Goal: Task Accomplishment & Management: Manage account settings

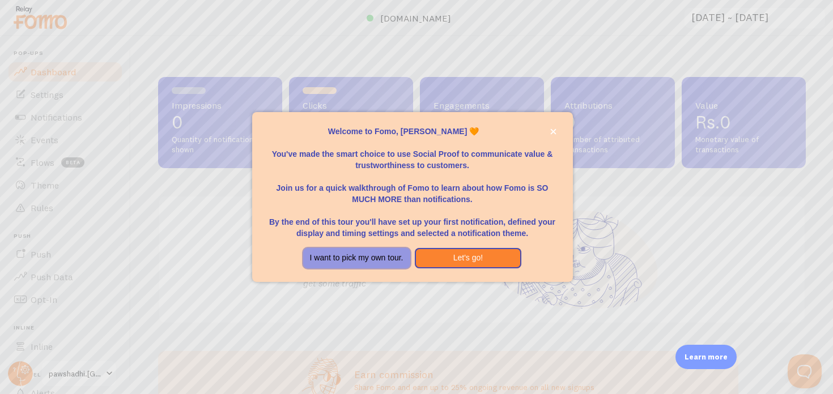
click at [381, 257] on button "I want to pick my own tour." at bounding box center [356, 258] width 107 height 20
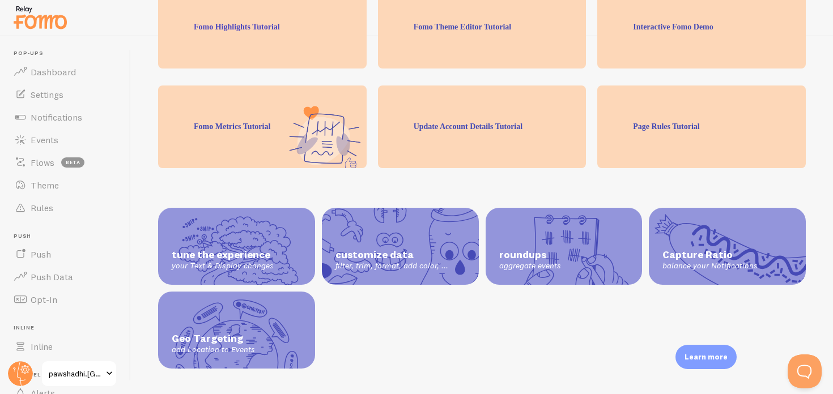
scroll to position [329, 0]
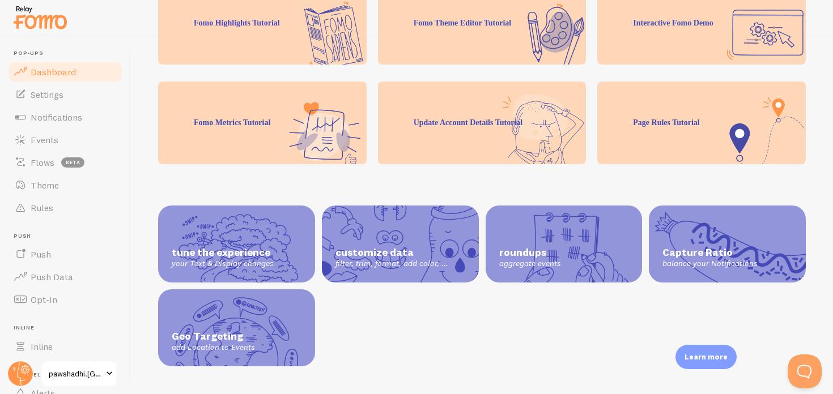
click at [66, 79] on link "Dashboard" at bounding box center [65, 72] width 117 height 23
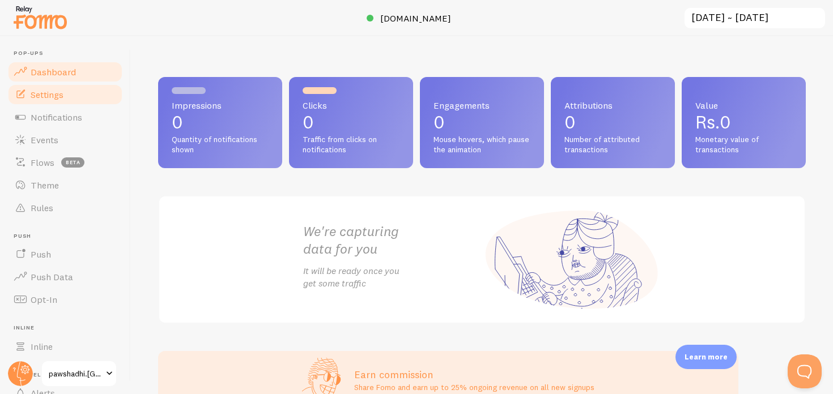
click at [59, 96] on span "Settings" at bounding box center [47, 94] width 33 height 11
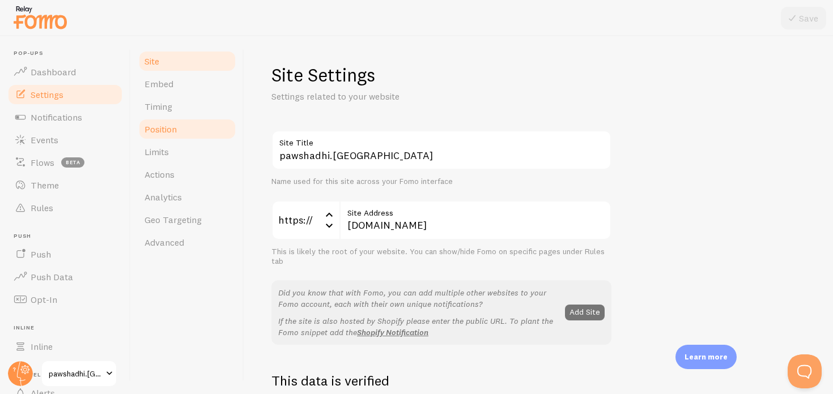
click at [181, 129] on link "Position" at bounding box center [187, 129] width 99 height 23
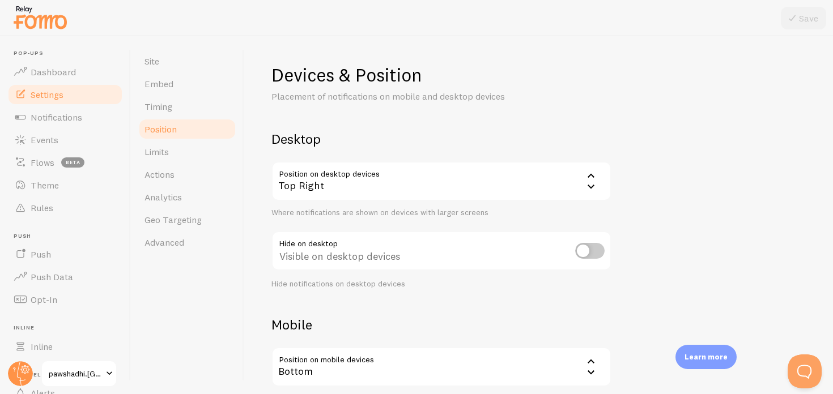
click at [594, 249] on input "checkbox" at bounding box center [589, 251] width 29 height 16
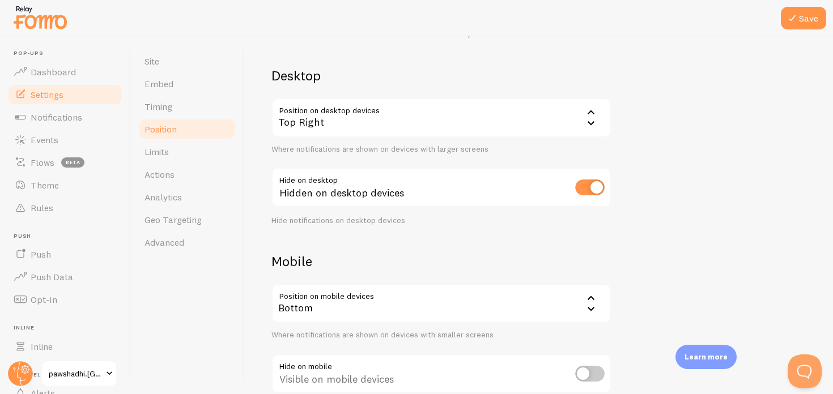
scroll to position [66, 0]
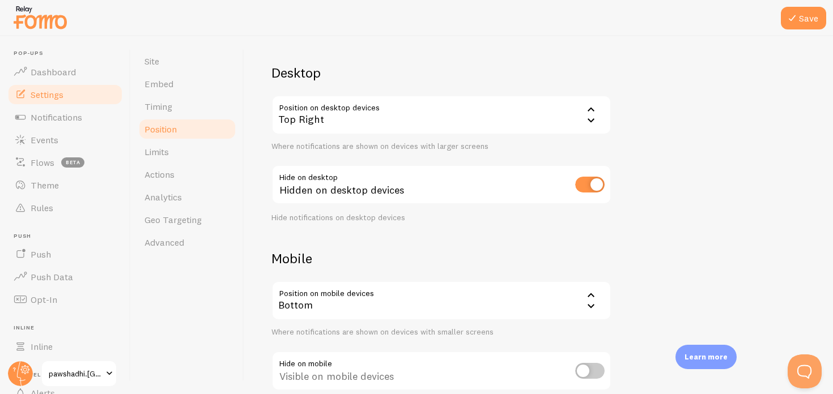
click at [590, 183] on input "checkbox" at bounding box center [589, 185] width 29 height 16
checkbox input "false"
click at [476, 295] on div "Bottom" at bounding box center [441, 301] width 340 height 40
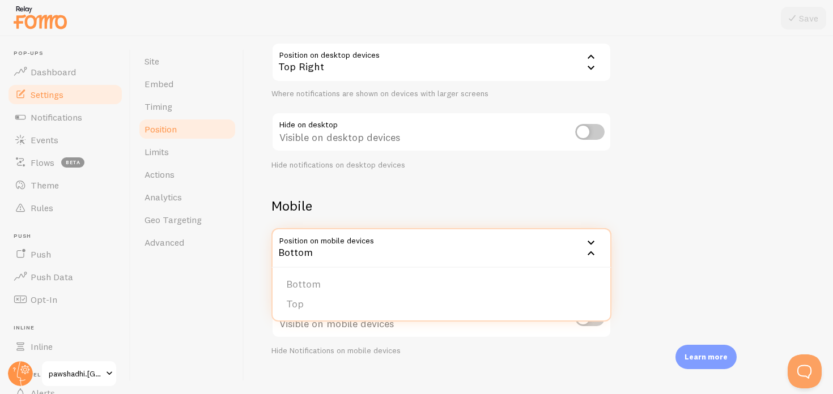
scroll to position [135, 0]
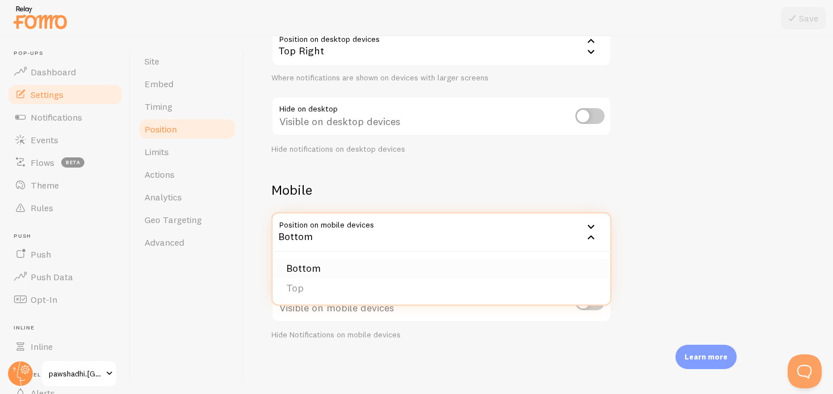
click at [395, 273] on li "Bottom" at bounding box center [442, 269] width 338 height 20
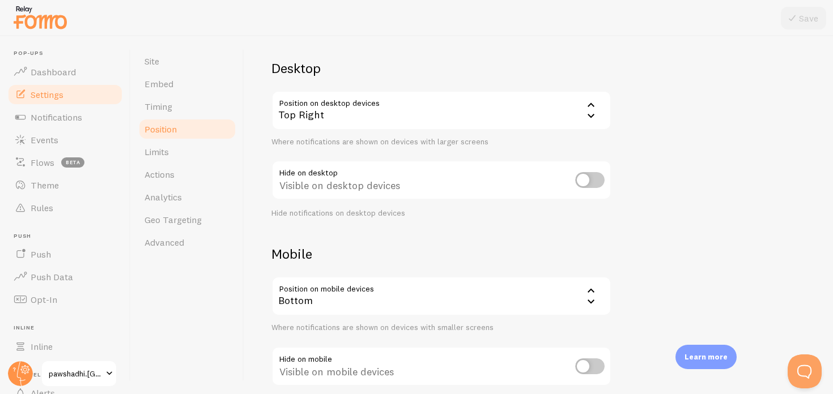
scroll to position [0, 0]
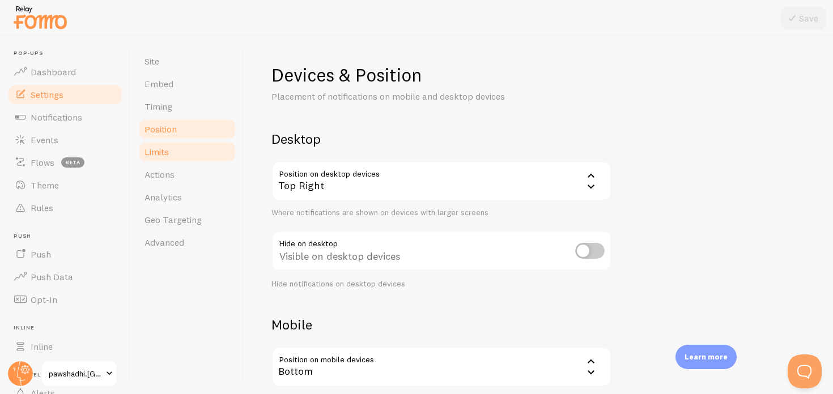
click at [185, 155] on link "Limits" at bounding box center [187, 152] width 99 height 23
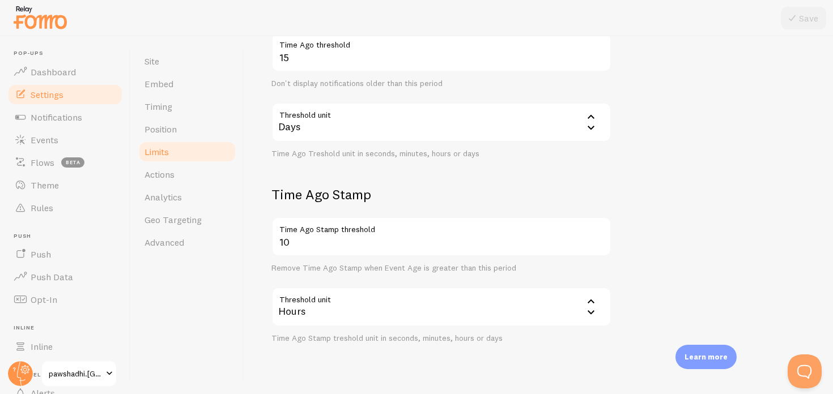
scroll to position [320, 0]
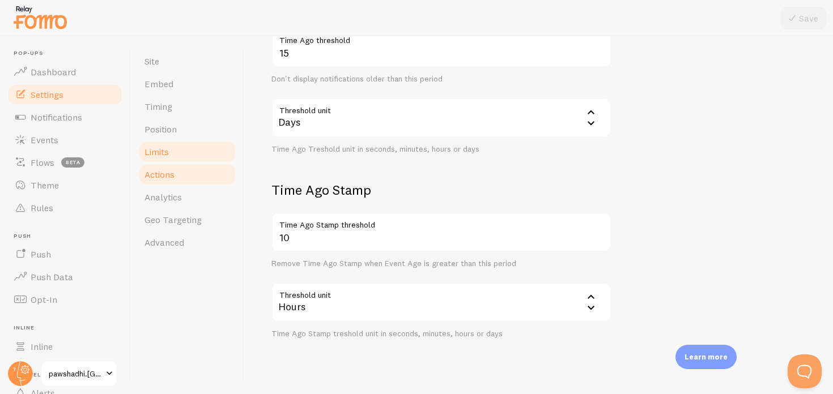
click at [194, 174] on link "Actions" at bounding box center [187, 174] width 99 height 23
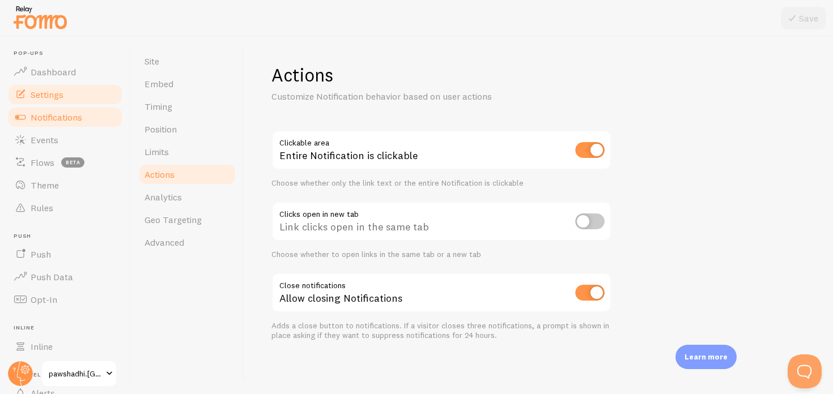
click at [77, 115] on span "Notifications" at bounding box center [57, 117] width 52 height 11
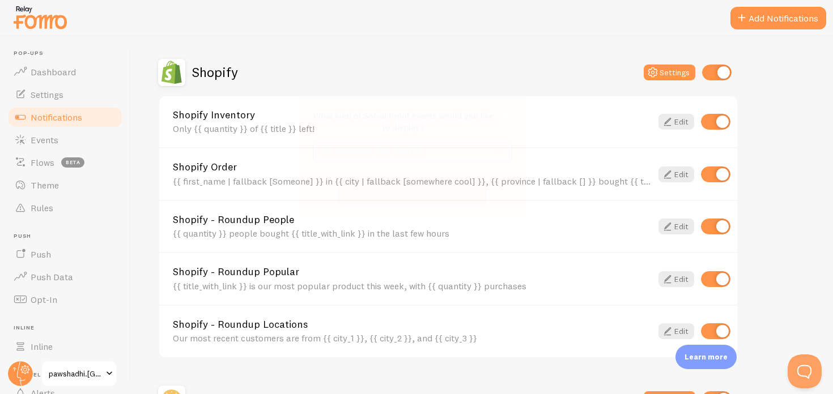
scroll to position [384, 0]
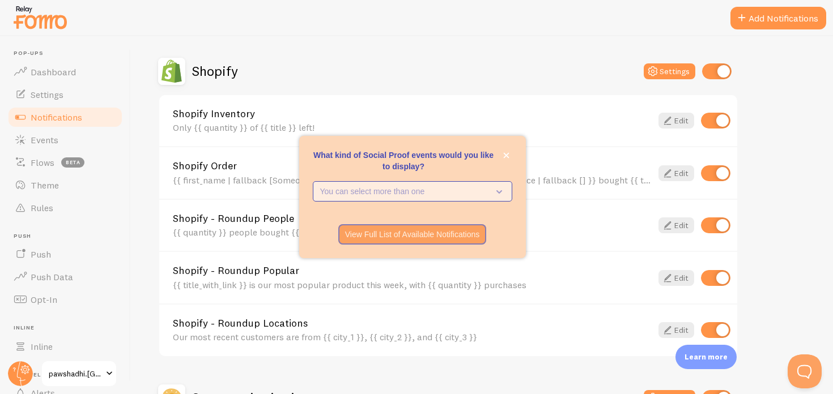
click at [461, 186] on p "You can select more than one" at bounding box center [404, 191] width 169 height 11
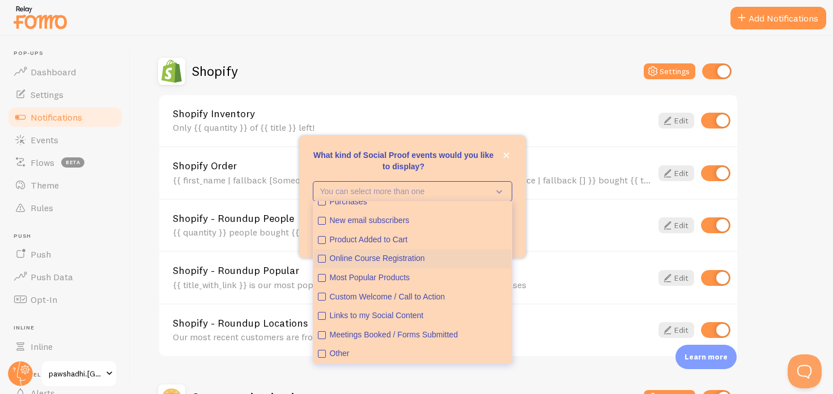
scroll to position [0, 0]
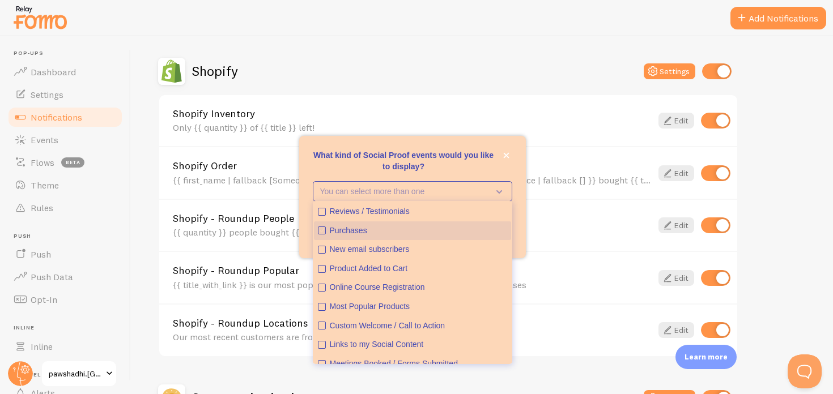
click at [344, 231] on div "Purchases" at bounding box center [418, 230] width 177 height 11
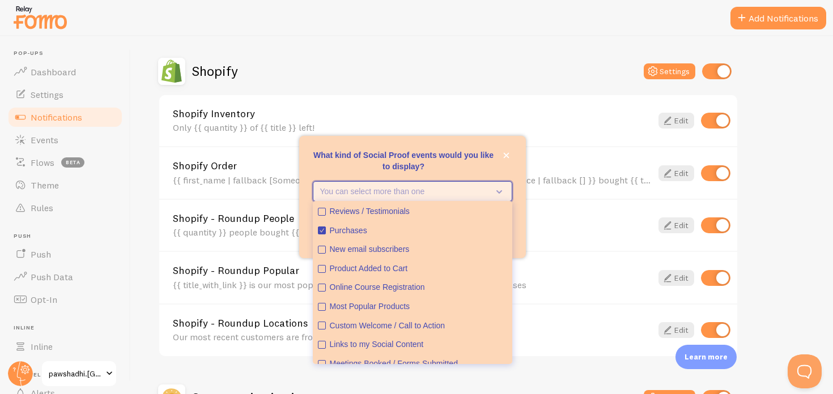
click at [503, 188] on icon "What kind of Social Proof events would you like to display?" at bounding box center [497, 191] width 16 height 12
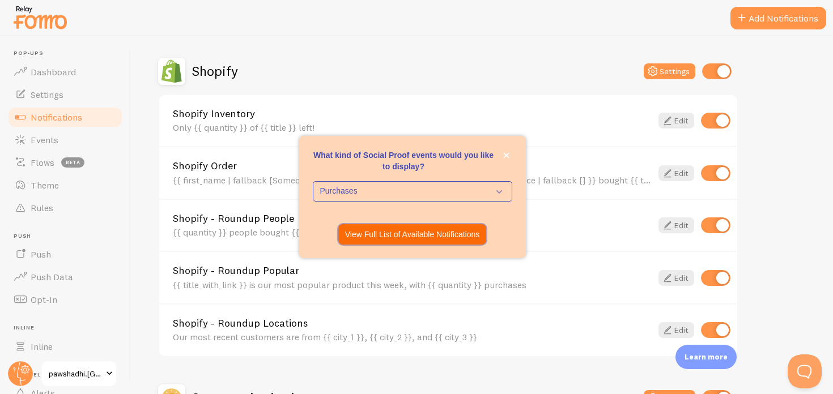
click at [424, 237] on p "View Full List of Available Notifications" at bounding box center [412, 234] width 135 height 11
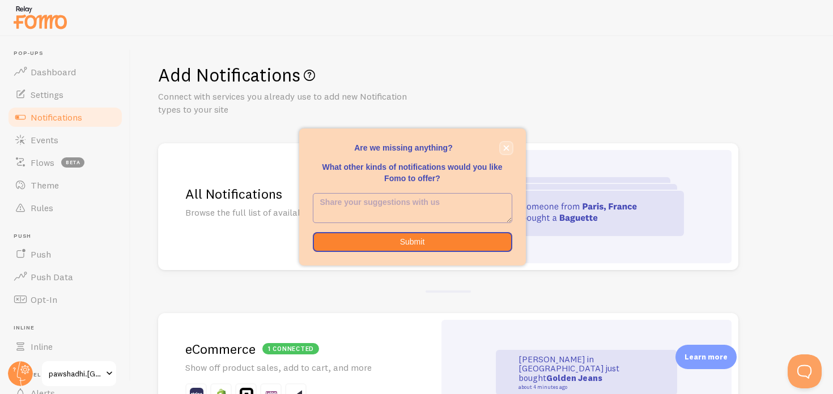
click at [508, 147] on icon "close," at bounding box center [506, 148] width 6 height 6
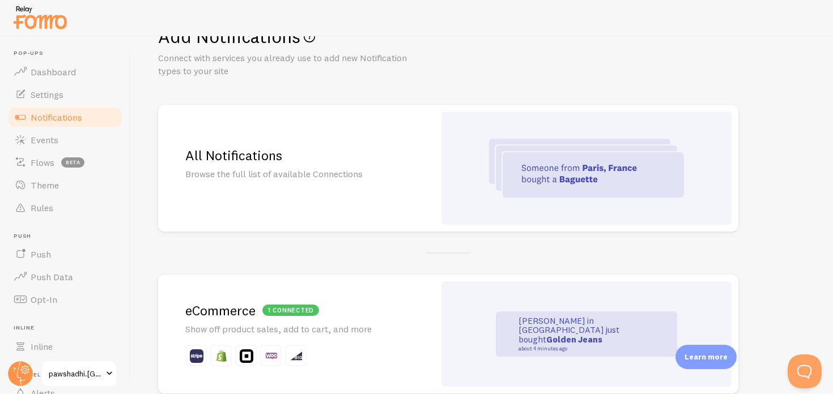
scroll to position [27, 0]
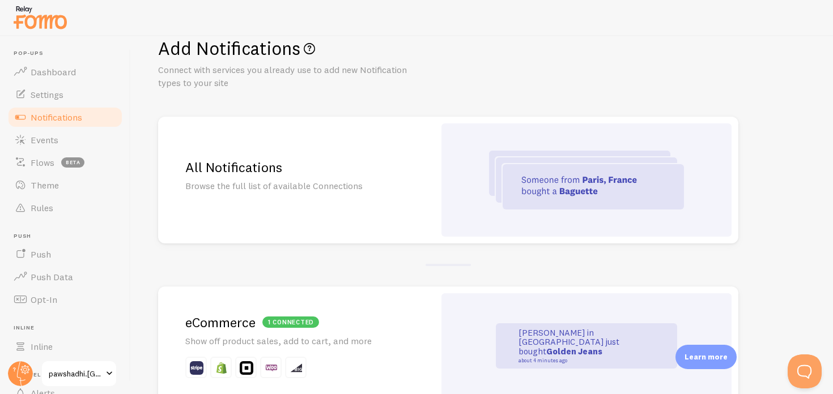
click at [368, 335] on p "Show off product sales, add to cart, and more" at bounding box center [296, 341] width 222 height 13
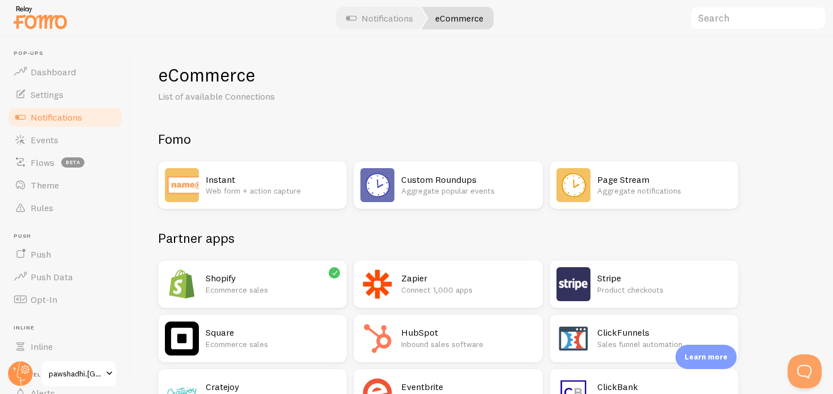
scroll to position [70, 0]
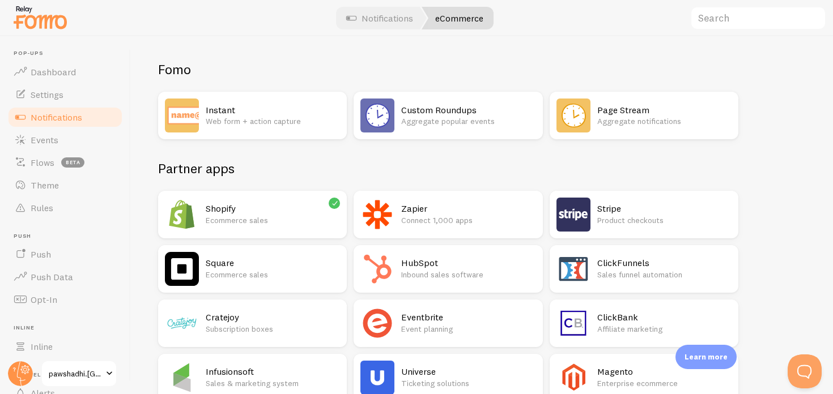
click at [287, 211] on h2 "Shopify" at bounding box center [273, 209] width 134 height 12
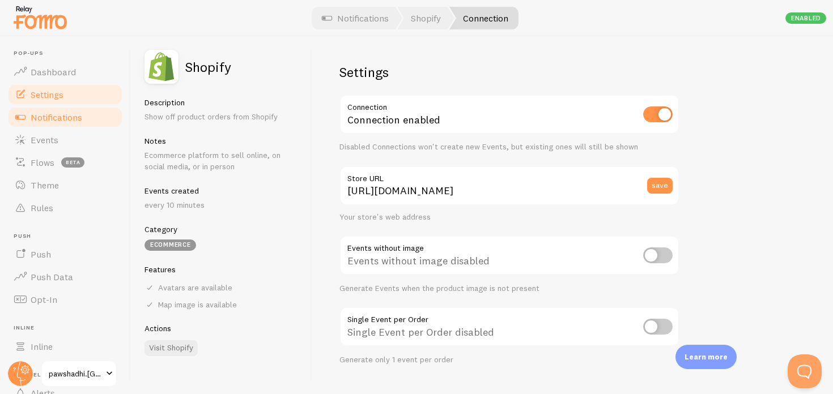
click at [57, 89] on span "Settings" at bounding box center [47, 94] width 33 height 11
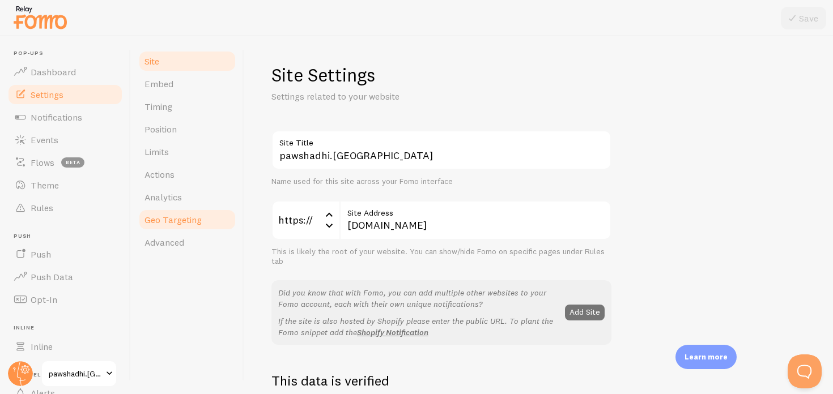
click at [168, 215] on span "Geo Targeting" at bounding box center [172, 219] width 57 height 11
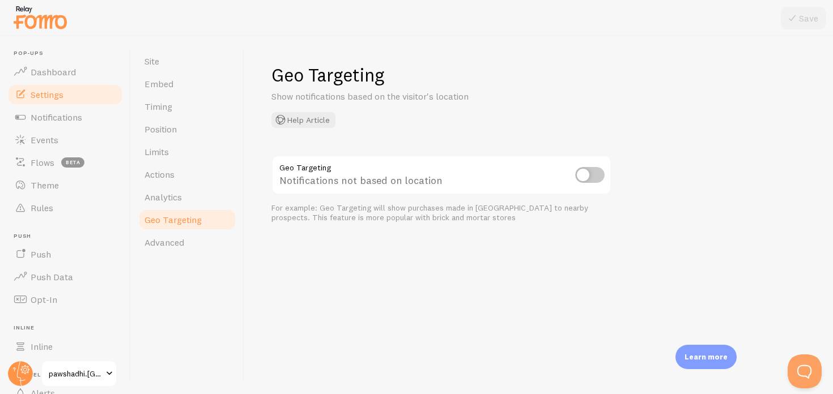
click at [593, 174] on input "checkbox" at bounding box center [589, 175] width 29 height 16
checkbox input "true"
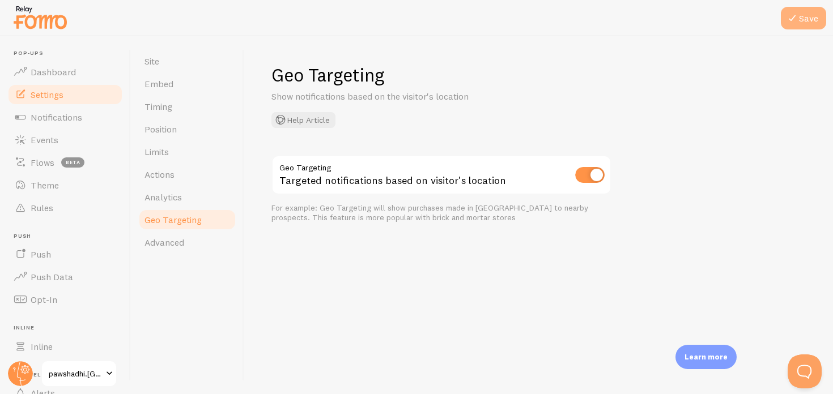
click at [807, 22] on button "Save" at bounding box center [803, 18] width 45 height 23
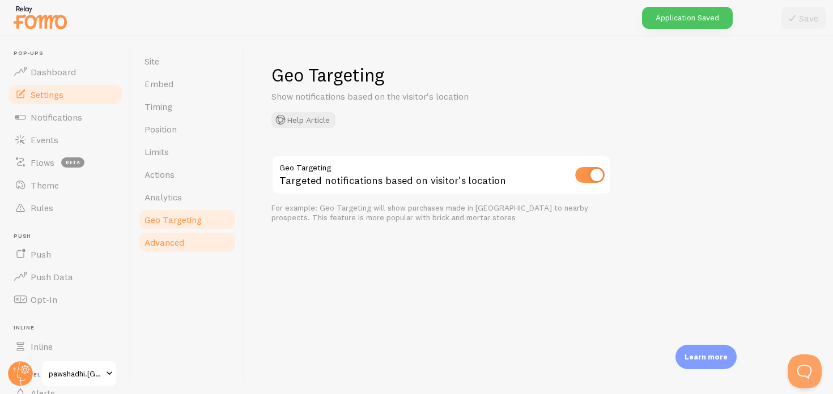
click at [178, 245] on span "Advanced" at bounding box center [164, 242] width 40 height 11
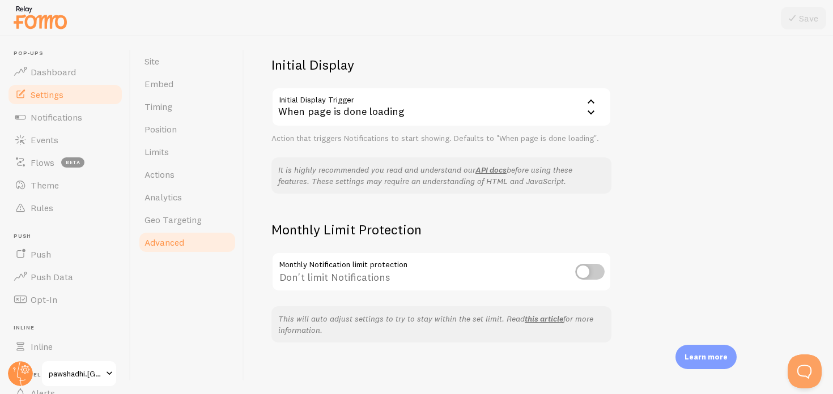
scroll to position [263, 0]
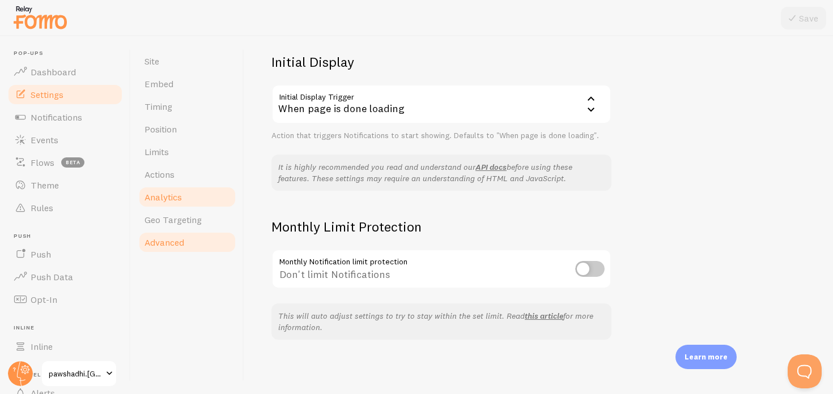
click at [178, 197] on span "Analytics" at bounding box center [162, 197] width 37 height 11
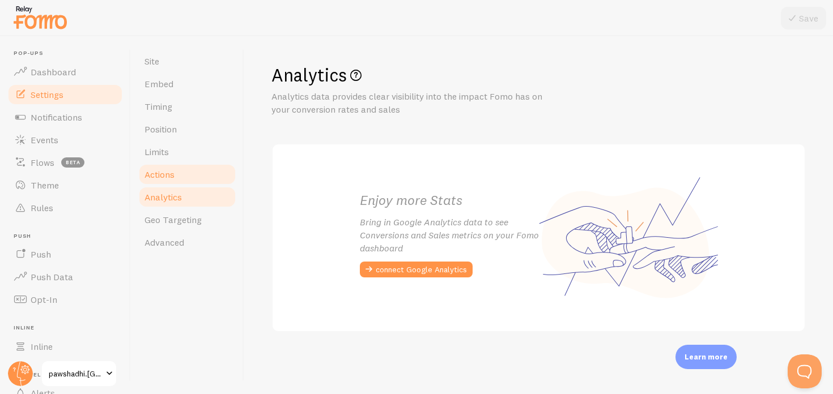
click at [182, 169] on link "Actions" at bounding box center [187, 174] width 99 height 23
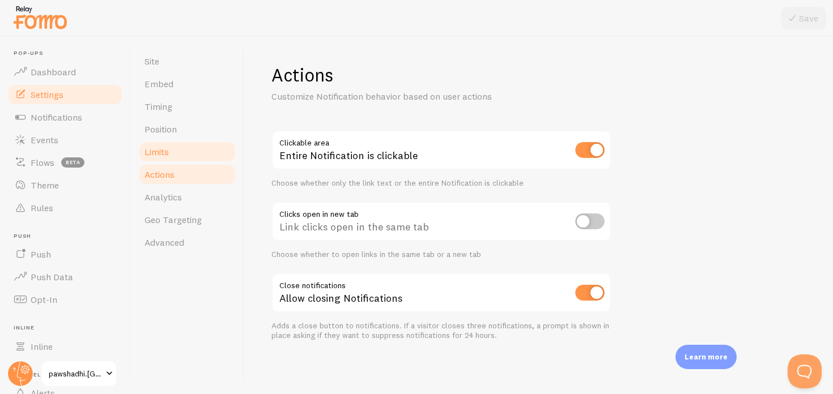
click at [182, 148] on link "Limits" at bounding box center [187, 152] width 99 height 23
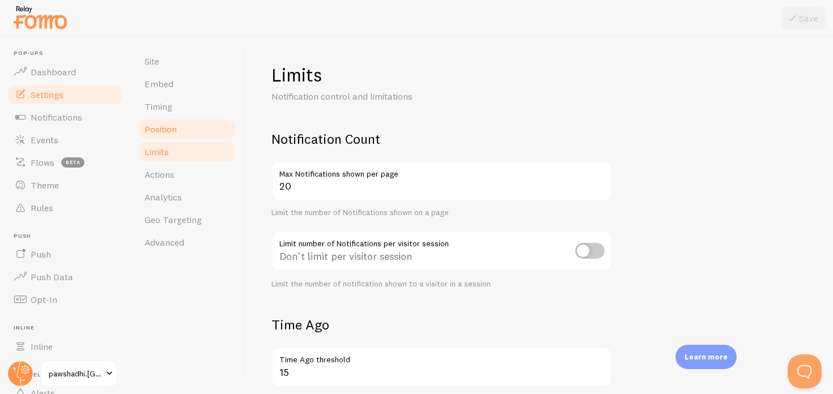
click at [182, 131] on link "Position" at bounding box center [187, 129] width 99 height 23
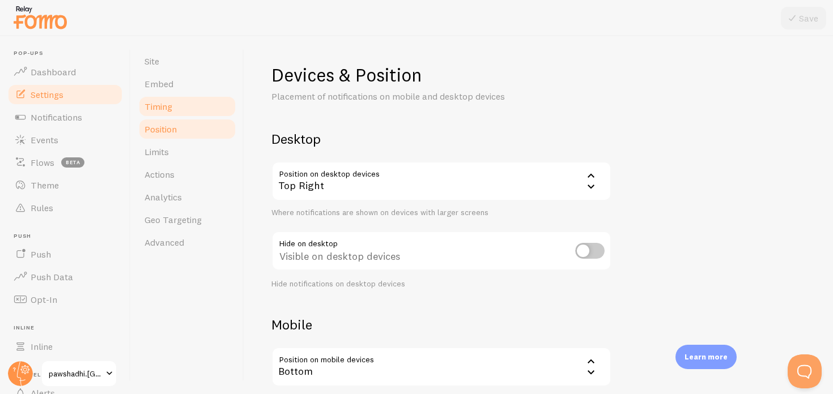
click at [185, 105] on link "Timing" at bounding box center [187, 106] width 99 height 23
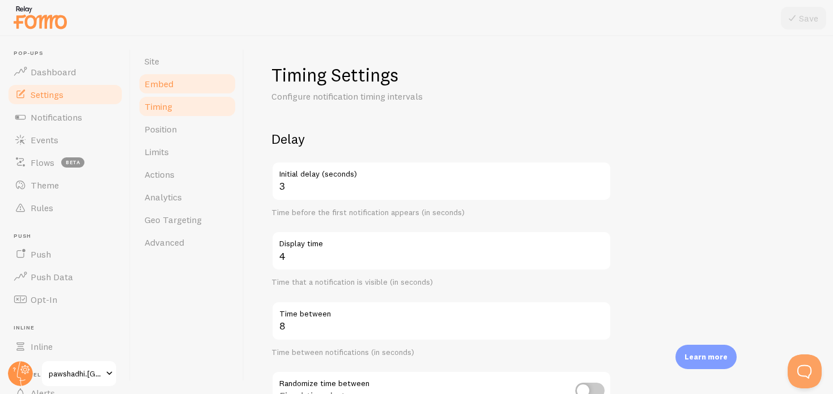
click at [186, 83] on link "Embed" at bounding box center [187, 84] width 99 height 23
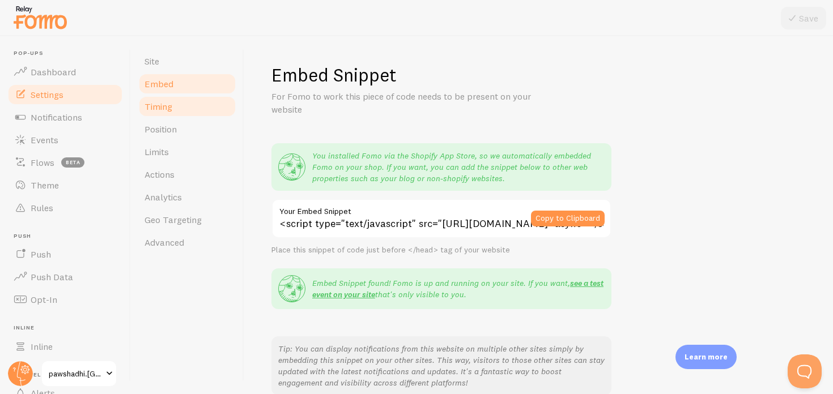
click at [180, 103] on link "Timing" at bounding box center [187, 106] width 99 height 23
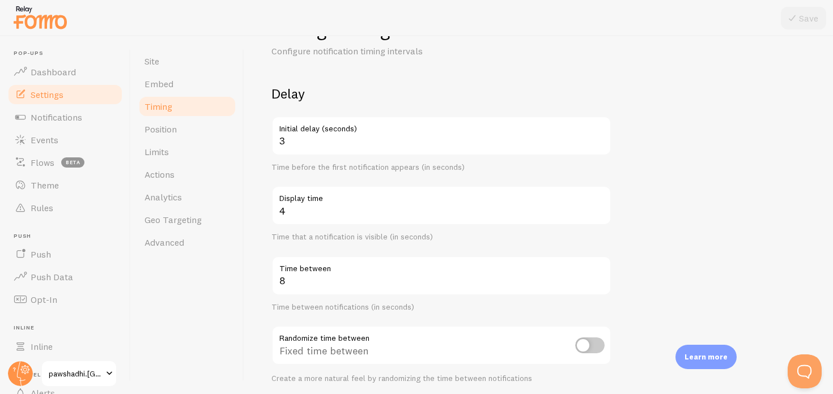
scroll to position [56, 0]
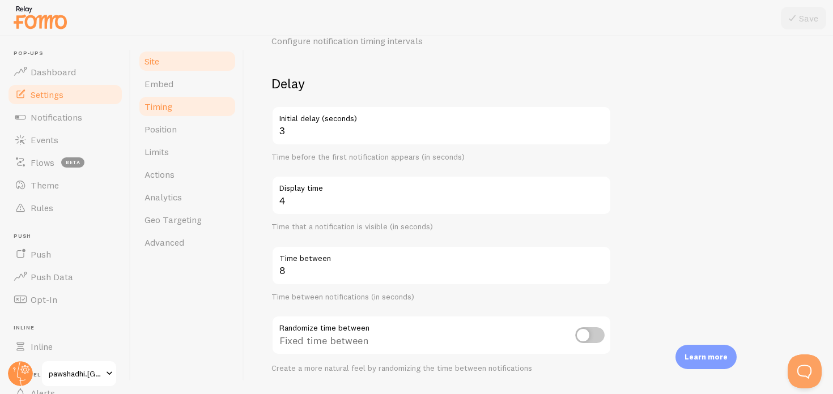
click at [175, 67] on link "Site" at bounding box center [187, 61] width 99 height 23
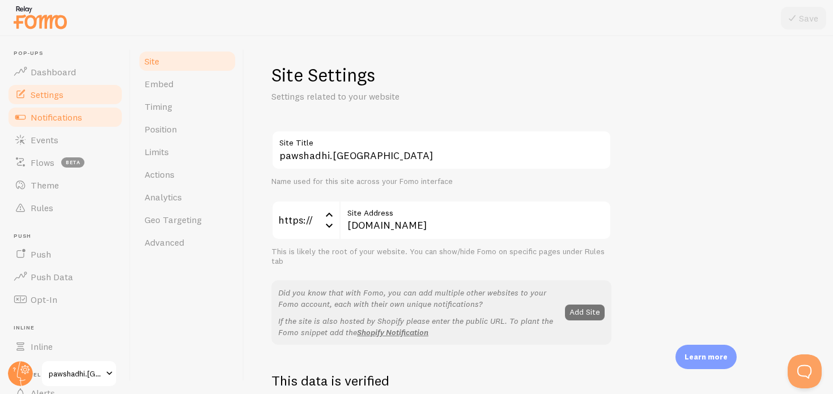
click at [63, 120] on span "Notifications" at bounding box center [57, 117] width 52 height 11
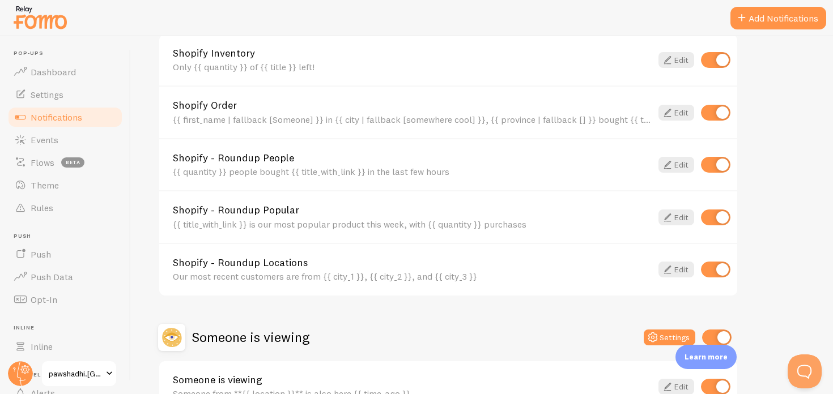
scroll to position [448, 0]
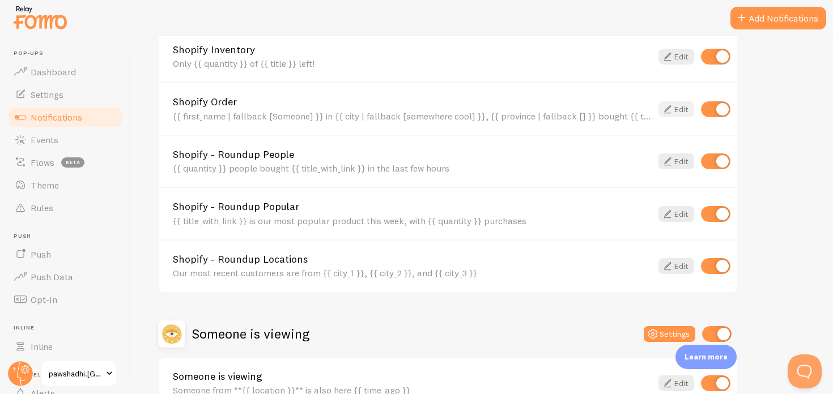
click at [669, 110] on icon at bounding box center [668, 110] width 14 height 14
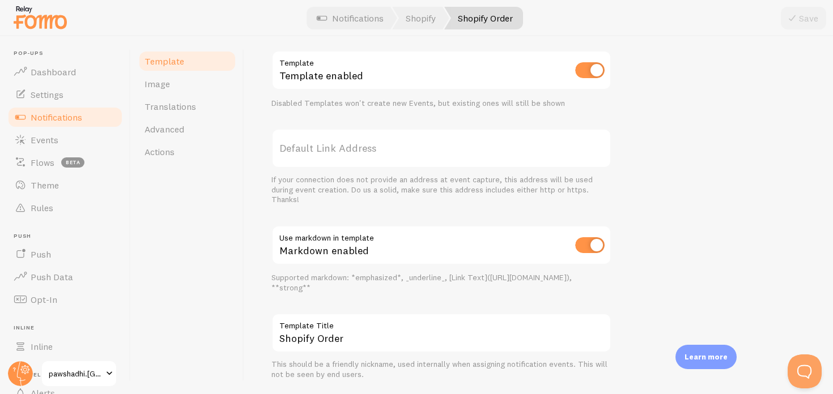
scroll to position [475, 0]
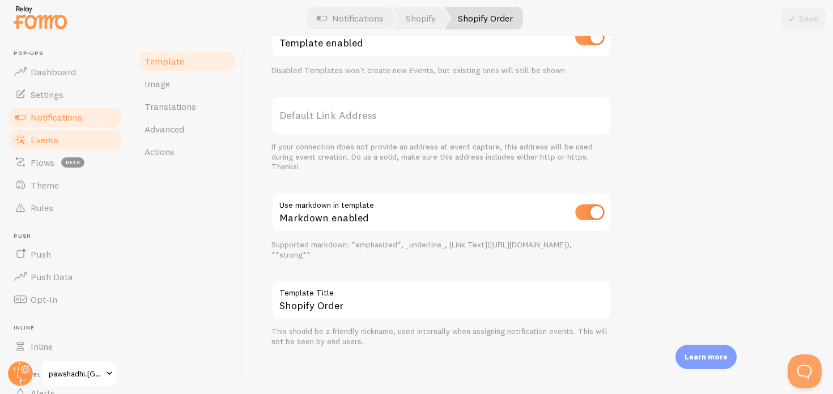
click at [59, 139] on link "Events" at bounding box center [65, 140] width 117 height 23
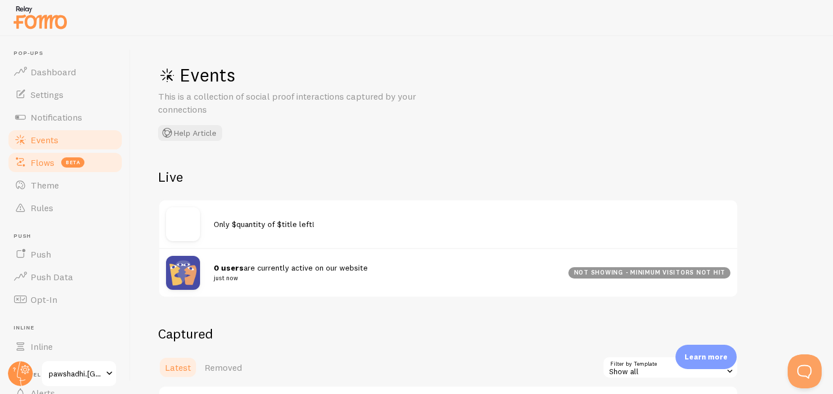
click at [53, 167] on span "Flows" at bounding box center [43, 162] width 24 height 11
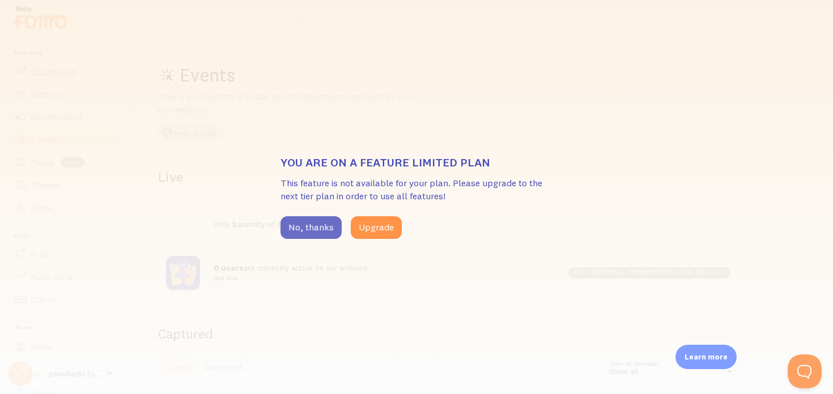
click at [314, 227] on button "No, thanks" at bounding box center [310, 227] width 61 height 23
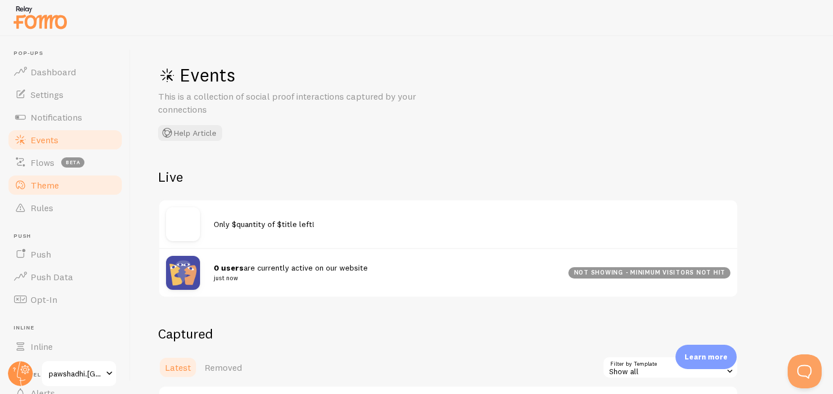
click at [76, 192] on link "Theme" at bounding box center [65, 185] width 117 height 23
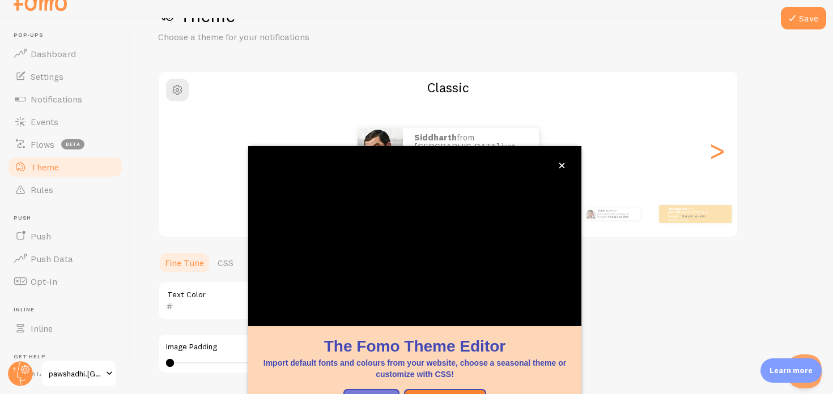
scroll to position [107, 0]
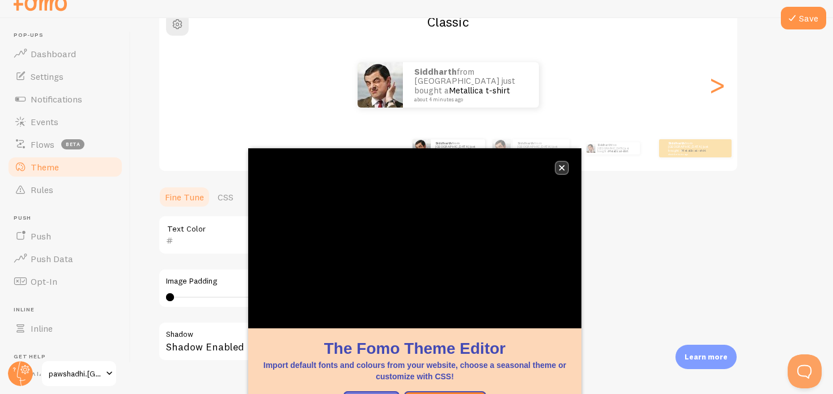
click at [563, 168] on icon "close," at bounding box center [562, 168] width 6 height 6
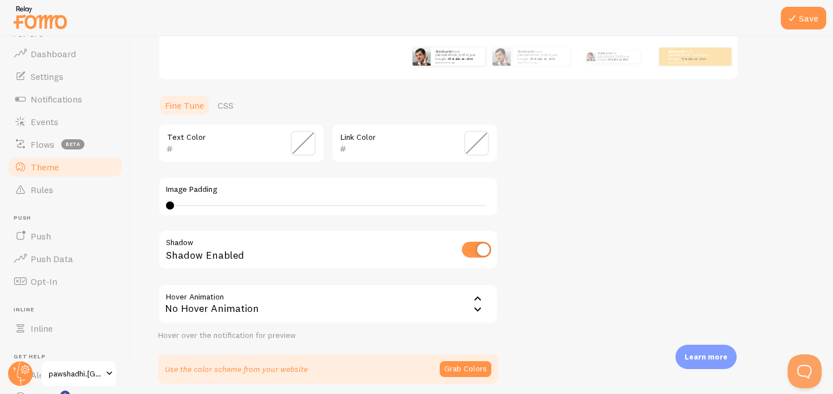
scroll to position [261, 0]
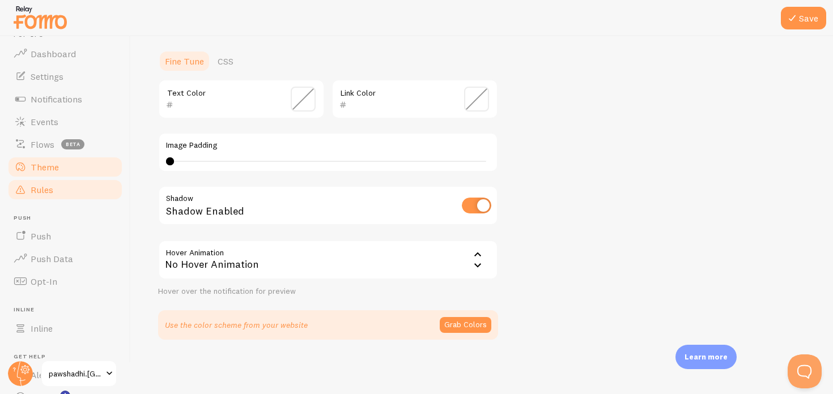
click at [69, 184] on link "Rules" at bounding box center [65, 189] width 117 height 23
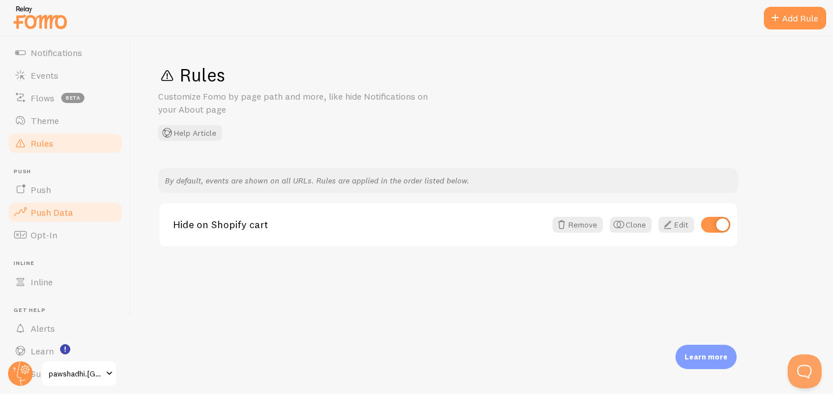
scroll to position [68, 0]
click at [55, 211] on span "Push Data" at bounding box center [52, 208] width 42 height 11
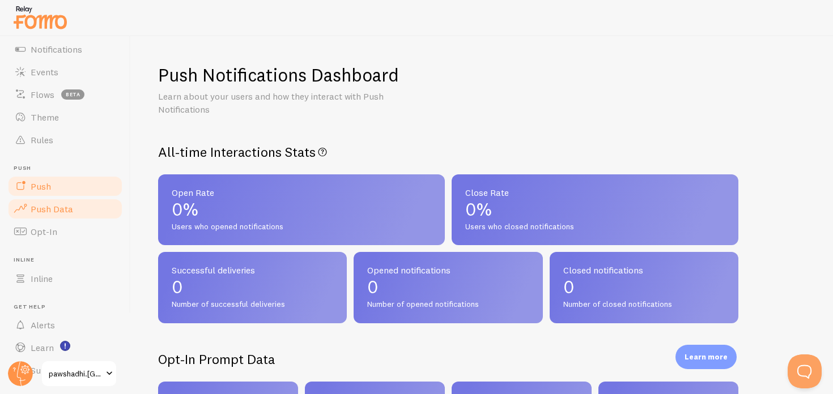
click at [62, 189] on link "Push" at bounding box center [65, 186] width 117 height 23
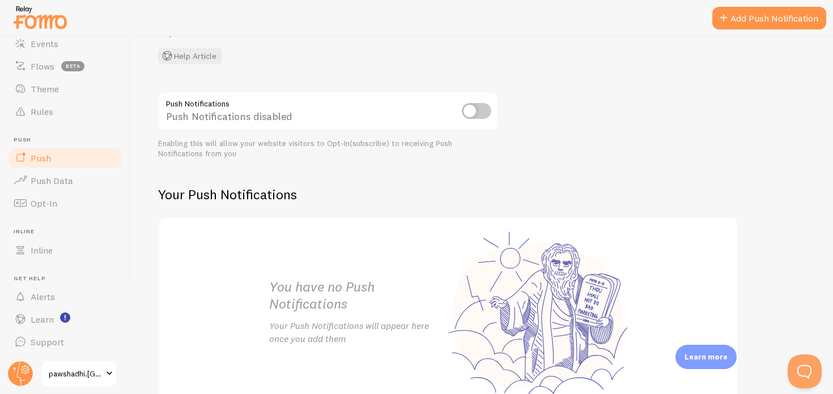
scroll to position [96, 0]
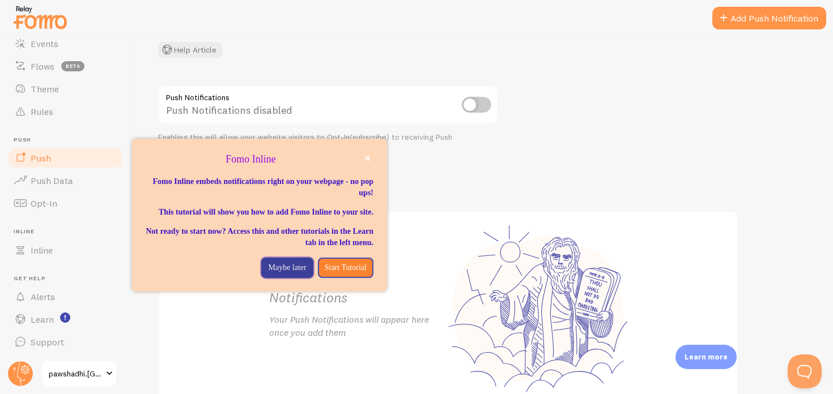
click at [288, 274] on p "Maybe later" at bounding box center [287, 267] width 38 height 11
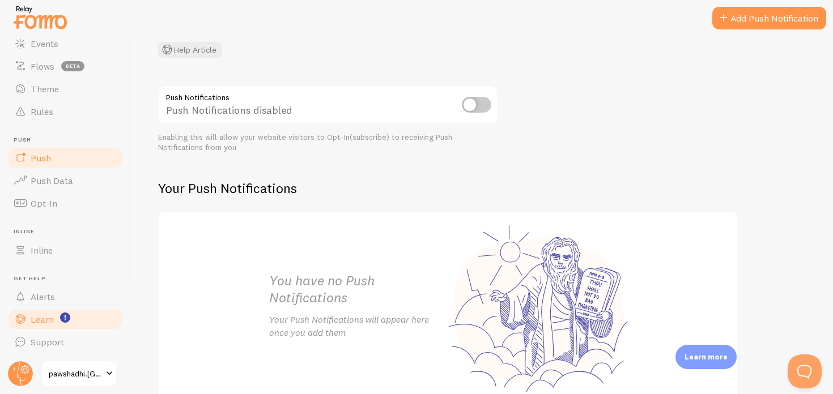
click at [70, 318] on link "Learn" at bounding box center [65, 319] width 117 height 23
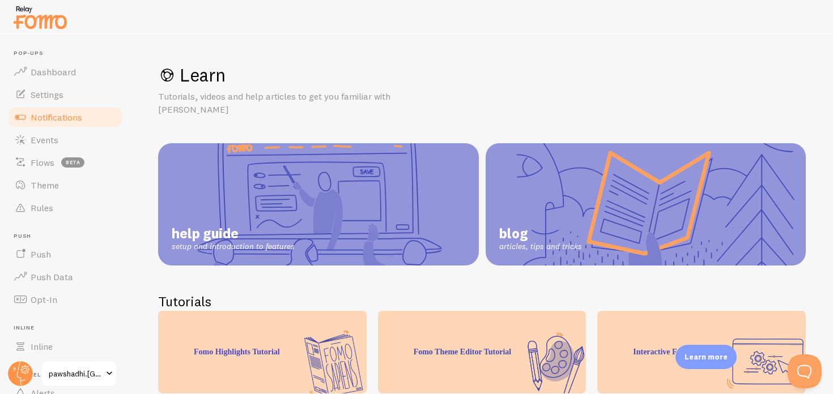
click at [53, 117] on span "Notifications" at bounding box center [57, 117] width 52 height 11
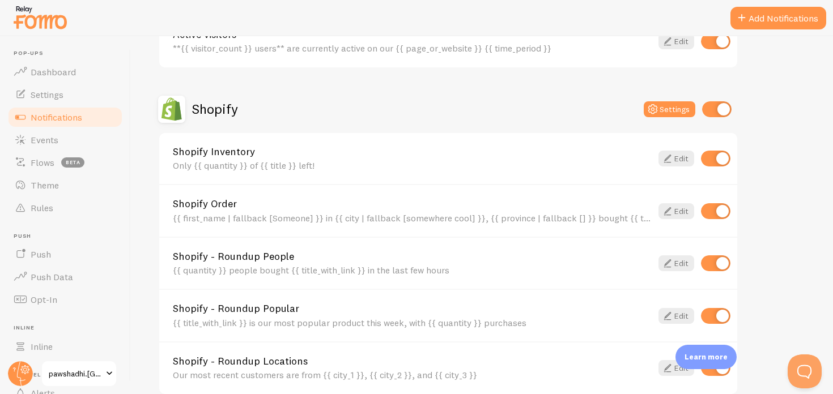
scroll to position [334, 0]
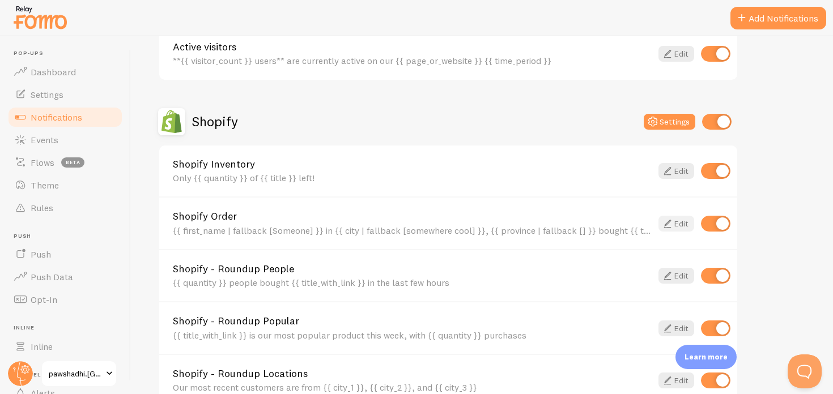
click at [677, 225] on link "Edit" at bounding box center [676, 224] width 36 height 16
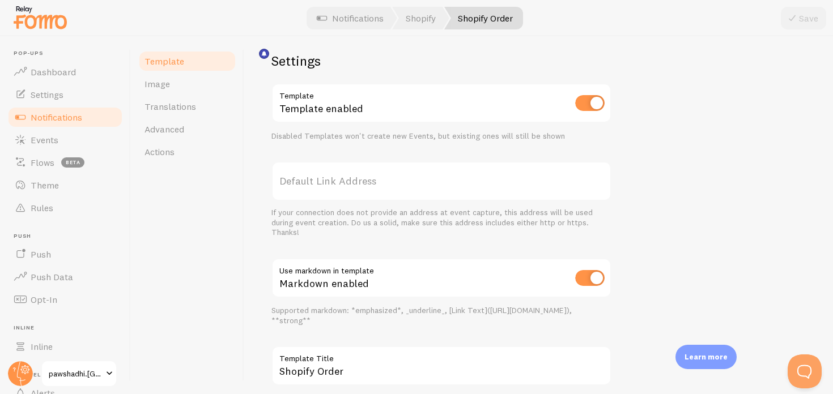
scroll to position [338, 0]
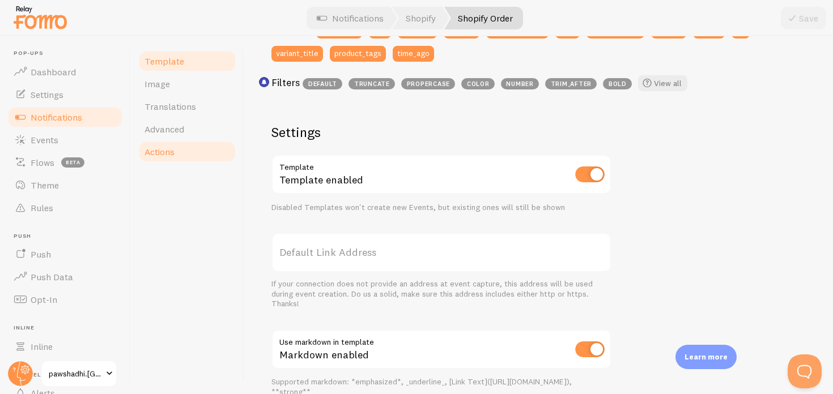
click at [167, 153] on span "Actions" at bounding box center [159, 151] width 30 height 11
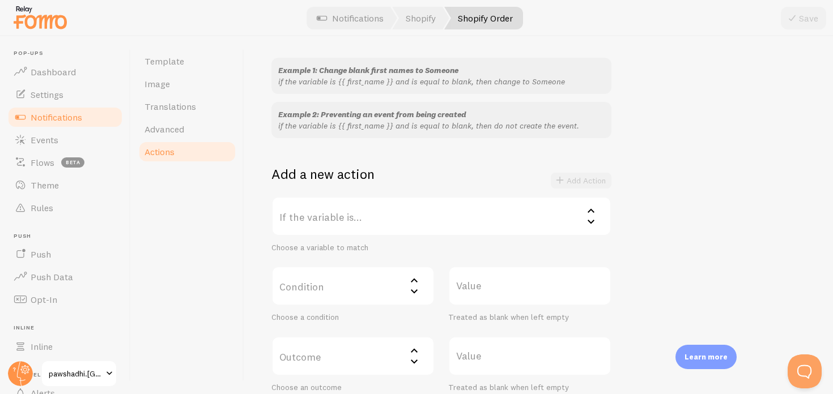
scroll to position [194, 0]
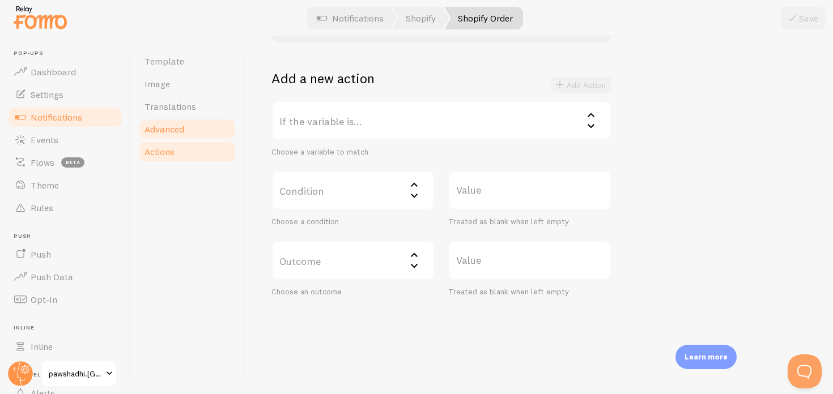
click at [179, 129] on span "Advanced" at bounding box center [164, 129] width 40 height 11
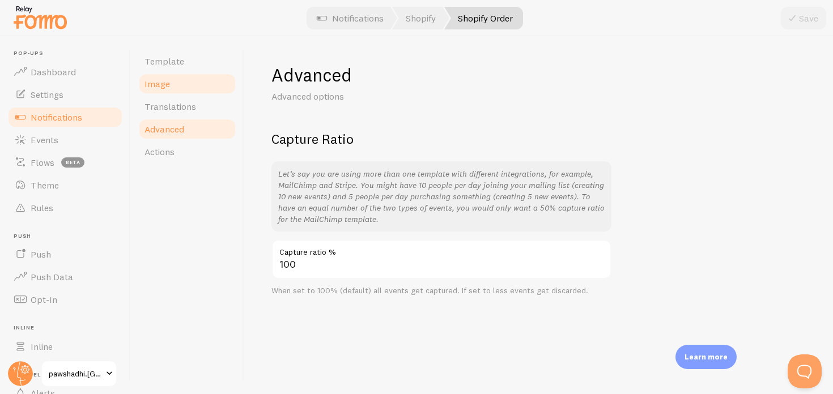
click at [165, 82] on span "Image" at bounding box center [156, 83] width 25 height 11
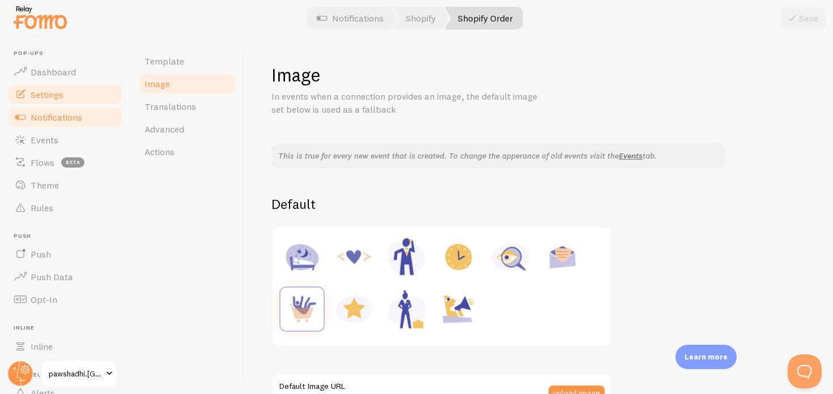
click at [52, 97] on span "Settings" at bounding box center [47, 94] width 33 height 11
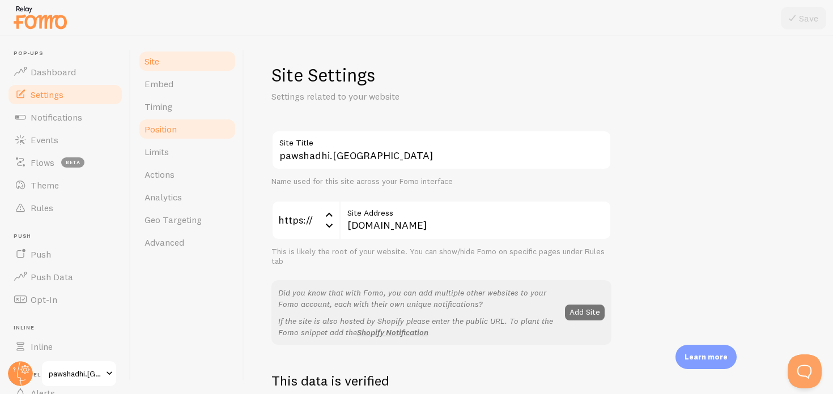
click at [172, 130] on span "Position" at bounding box center [160, 129] width 32 height 11
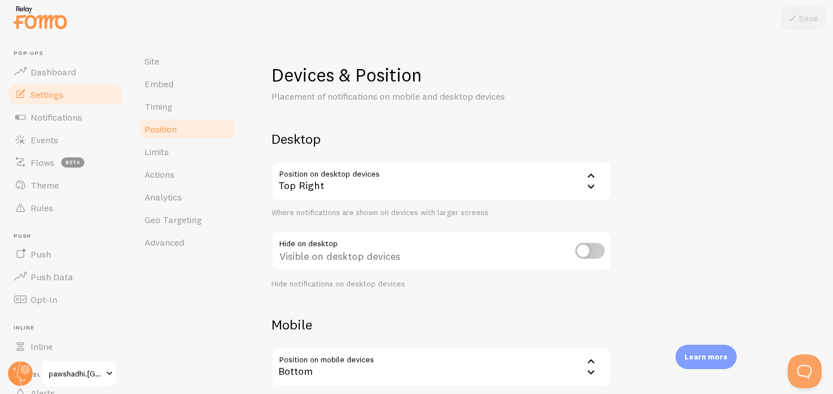
click at [358, 186] on div "Top Right" at bounding box center [441, 181] width 340 height 40
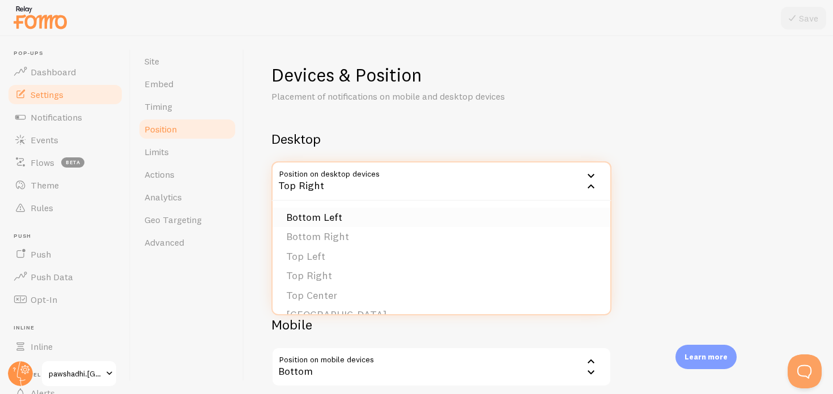
click at [334, 218] on li "Bottom Left" at bounding box center [442, 218] width 338 height 20
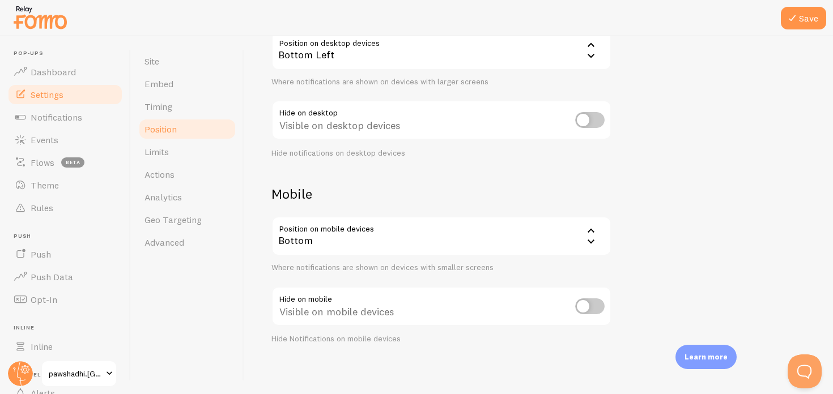
scroll to position [133, 0]
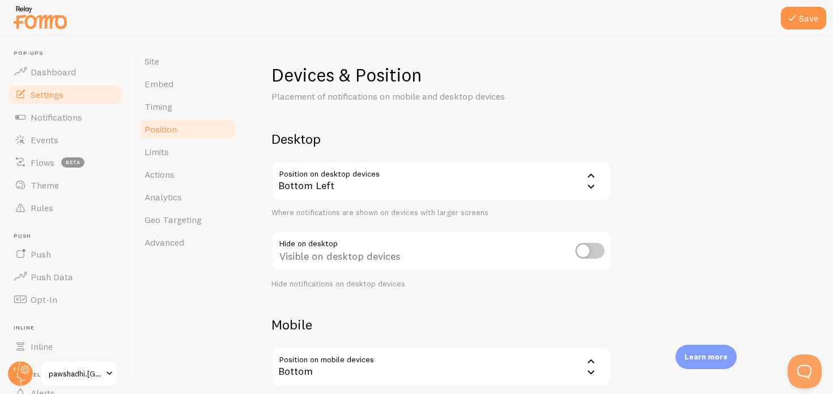
scroll to position [135, 0]
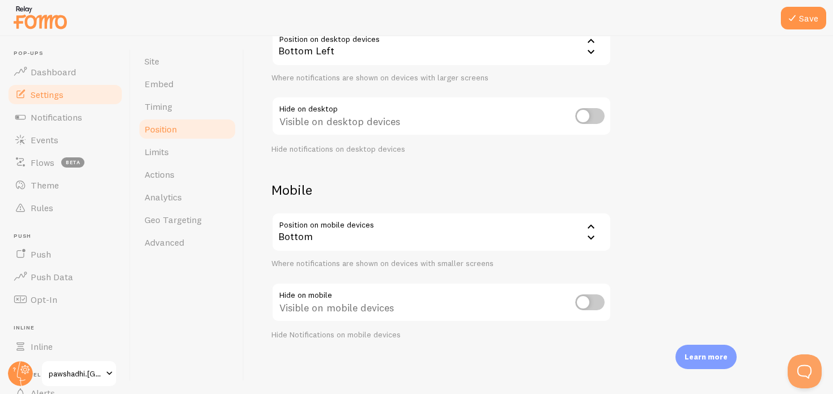
click at [398, 235] on div "Bottom" at bounding box center [441, 232] width 340 height 40
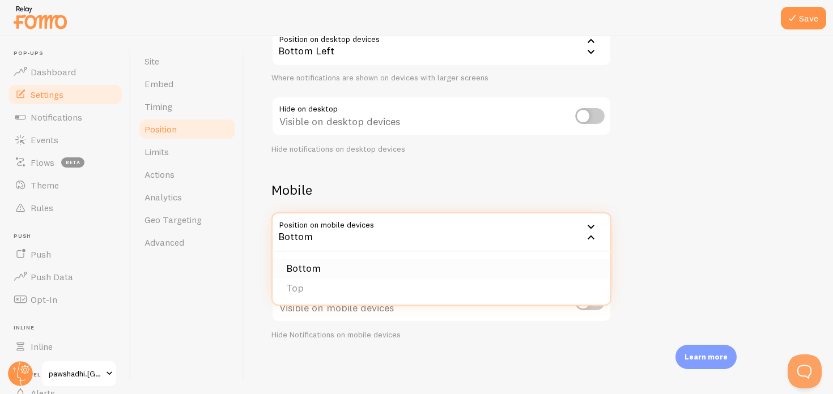
click at [337, 265] on li "Bottom" at bounding box center [442, 269] width 338 height 20
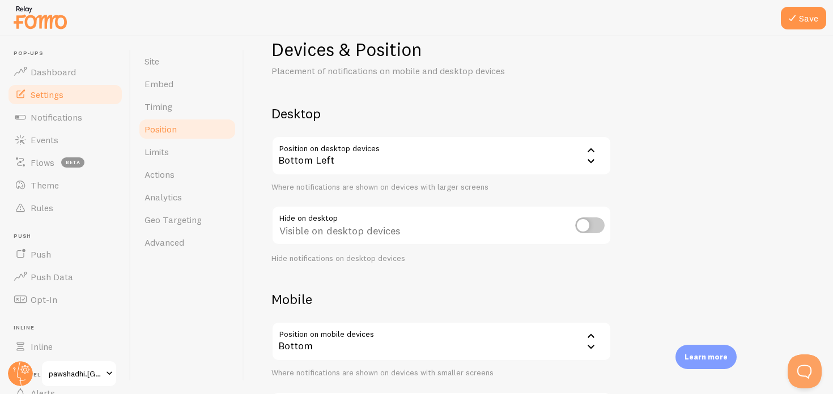
scroll to position [0, 0]
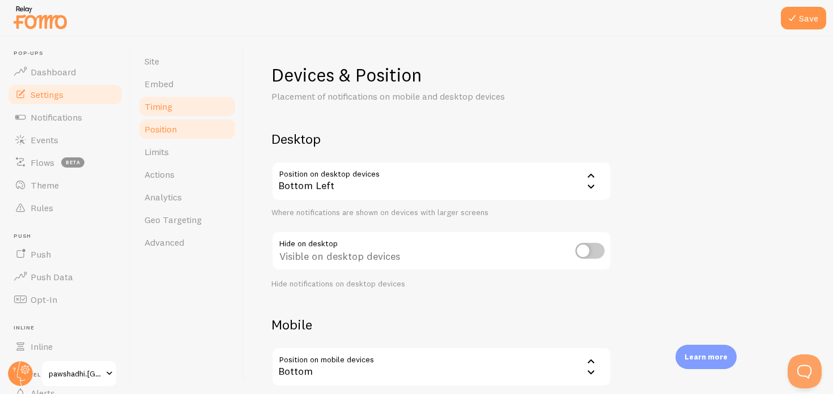
click at [178, 109] on link "Timing" at bounding box center [187, 106] width 99 height 23
click at [802, 14] on button "Save" at bounding box center [803, 18] width 45 height 23
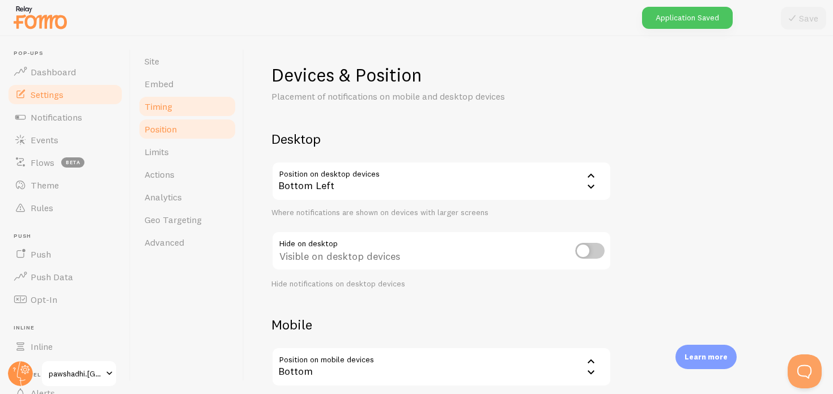
click at [163, 109] on span "Timing" at bounding box center [158, 106] width 28 height 11
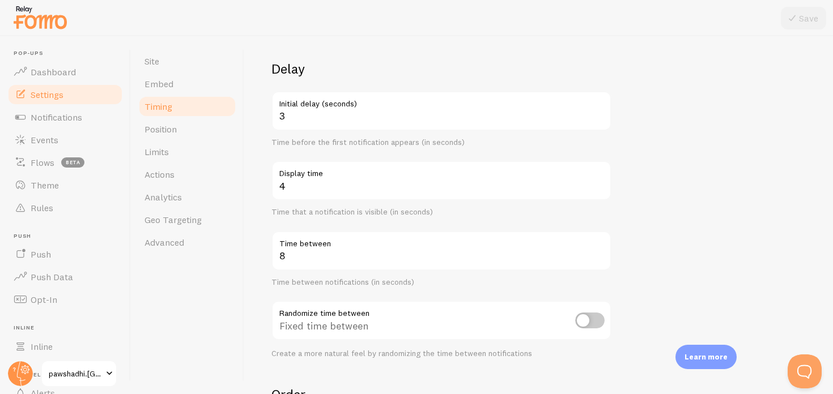
scroll to position [77, 0]
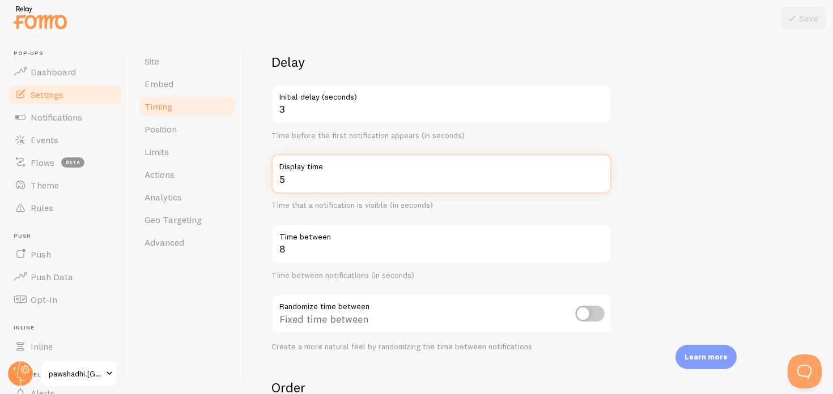
click at [601, 174] on input "5" at bounding box center [441, 174] width 340 height 40
click at [601, 174] on input "6" at bounding box center [441, 174] width 340 height 40
click at [601, 174] on input "7" at bounding box center [441, 174] width 340 height 40
click at [601, 174] on input "8" at bounding box center [441, 174] width 340 height 40
click at [601, 174] on input "9" at bounding box center [441, 174] width 340 height 40
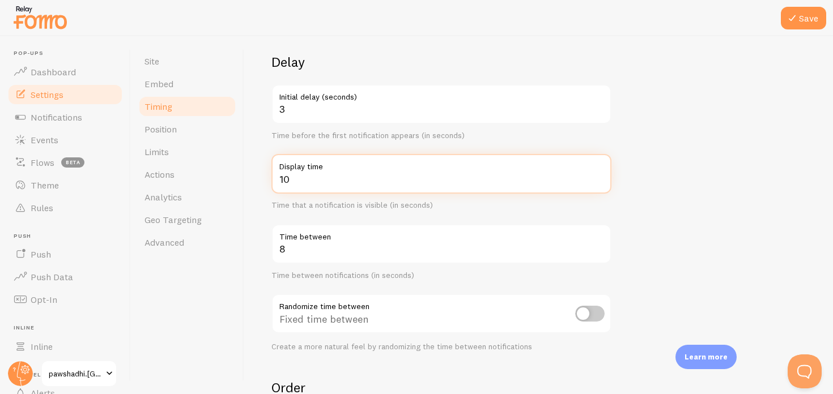
type input "10"
click at [601, 174] on input "10" at bounding box center [441, 174] width 340 height 40
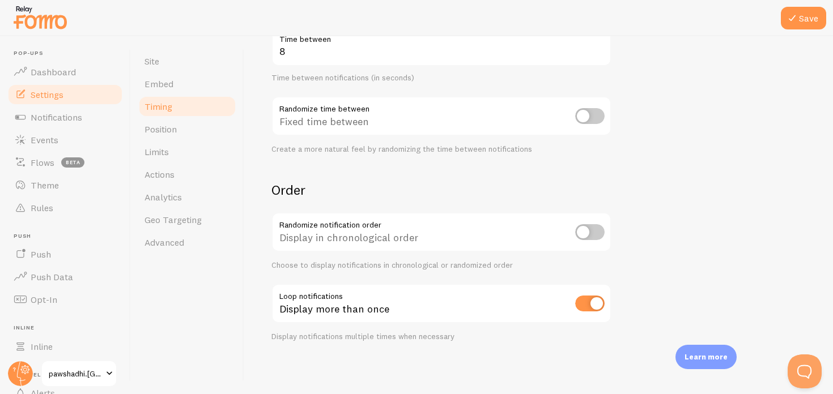
scroll to position [276, 0]
click at [811, 23] on button "Save" at bounding box center [803, 18] width 45 height 23
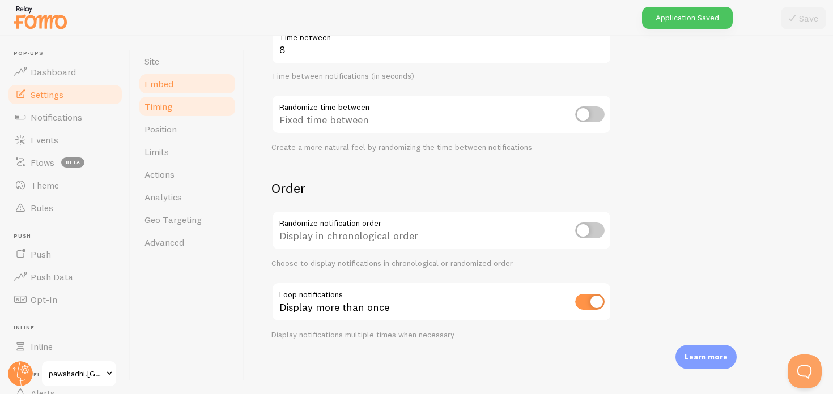
click at [178, 83] on link "Embed" at bounding box center [187, 84] width 99 height 23
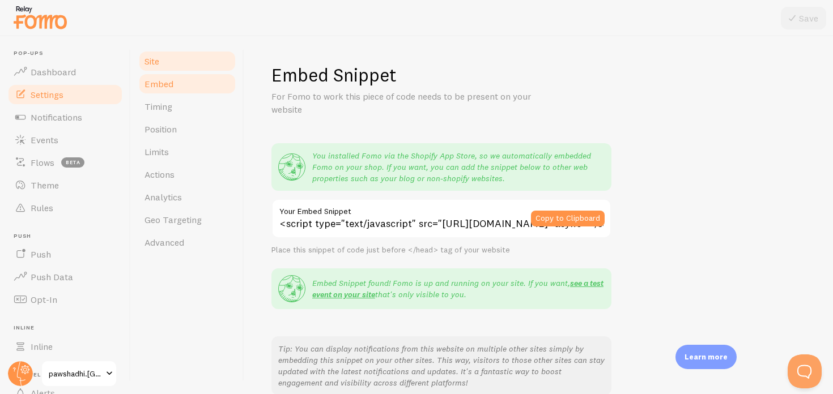
click at [173, 63] on link "Site" at bounding box center [187, 61] width 99 height 23
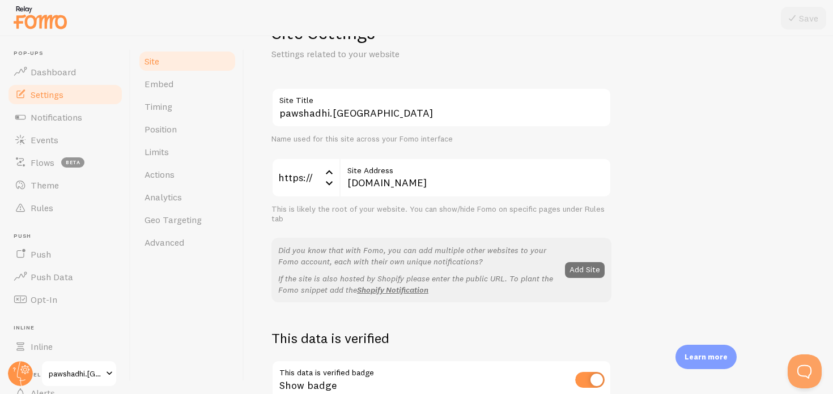
scroll to position [48, 0]
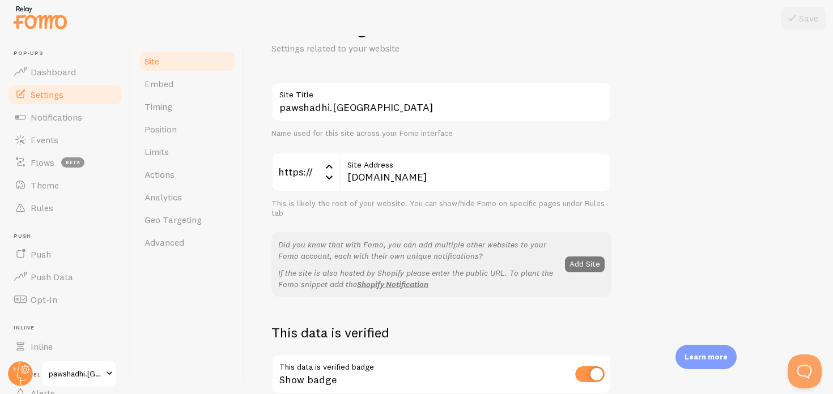
click at [589, 261] on button "Add Site" at bounding box center [585, 265] width 40 height 16
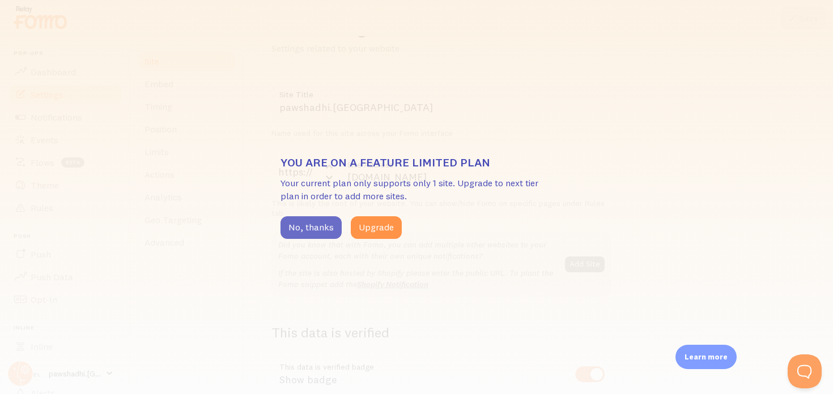
click at [320, 228] on button "No, thanks" at bounding box center [310, 227] width 61 height 23
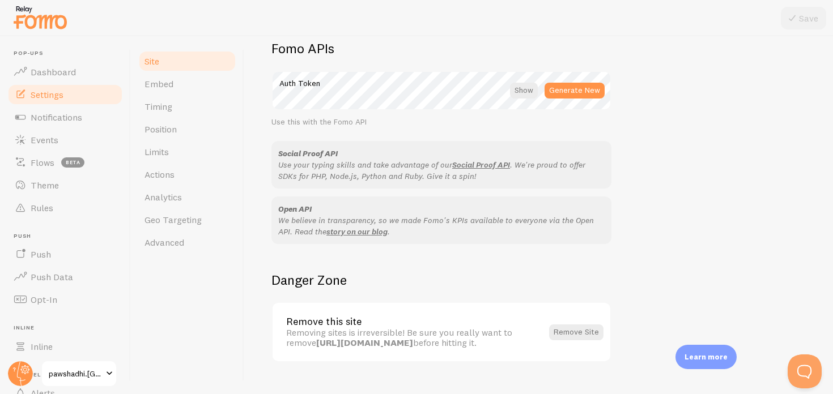
scroll to position [675, 0]
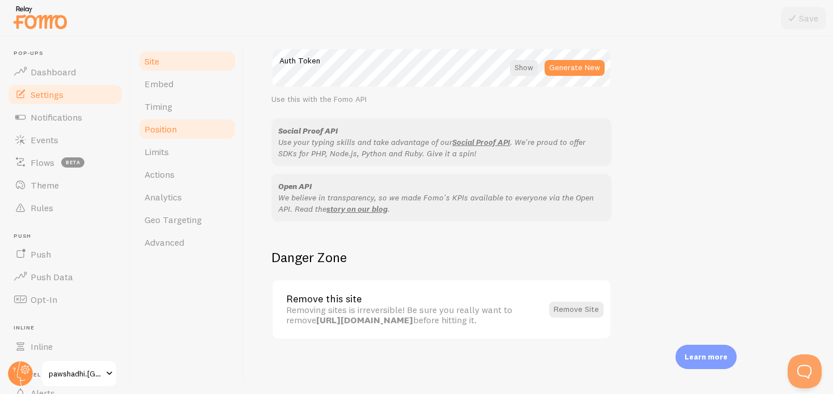
click at [177, 124] on link "Position" at bounding box center [187, 129] width 99 height 23
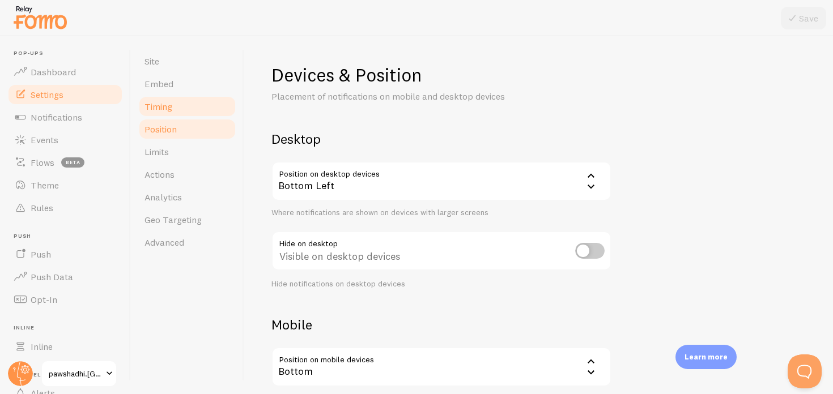
click at [181, 105] on link "Timing" at bounding box center [187, 106] width 99 height 23
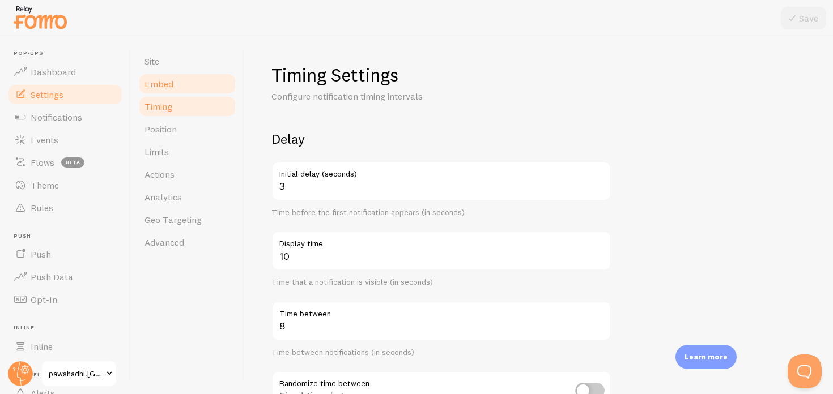
click at [183, 86] on link "Embed" at bounding box center [187, 84] width 99 height 23
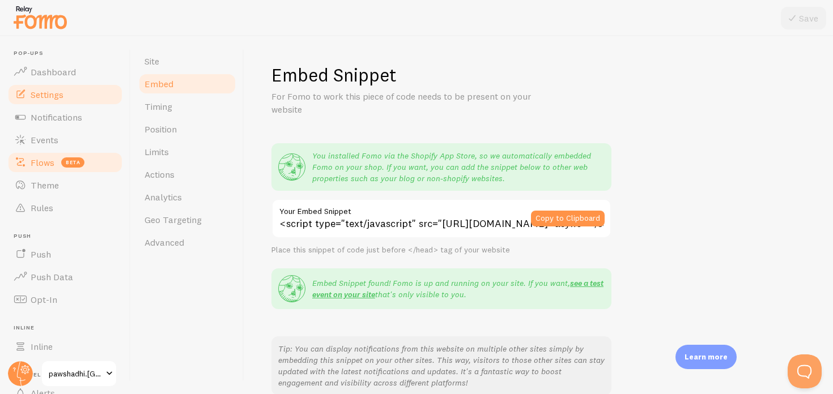
click at [65, 170] on link "Flows beta" at bounding box center [65, 162] width 117 height 23
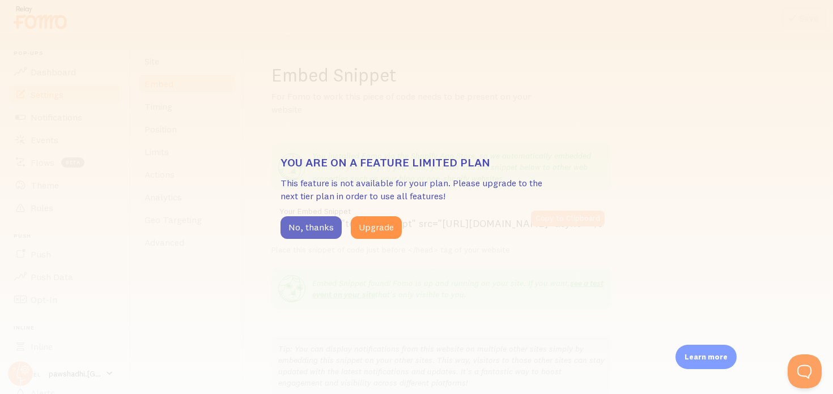
click at [314, 233] on button "No, thanks" at bounding box center [310, 227] width 61 height 23
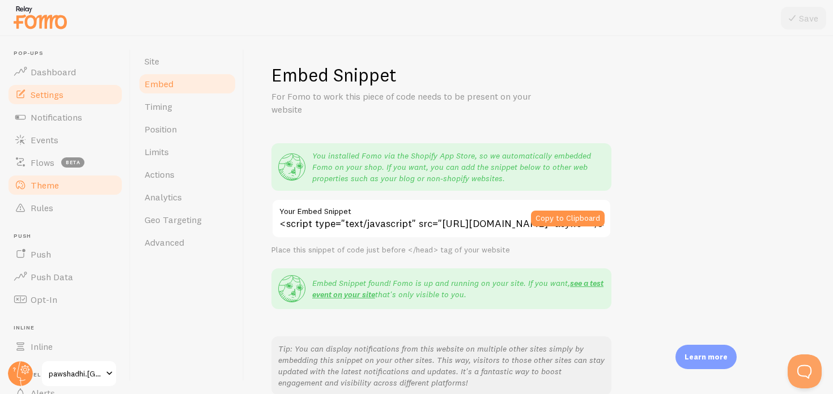
click at [73, 182] on link "Theme" at bounding box center [65, 185] width 117 height 23
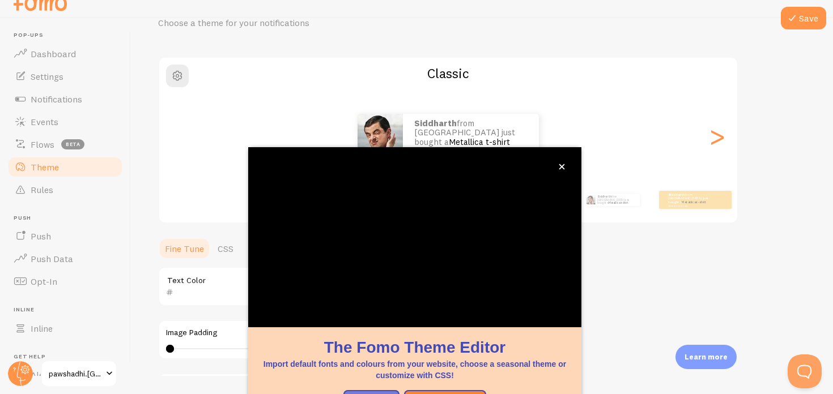
scroll to position [107, 0]
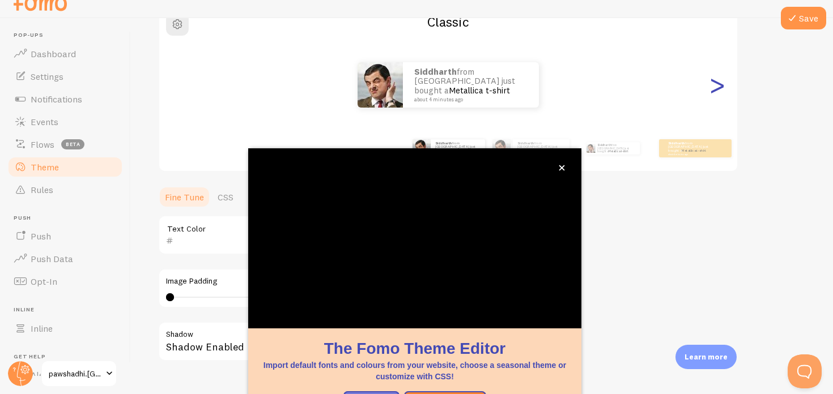
click at [716, 86] on div ">" at bounding box center [717, 85] width 14 height 82
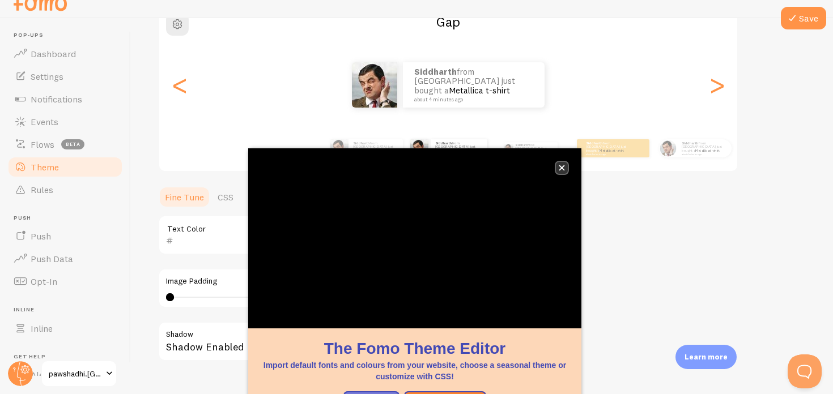
click at [565, 170] on button "close," at bounding box center [562, 168] width 12 height 12
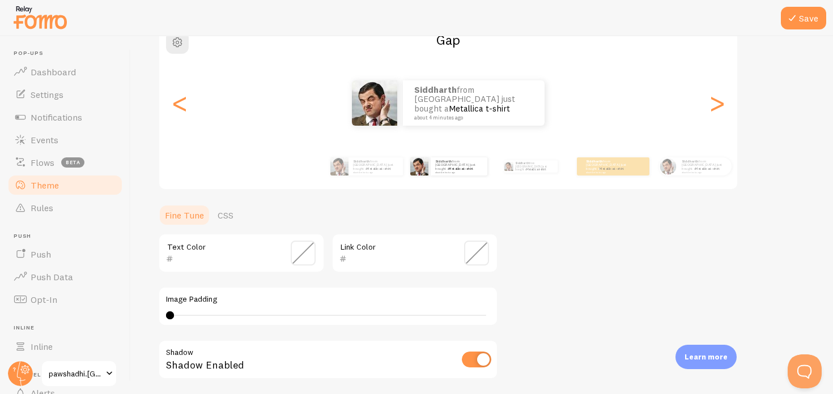
scroll to position [0, 0]
click at [717, 108] on div ">" at bounding box center [717, 103] width 14 height 82
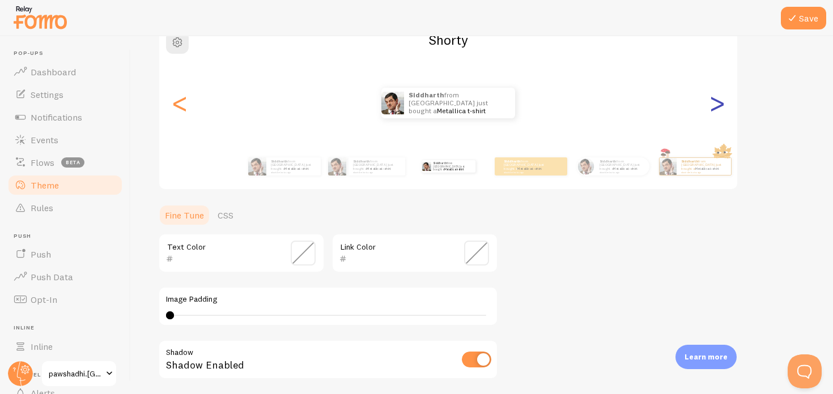
click at [717, 108] on div ">" at bounding box center [717, 103] width 14 height 82
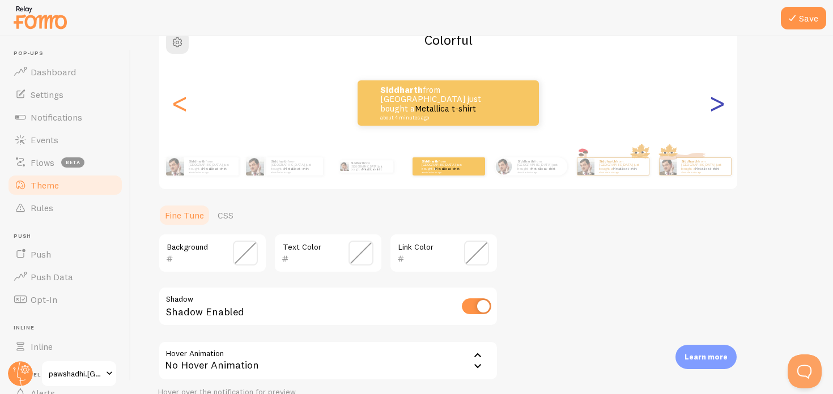
click at [717, 108] on div ">" at bounding box center [717, 103] width 14 height 82
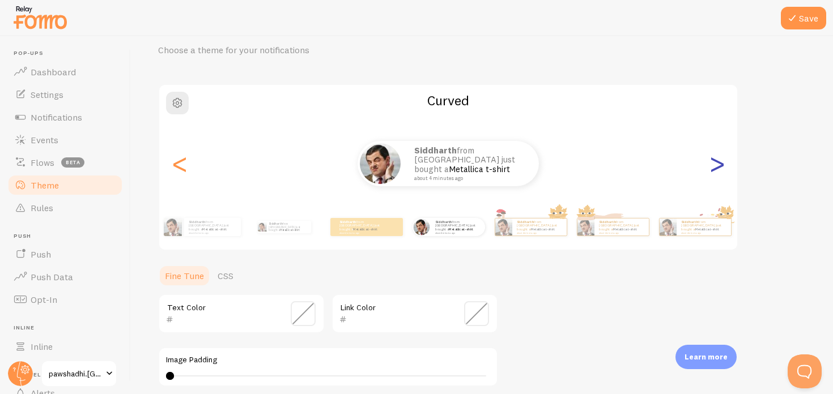
scroll to position [45, 0]
click at [717, 168] on div ">" at bounding box center [717, 166] width 14 height 82
type input "0"
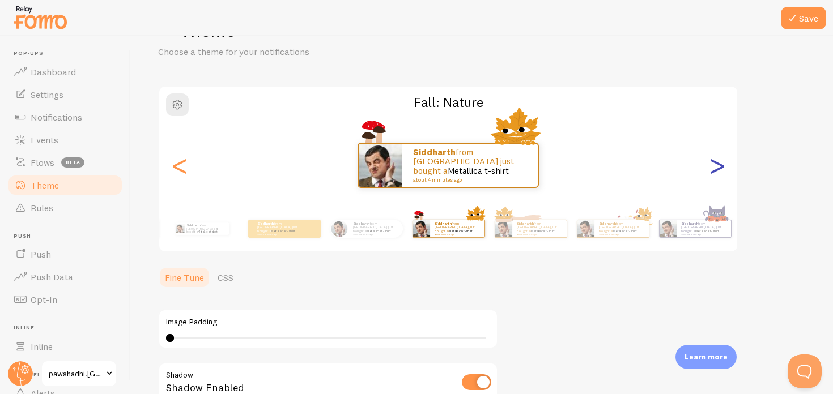
click at [717, 168] on div ">" at bounding box center [717, 166] width 14 height 82
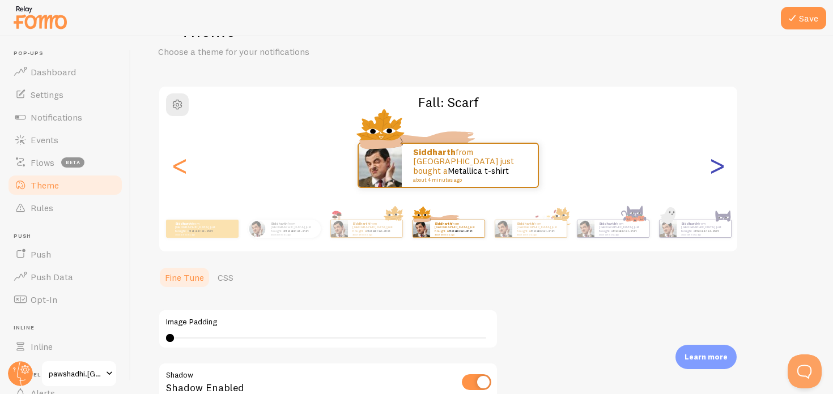
click at [717, 168] on div ">" at bounding box center [717, 166] width 14 height 82
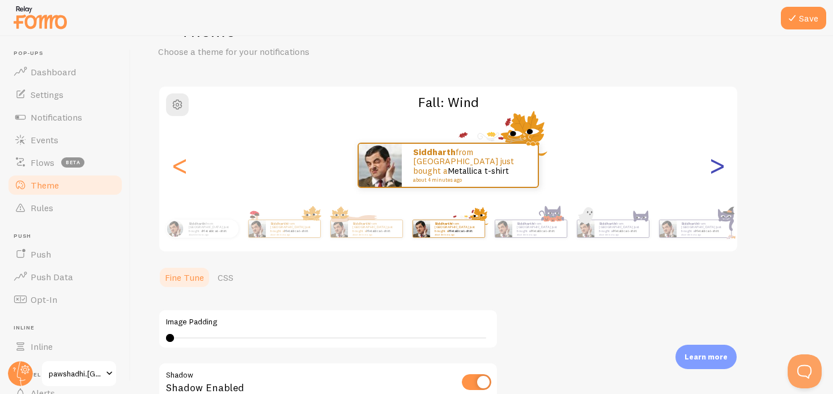
click at [717, 168] on div ">" at bounding box center [717, 166] width 14 height 82
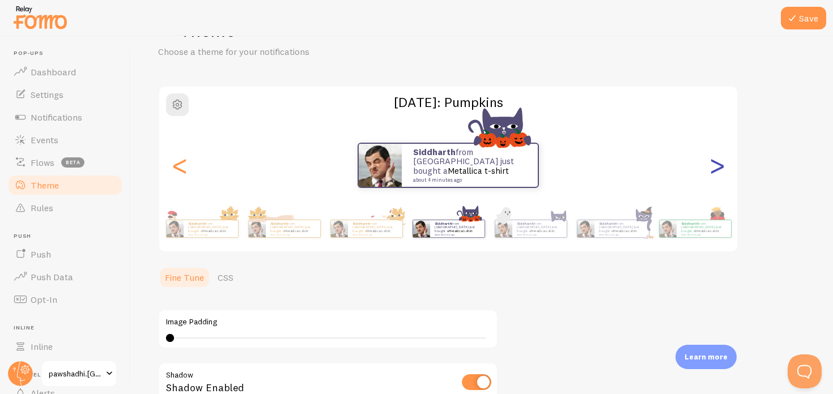
click at [717, 168] on div ">" at bounding box center [717, 166] width 14 height 82
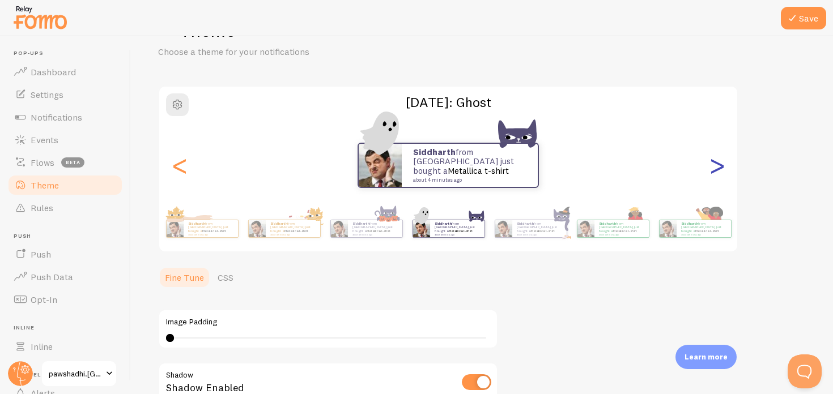
click at [717, 168] on div ">" at bounding box center [717, 166] width 14 height 82
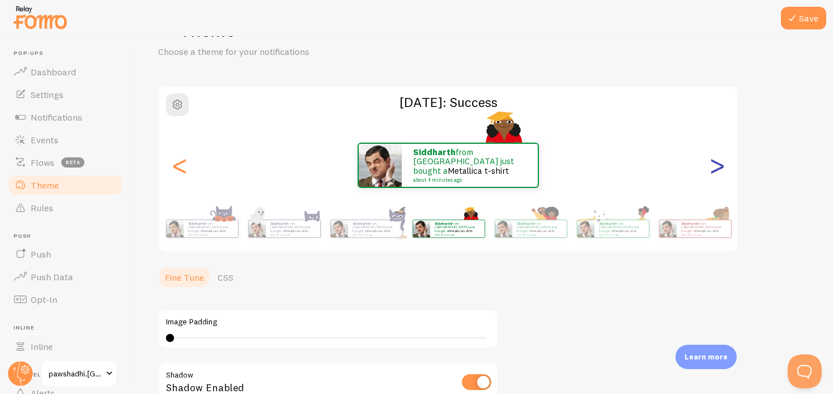
click at [717, 168] on div ">" at bounding box center [717, 166] width 14 height 82
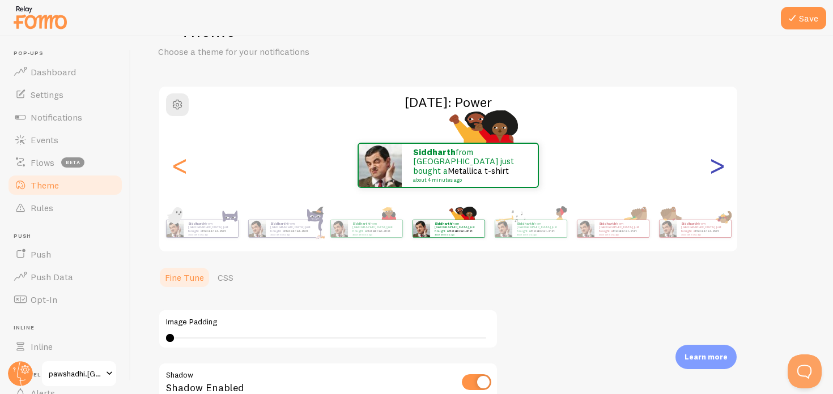
click at [717, 168] on div ">" at bounding box center [717, 166] width 14 height 82
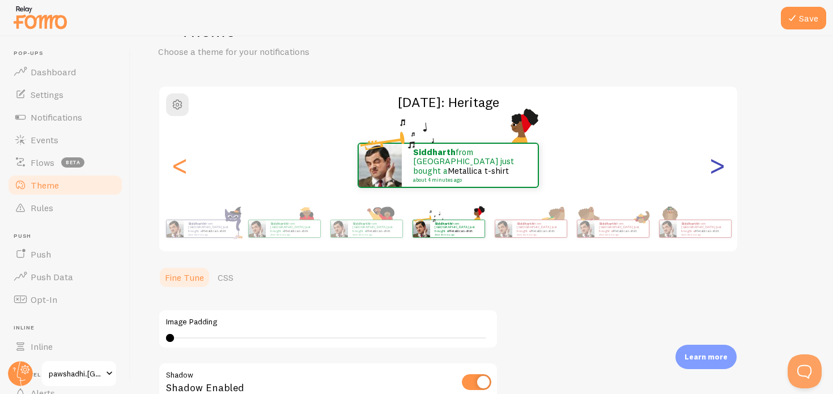
click at [717, 168] on div ">" at bounding box center [717, 166] width 14 height 82
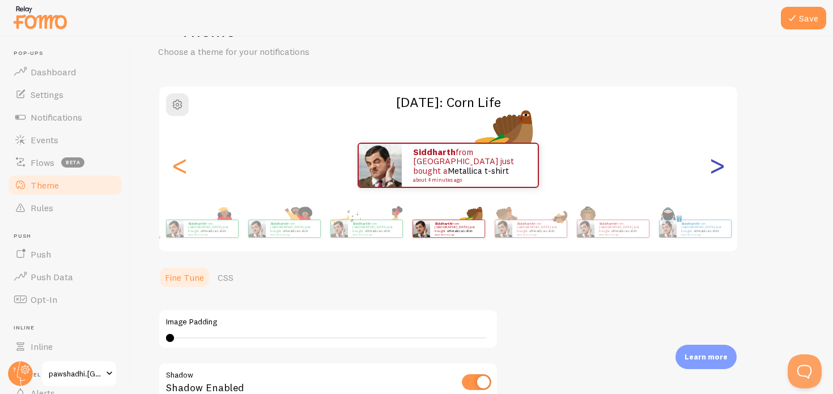
click at [717, 168] on div ">" at bounding box center [717, 166] width 14 height 82
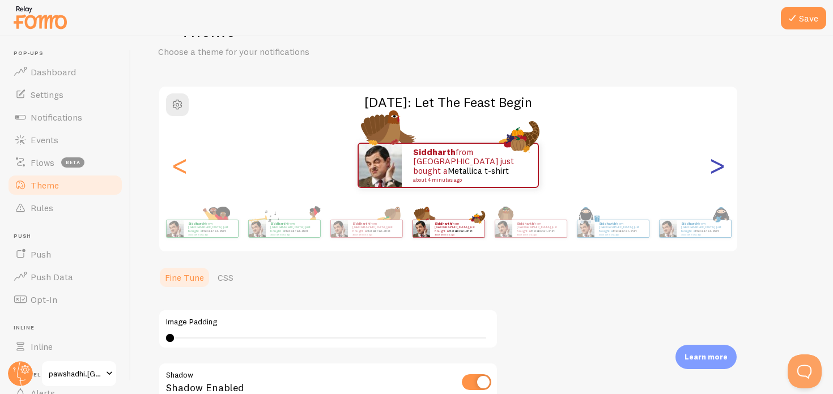
click at [717, 168] on div ">" at bounding box center [717, 166] width 14 height 82
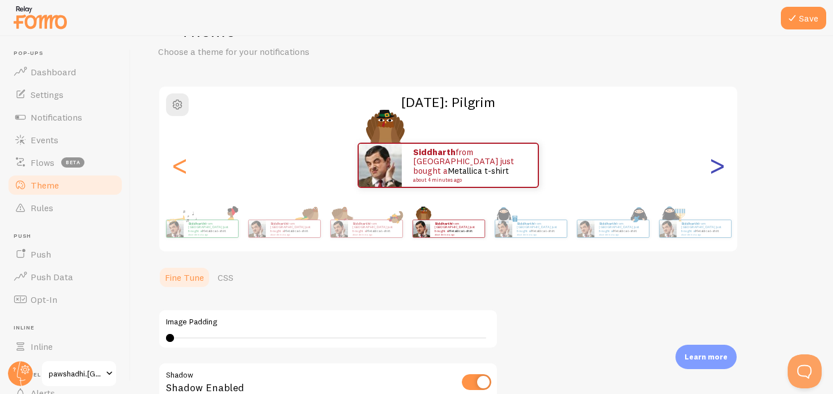
click at [717, 168] on div ">" at bounding box center [717, 166] width 14 height 82
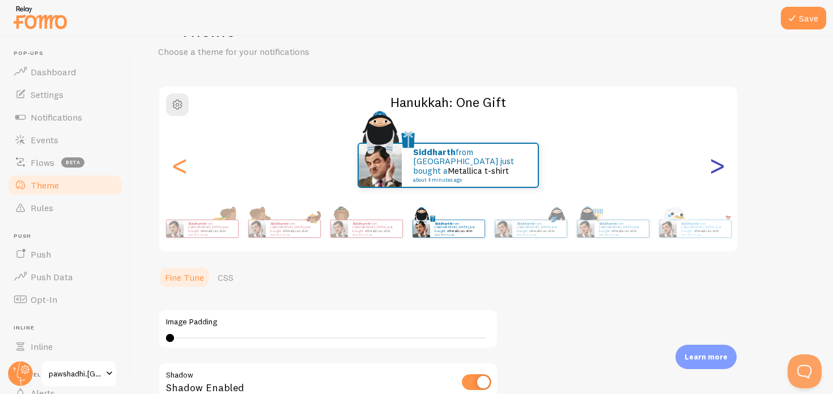
click at [724, 173] on div ">" at bounding box center [717, 166] width 14 height 82
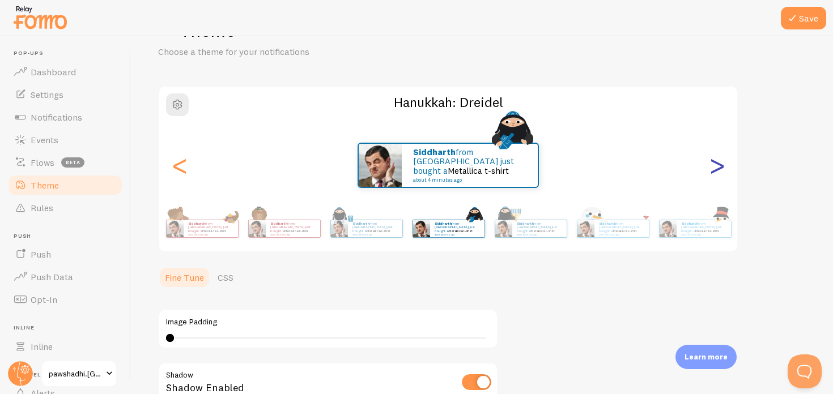
click at [724, 173] on div ">" at bounding box center [717, 166] width 14 height 82
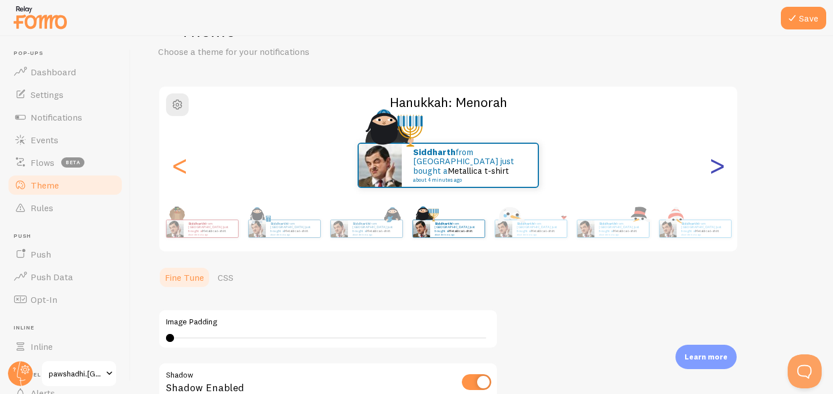
click at [724, 173] on div ">" at bounding box center [717, 166] width 14 height 82
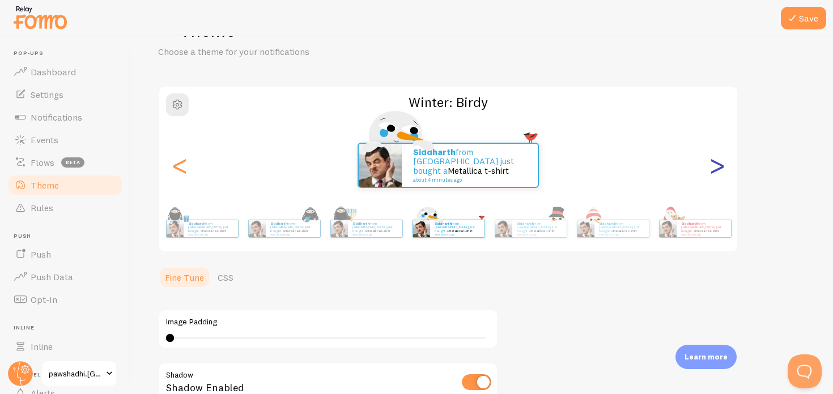
click at [724, 173] on div ">" at bounding box center [717, 166] width 14 height 82
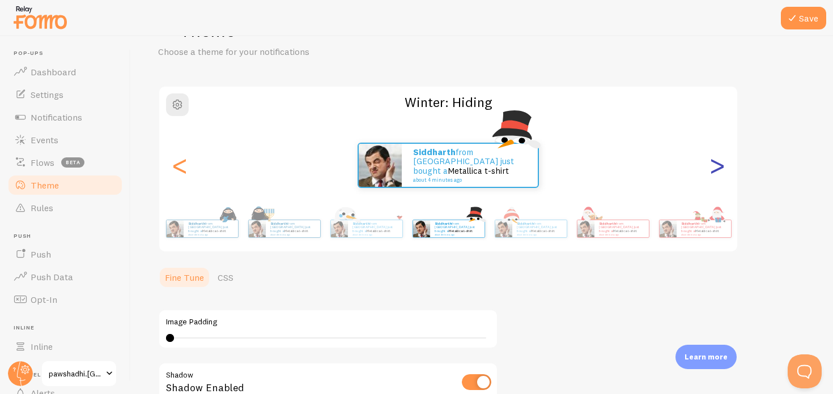
click at [724, 173] on div ">" at bounding box center [717, 166] width 14 height 82
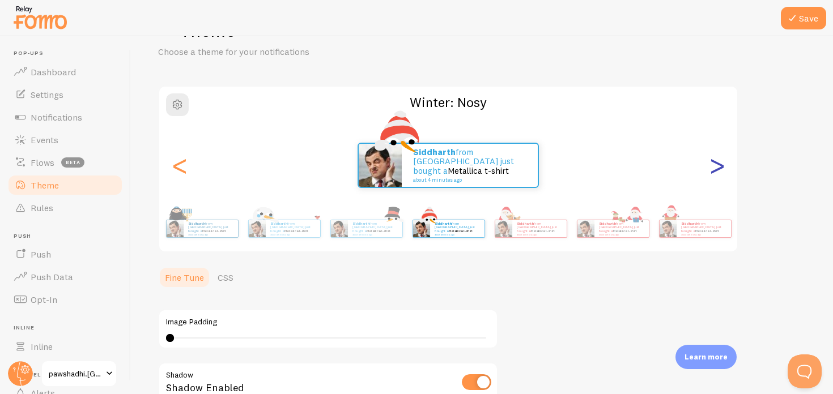
click at [724, 173] on div ">" at bounding box center [717, 166] width 14 height 82
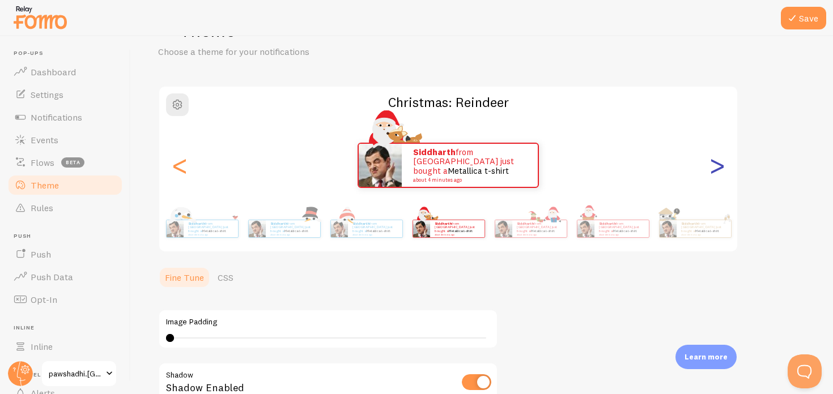
click at [724, 173] on div ">" at bounding box center [717, 166] width 14 height 82
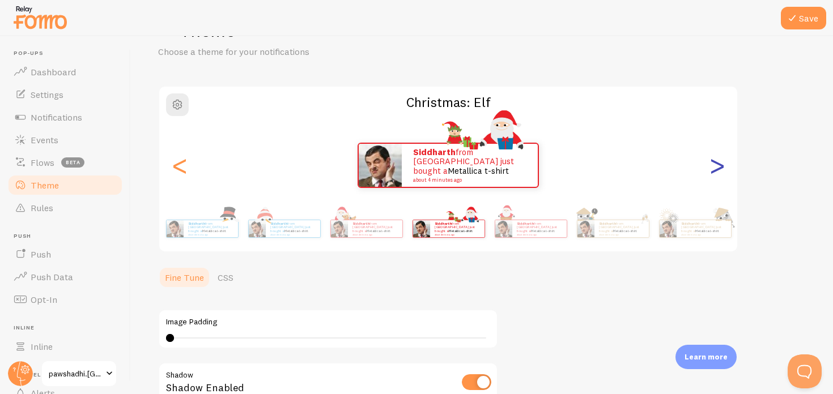
click at [724, 173] on div ">" at bounding box center [717, 166] width 14 height 82
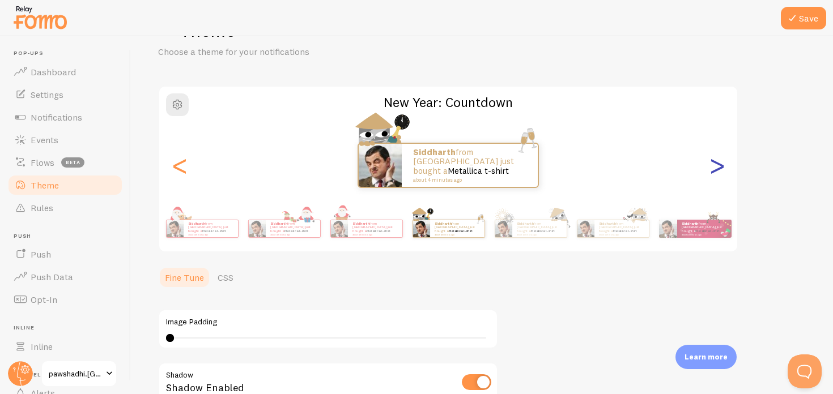
click at [724, 173] on div ">" at bounding box center [717, 166] width 14 height 82
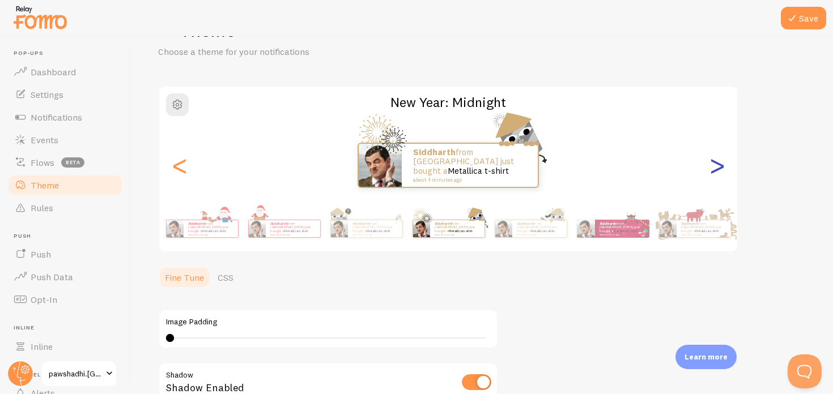
click at [724, 173] on div ">" at bounding box center [717, 166] width 14 height 82
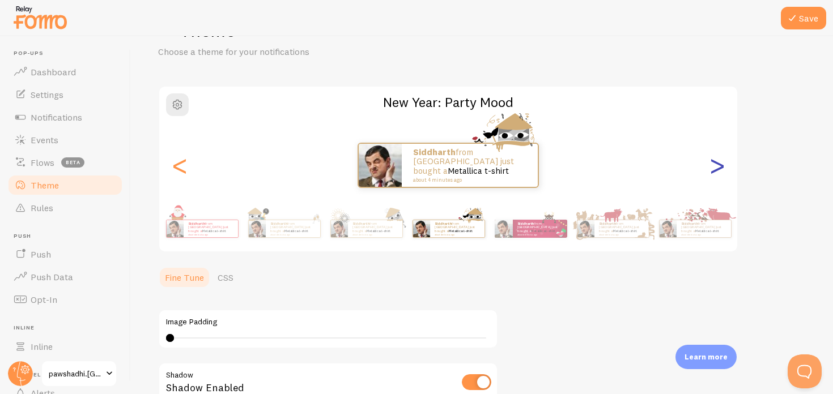
click at [724, 173] on div ">" at bounding box center [717, 166] width 14 height 82
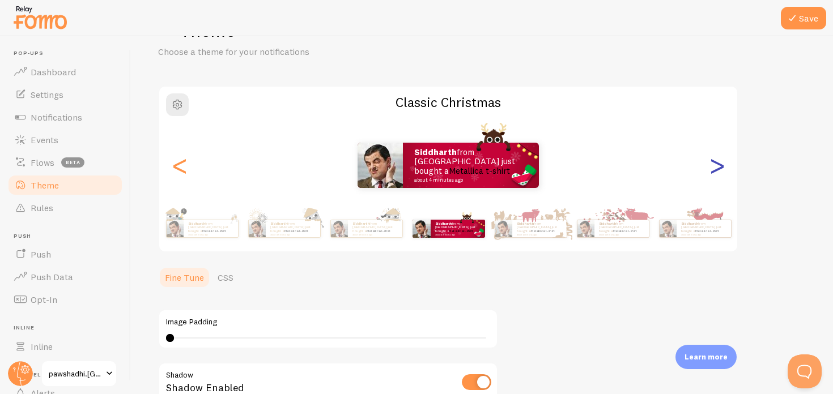
click at [724, 173] on div ">" at bounding box center [717, 166] width 14 height 82
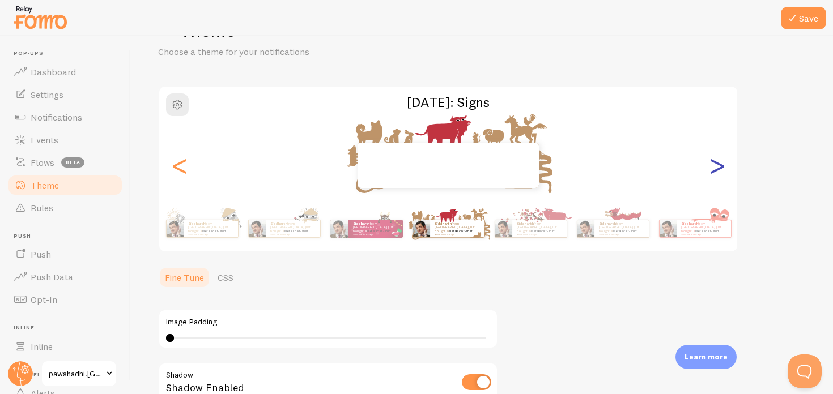
click at [724, 173] on div ">" at bounding box center [717, 166] width 14 height 82
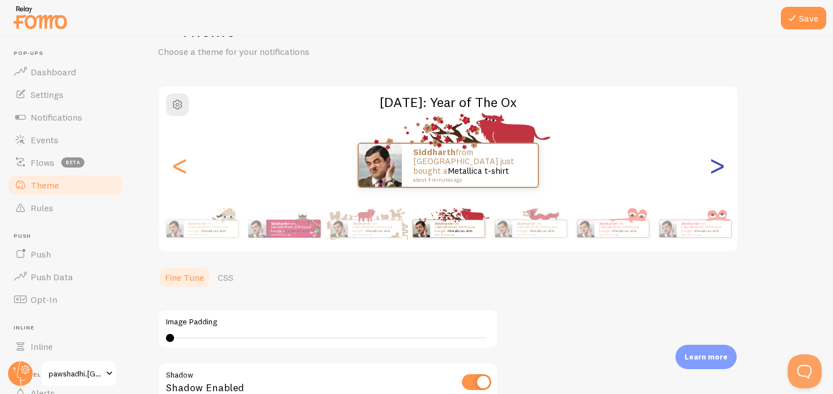
click at [724, 173] on div ">" at bounding box center [717, 166] width 14 height 82
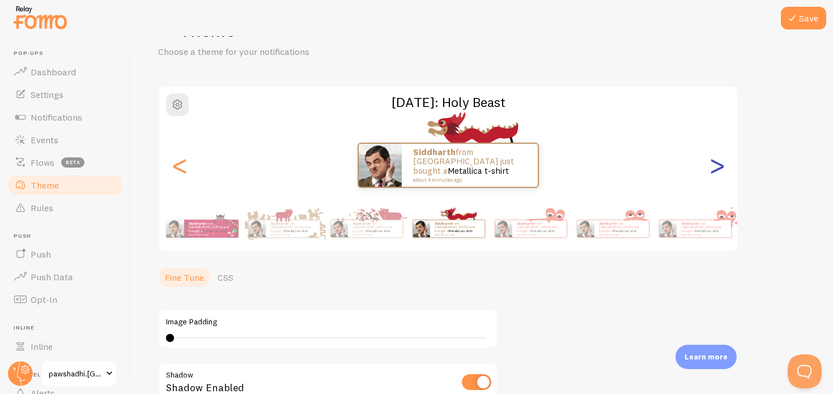
click at [724, 173] on div ">" at bounding box center [717, 166] width 14 height 82
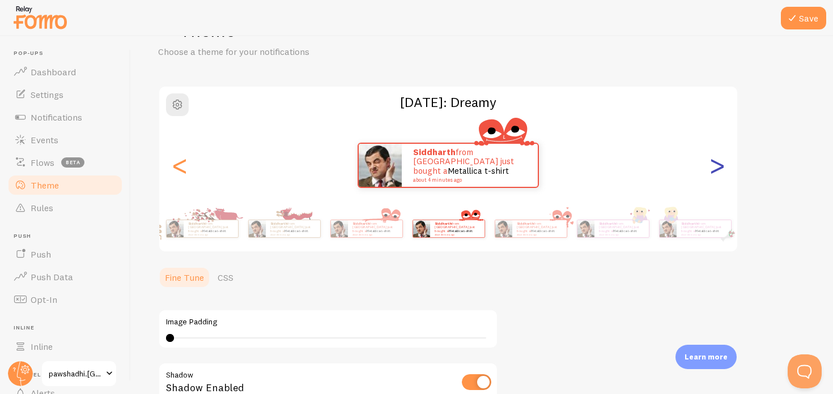
click at [724, 173] on div ">" at bounding box center [717, 166] width 14 height 82
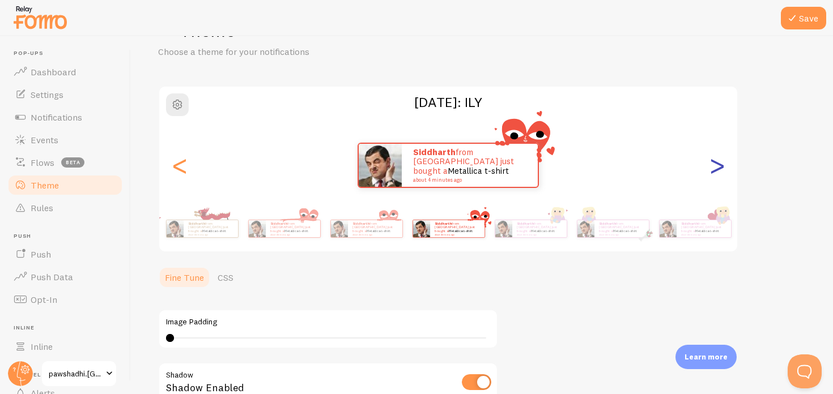
click at [724, 173] on div ">" at bounding box center [717, 166] width 14 height 82
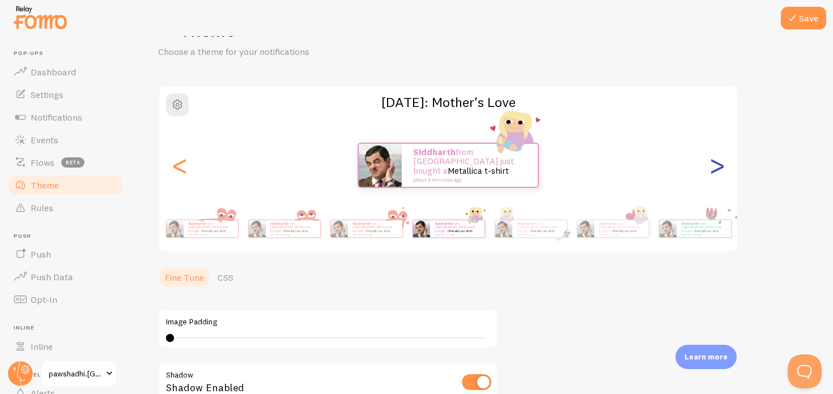
click at [724, 173] on div ">" at bounding box center [717, 166] width 14 height 82
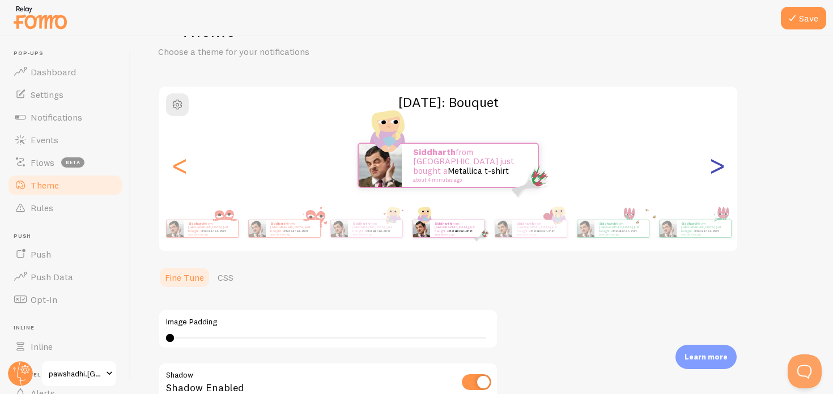
click at [724, 173] on div ">" at bounding box center [717, 166] width 14 height 82
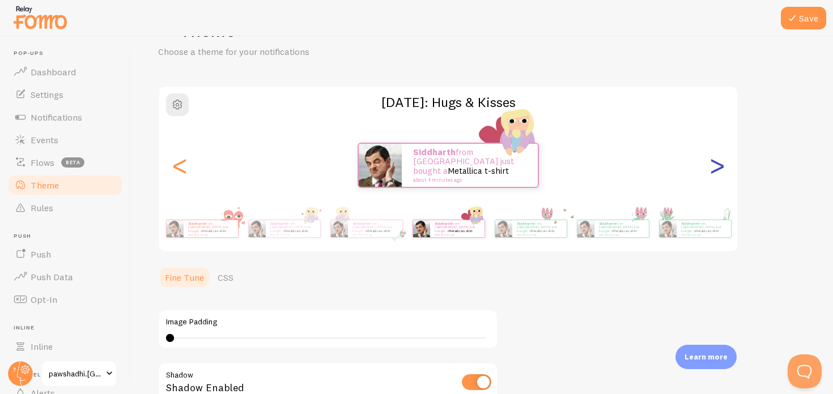
click at [724, 173] on div ">" at bounding box center [717, 166] width 14 height 82
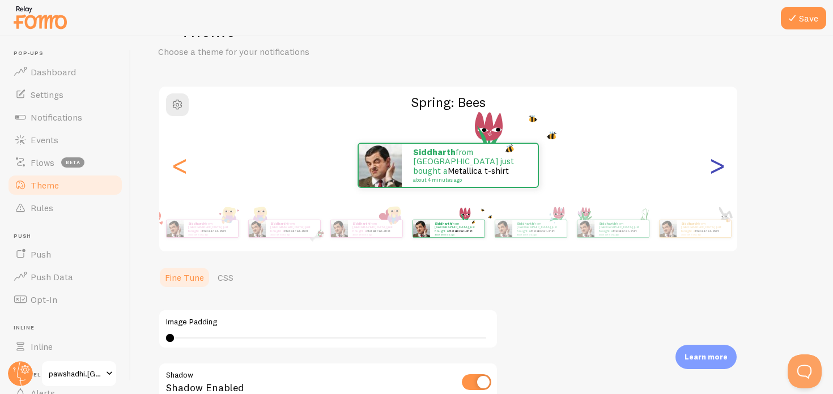
click at [724, 173] on div ">" at bounding box center [717, 166] width 14 height 82
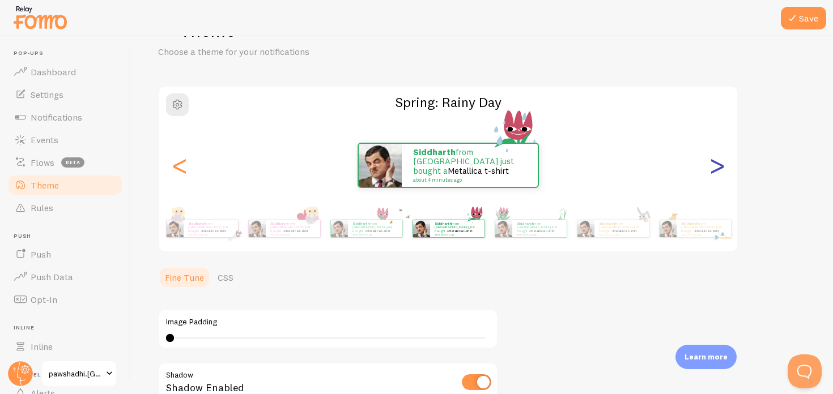
click at [724, 173] on div ">" at bounding box center [717, 166] width 14 height 82
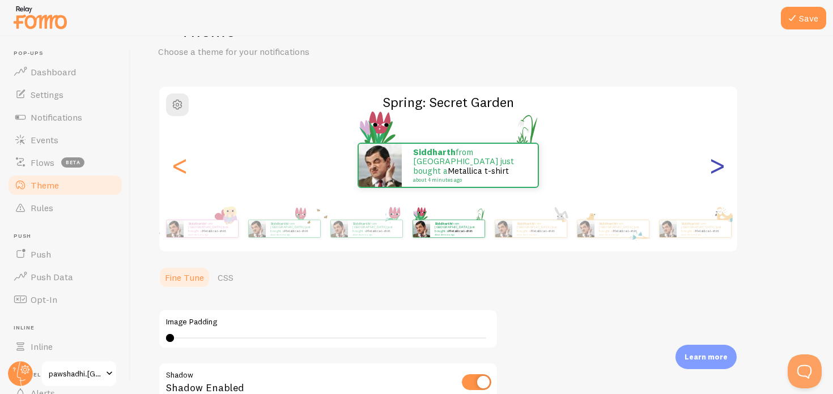
click at [724, 173] on div ">" at bounding box center [717, 166] width 14 height 82
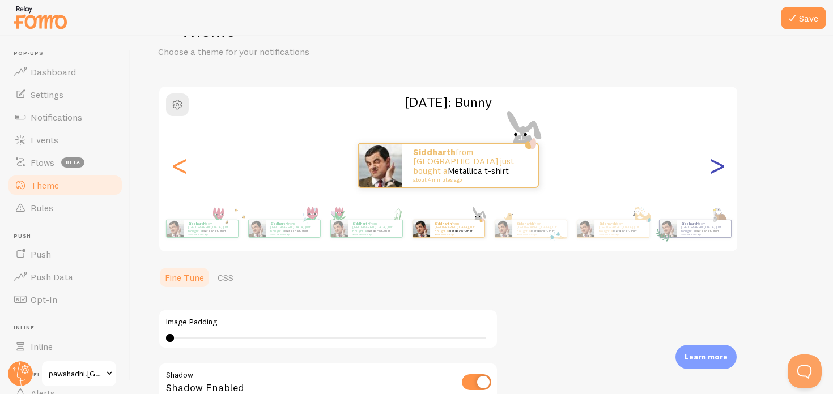
click at [724, 173] on div ">" at bounding box center [717, 166] width 14 height 82
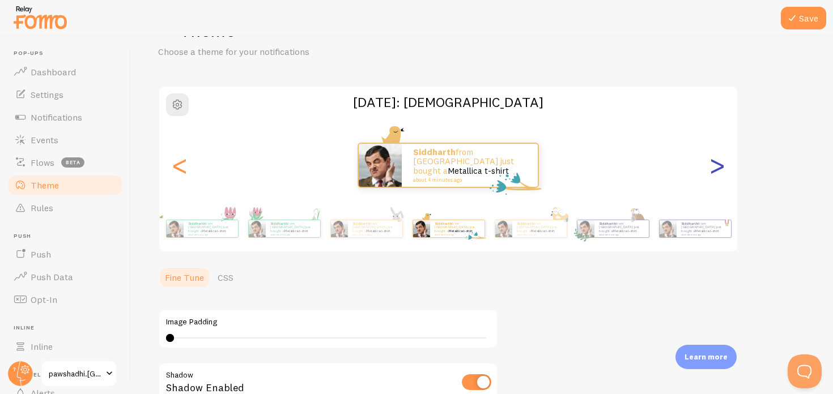
click at [724, 173] on div ">" at bounding box center [717, 166] width 14 height 82
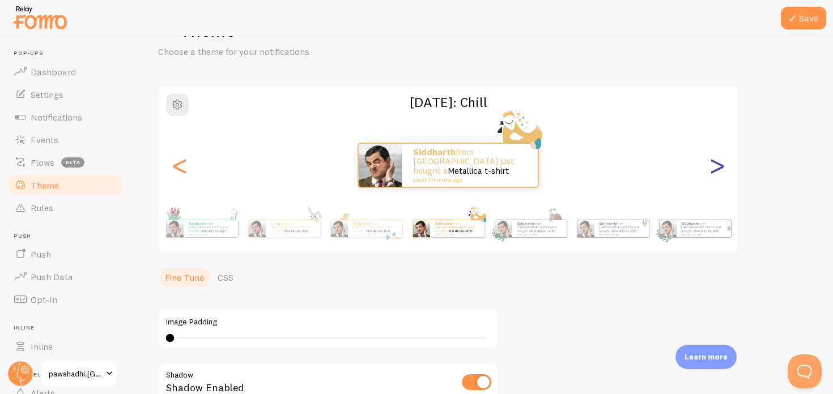
click at [724, 173] on div ">" at bounding box center [717, 166] width 14 height 82
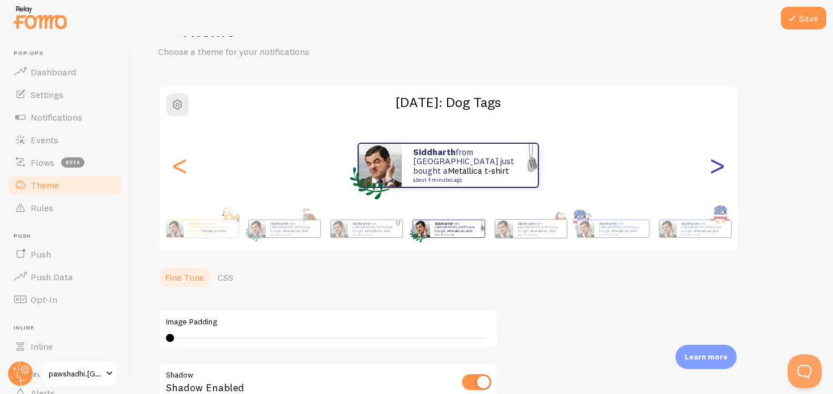
click at [724, 173] on div ">" at bounding box center [717, 166] width 14 height 82
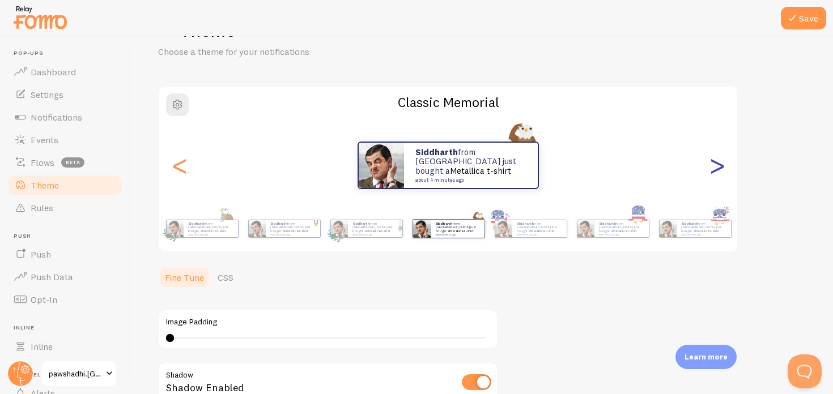
click at [714, 171] on div ">" at bounding box center [717, 166] width 14 height 82
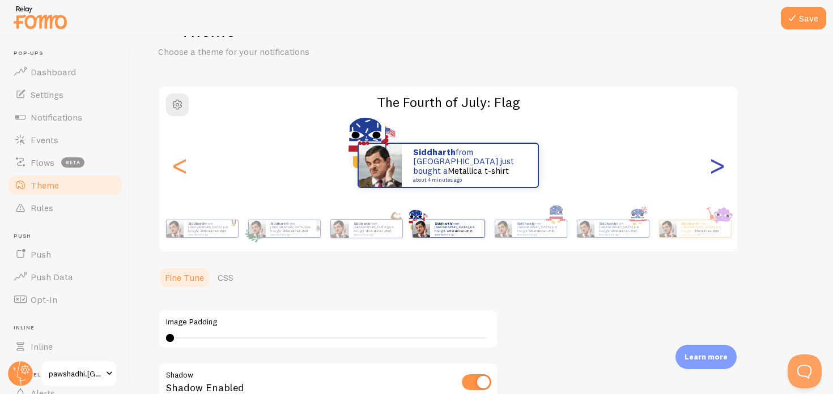
click at [714, 171] on div ">" at bounding box center [717, 166] width 14 height 82
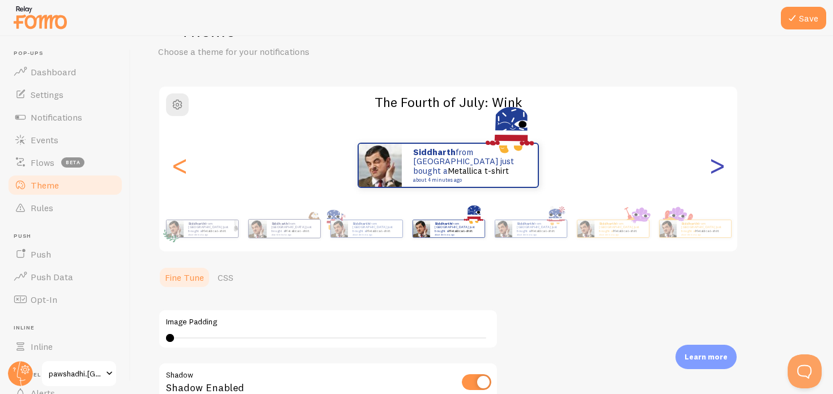
click at [714, 171] on div ">" at bounding box center [717, 166] width 14 height 82
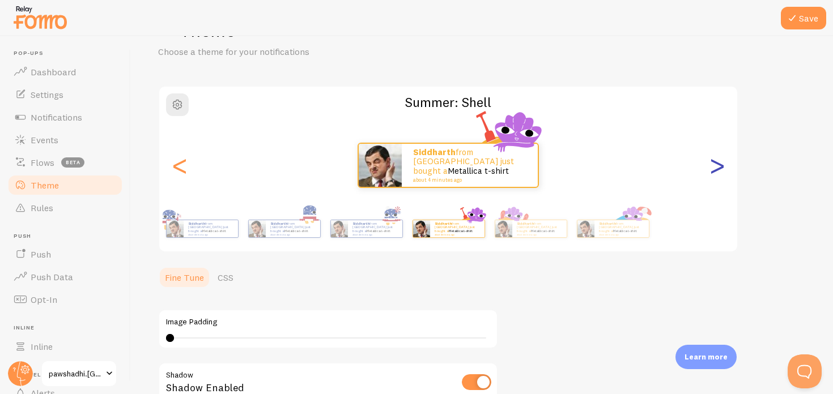
click at [714, 171] on div ">" at bounding box center [717, 166] width 14 height 82
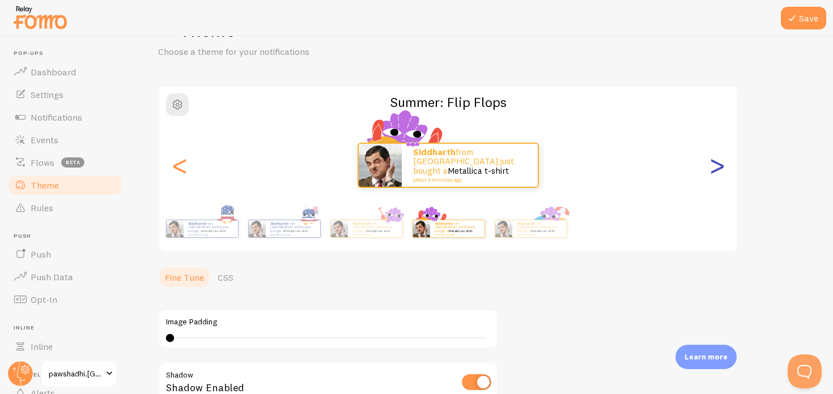
click at [714, 171] on div ">" at bounding box center [717, 166] width 14 height 82
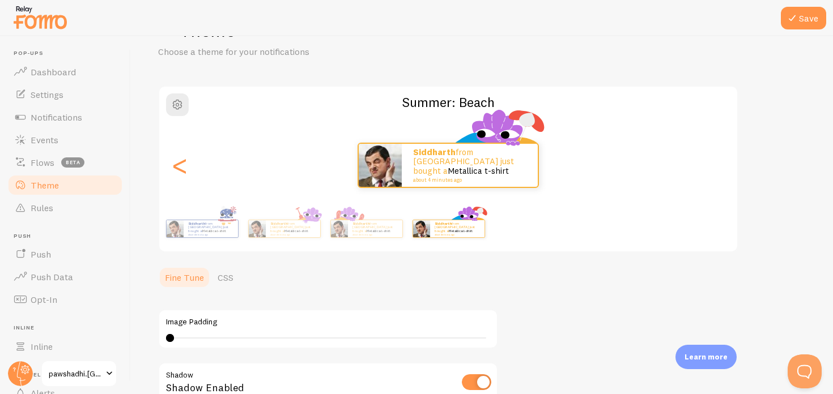
click at [714, 171] on div "[PERSON_NAME] from [GEOGRAPHIC_DATA] just bought a Metallica t-shirt about 4 mi…" at bounding box center [448, 165] width 578 height 45
click at [72, 184] on link "Theme" at bounding box center [65, 185] width 117 height 23
click at [178, 171] on div "<" at bounding box center [180, 166] width 14 height 82
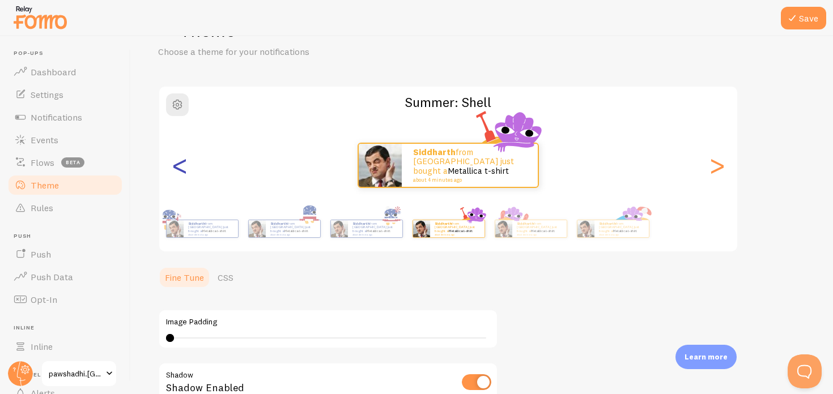
click at [178, 171] on div "<" at bounding box center [180, 166] width 14 height 82
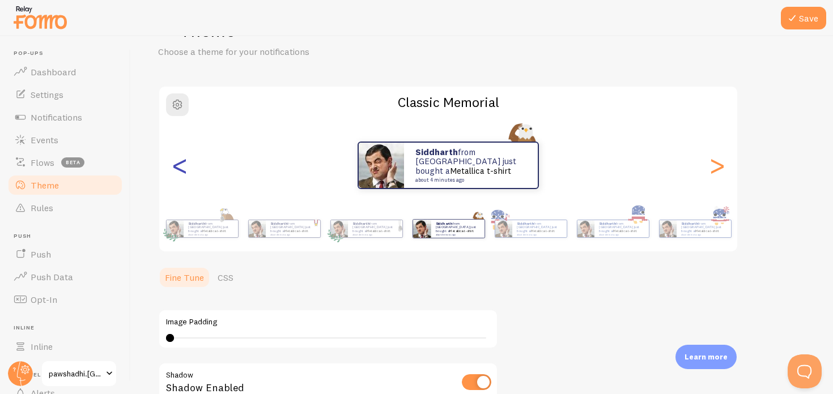
click at [178, 171] on div "<" at bounding box center [180, 166] width 14 height 82
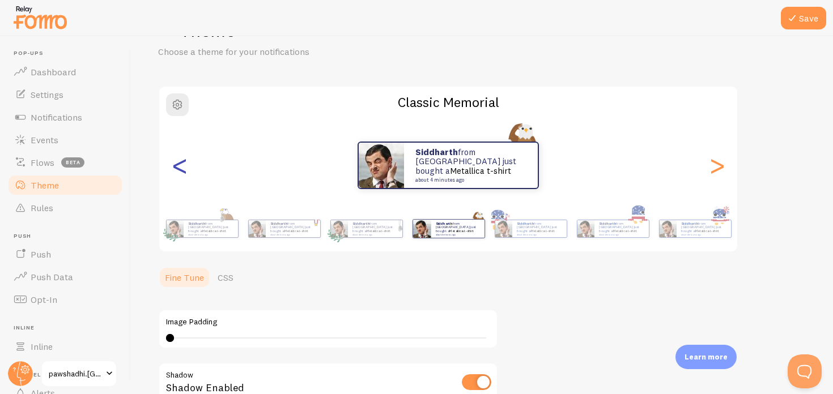
click at [178, 171] on div "<" at bounding box center [180, 166] width 14 height 82
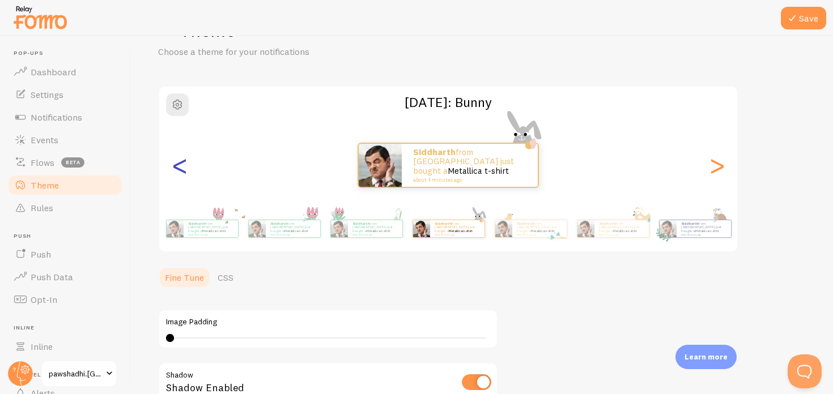
click at [178, 171] on div "<" at bounding box center [180, 166] width 14 height 82
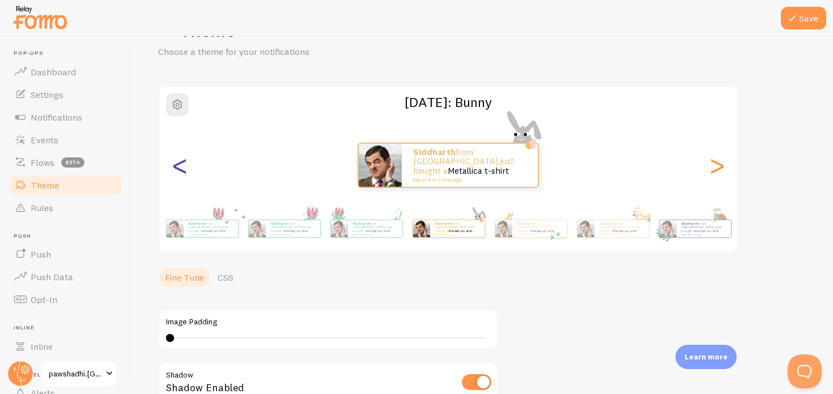
click at [178, 171] on div "<" at bounding box center [180, 166] width 14 height 82
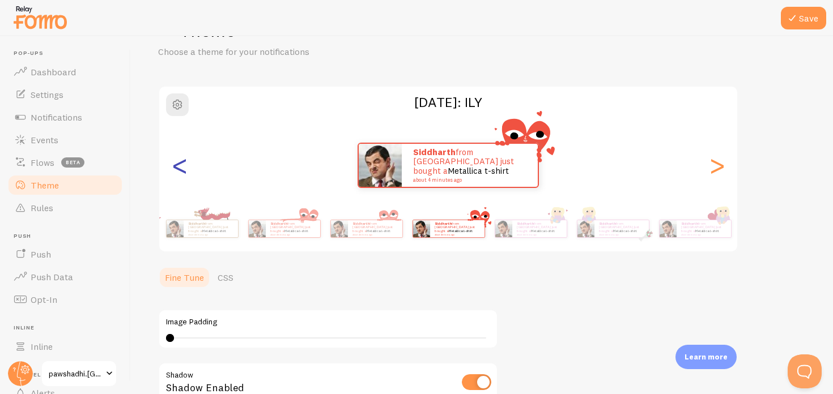
click at [175, 168] on div "<" at bounding box center [180, 166] width 14 height 82
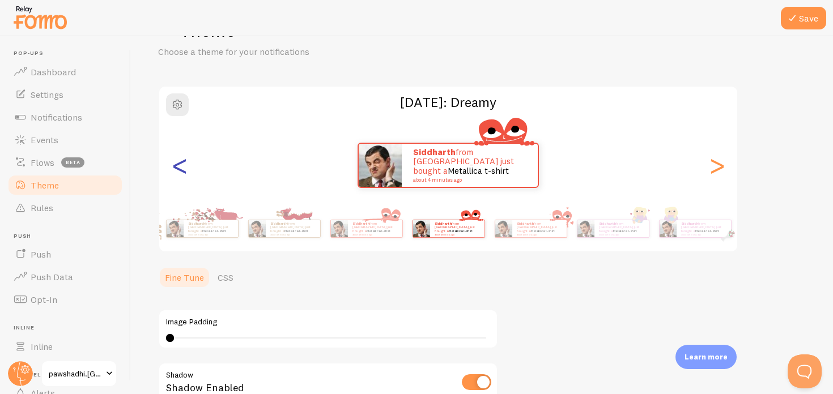
click at [175, 168] on div "<" at bounding box center [180, 166] width 14 height 82
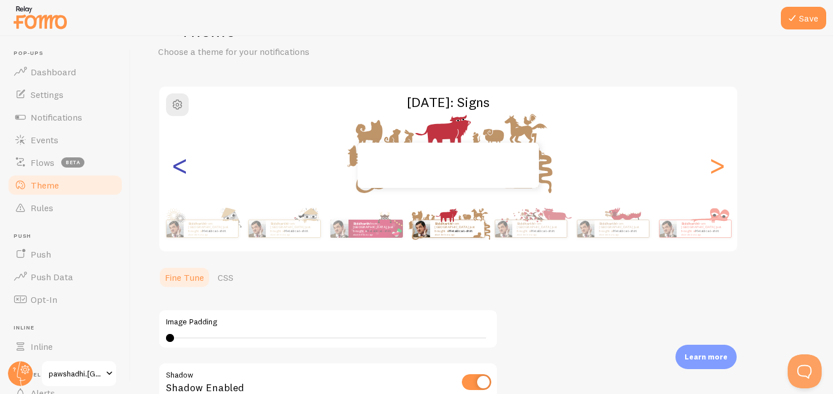
click at [175, 168] on div "<" at bounding box center [180, 166] width 14 height 82
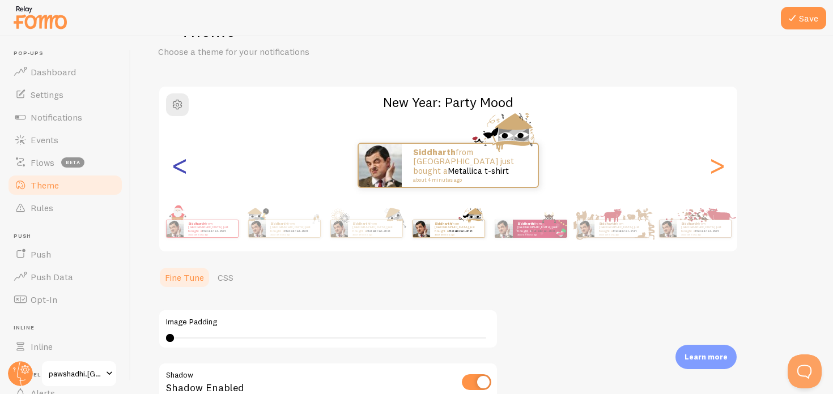
click at [175, 168] on div "<" at bounding box center [180, 166] width 14 height 82
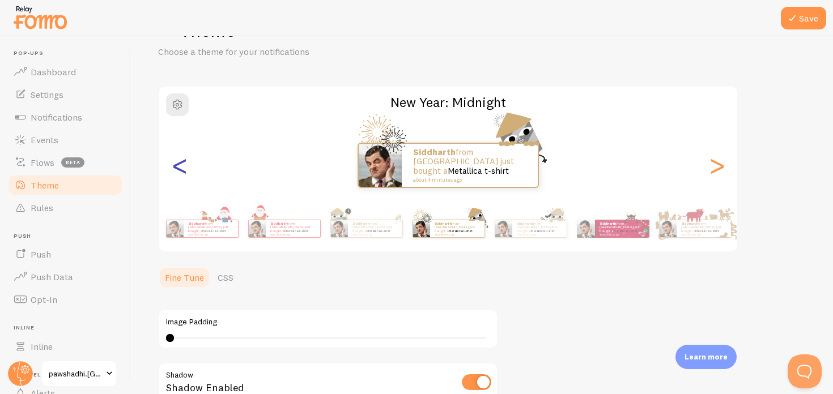
click at [175, 168] on div "<" at bounding box center [180, 166] width 14 height 82
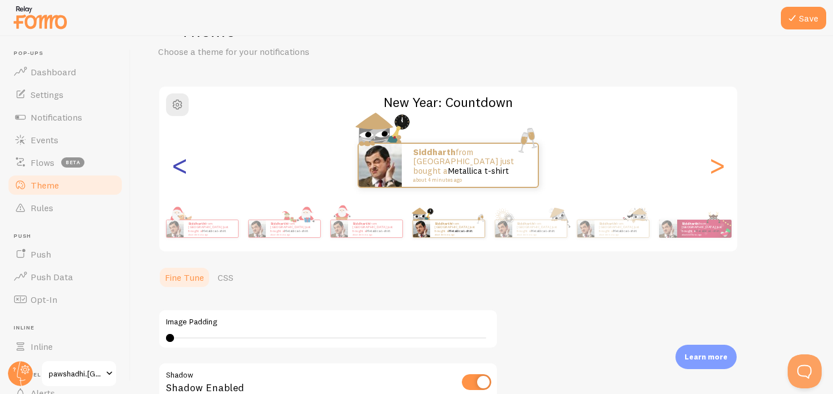
click at [175, 168] on div "<" at bounding box center [180, 166] width 14 height 82
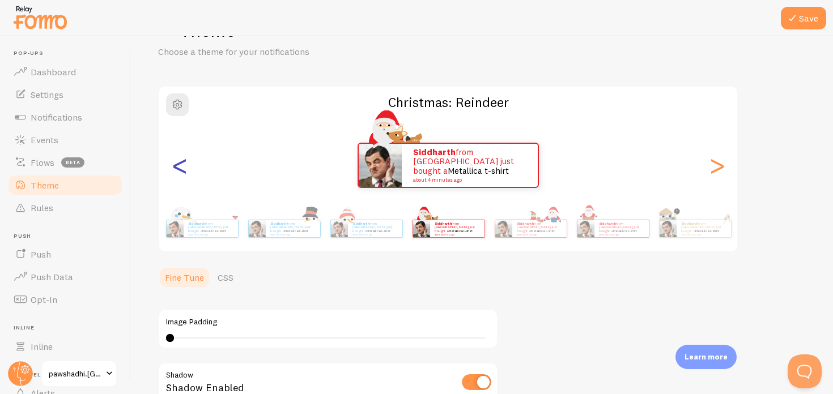
click at [175, 168] on div "<" at bounding box center [180, 166] width 14 height 82
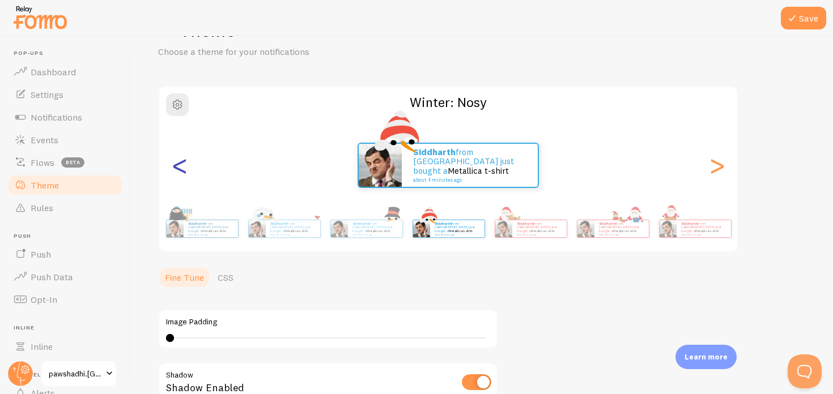
click at [175, 168] on div "<" at bounding box center [180, 166] width 14 height 82
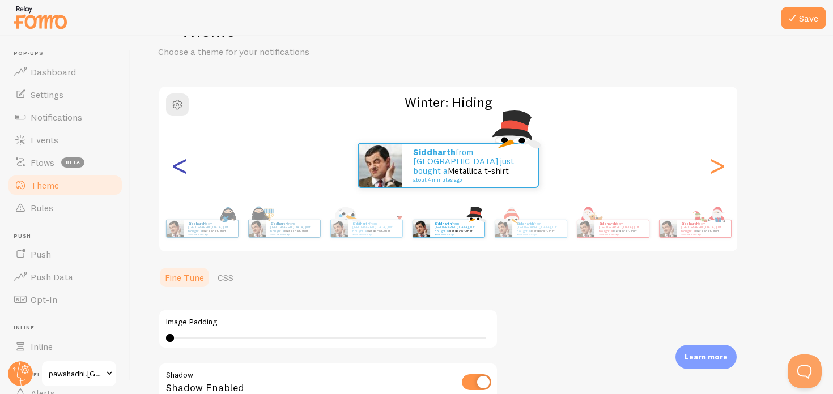
click at [175, 168] on div "<" at bounding box center [180, 166] width 14 height 82
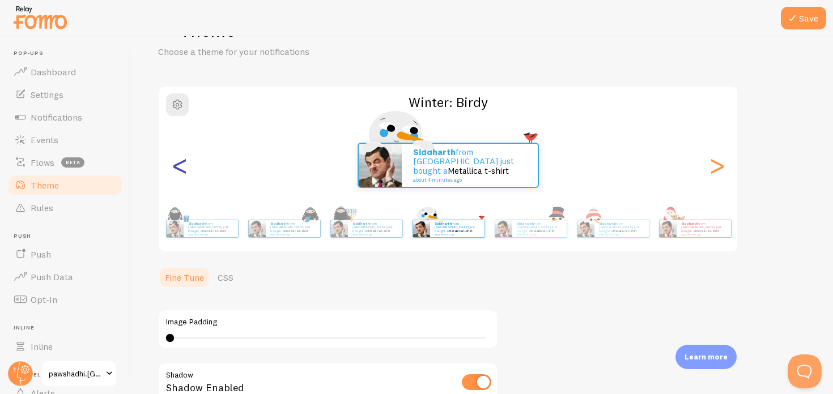
click at [175, 168] on div "<" at bounding box center [180, 166] width 14 height 82
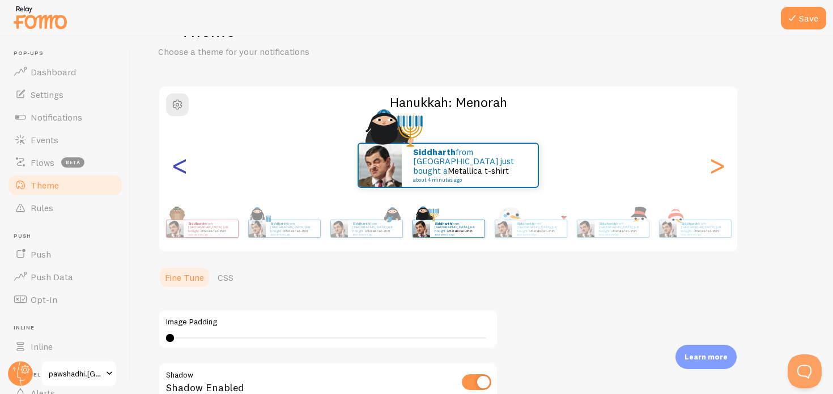
click at [175, 168] on div "<" at bounding box center [180, 166] width 14 height 82
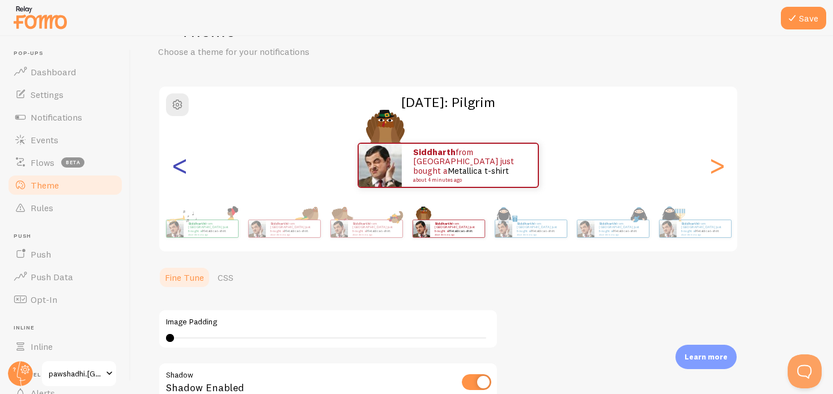
click at [175, 168] on div "<" at bounding box center [180, 166] width 14 height 82
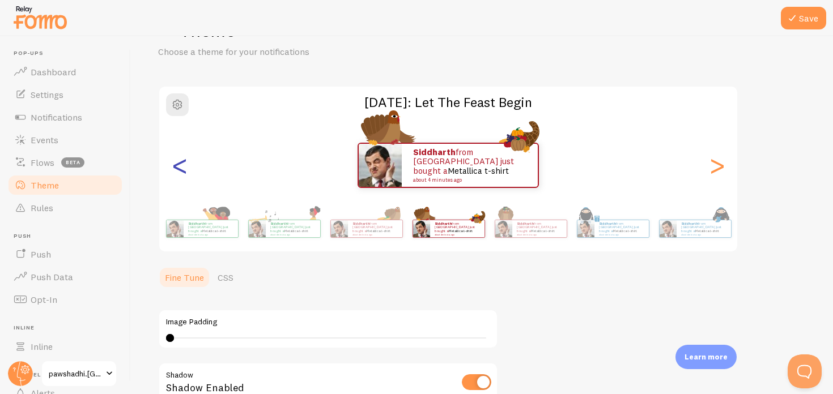
click at [175, 168] on div "<" at bounding box center [180, 166] width 14 height 82
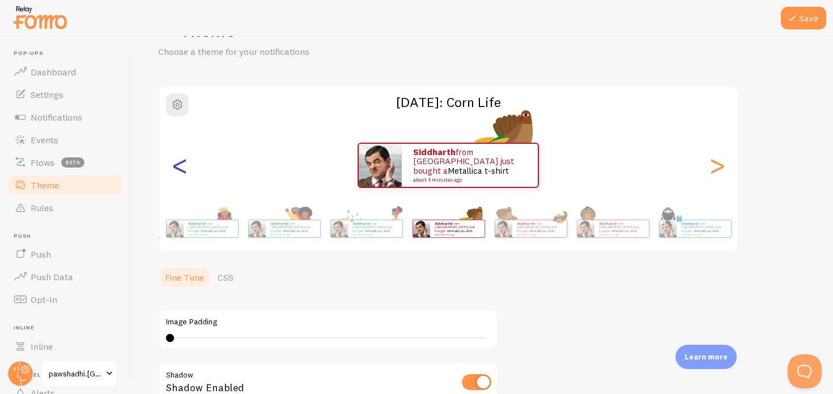
click at [175, 168] on div "<" at bounding box center [180, 166] width 14 height 82
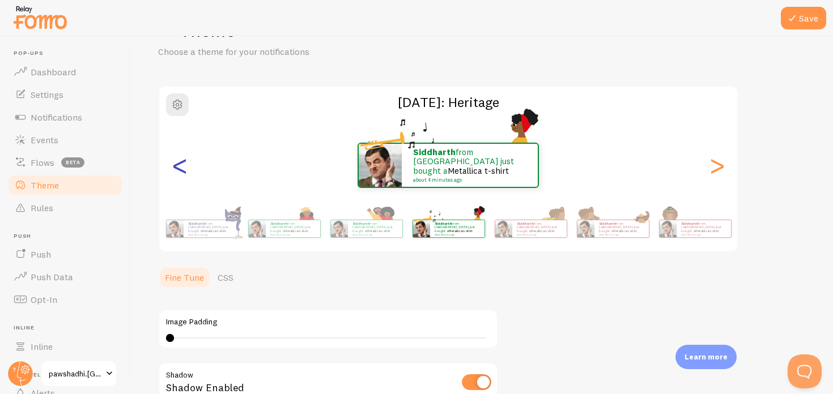
click at [175, 168] on div "<" at bounding box center [180, 166] width 14 height 82
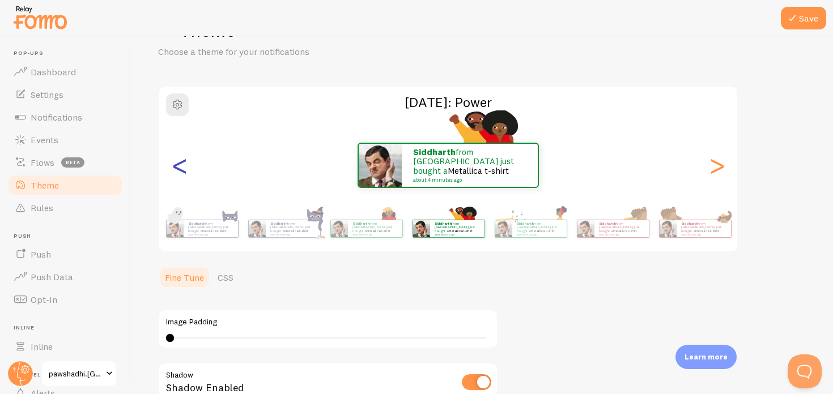
click at [175, 168] on div "<" at bounding box center [180, 166] width 14 height 82
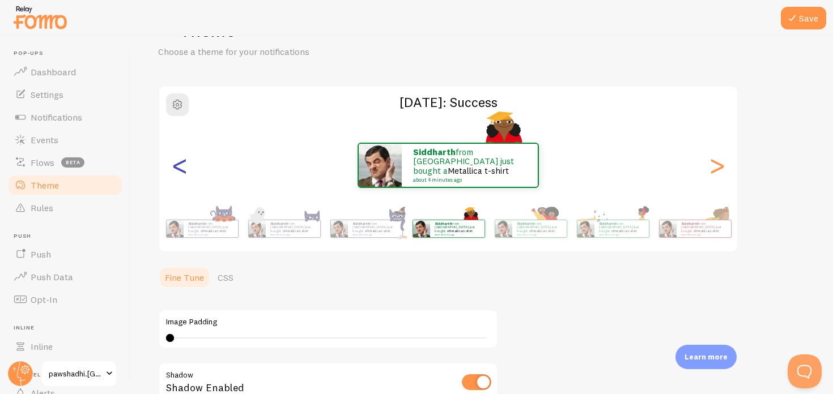
click at [175, 168] on div "<" at bounding box center [180, 166] width 14 height 82
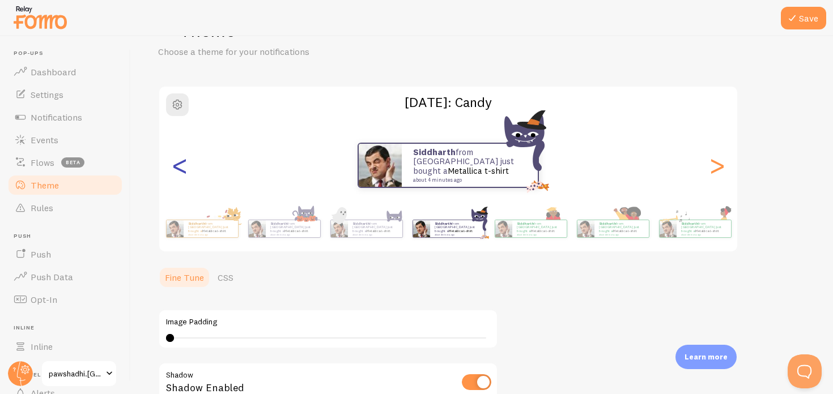
click at [177, 166] on div "<" at bounding box center [180, 166] width 14 height 82
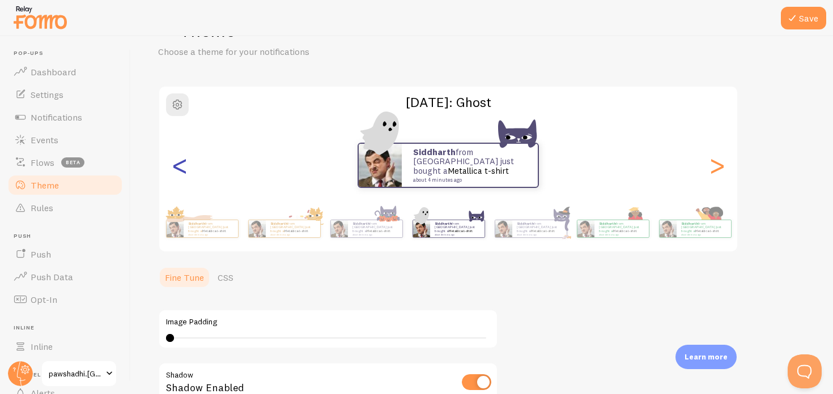
click at [177, 166] on div "<" at bounding box center [180, 166] width 14 height 82
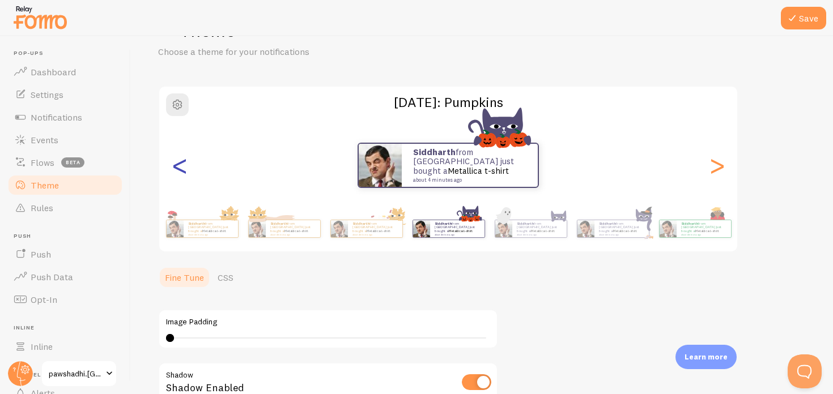
click at [177, 166] on div "<" at bounding box center [180, 166] width 14 height 82
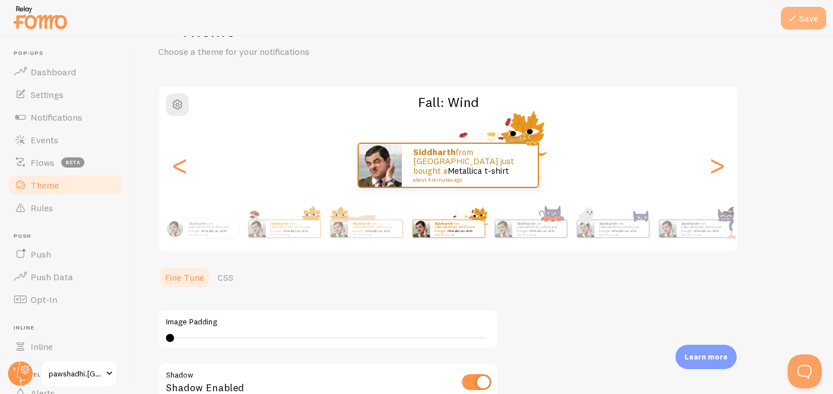
click at [799, 25] on button "Save" at bounding box center [803, 18] width 45 height 23
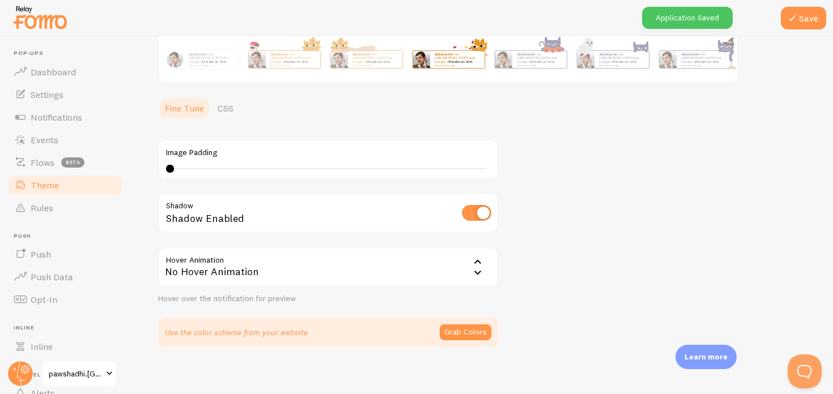
scroll to position [222, 0]
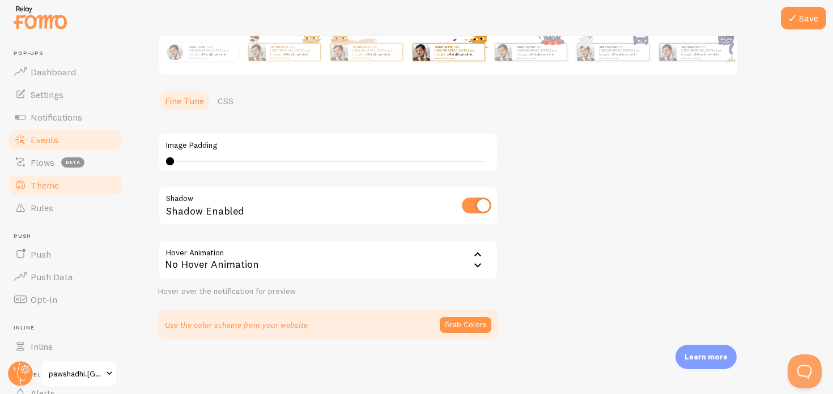
click at [57, 139] on span "Events" at bounding box center [45, 139] width 28 height 11
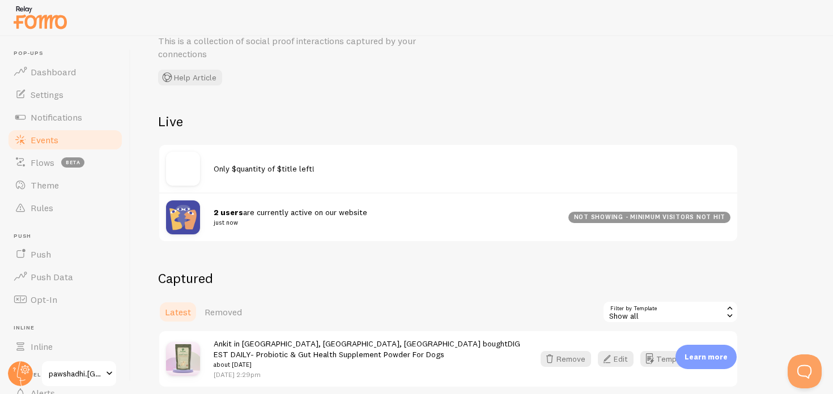
scroll to position [107, 0]
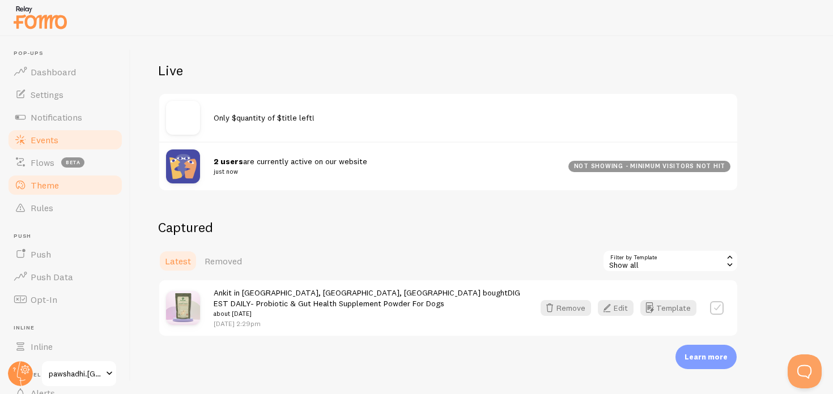
click at [54, 190] on link "Theme" at bounding box center [65, 185] width 117 height 23
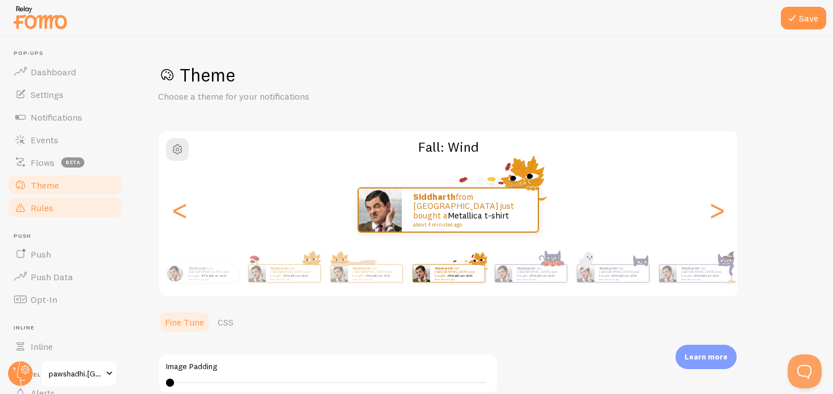
click at [54, 208] on link "Rules" at bounding box center [65, 208] width 117 height 23
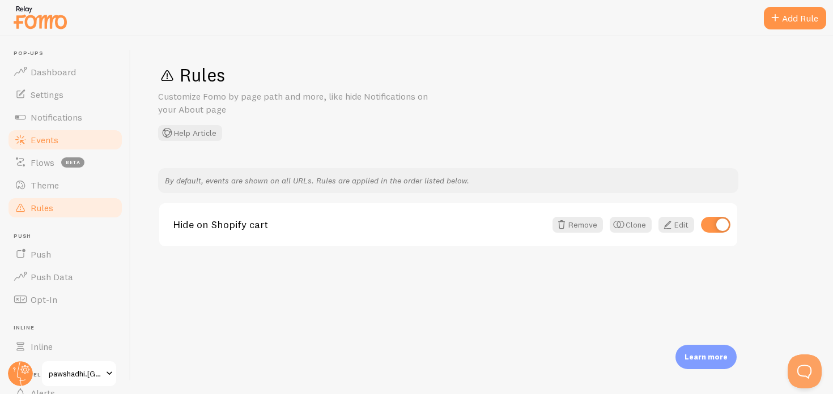
click at [55, 136] on span "Events" at bounding box center [45, 139] width 28 height 11
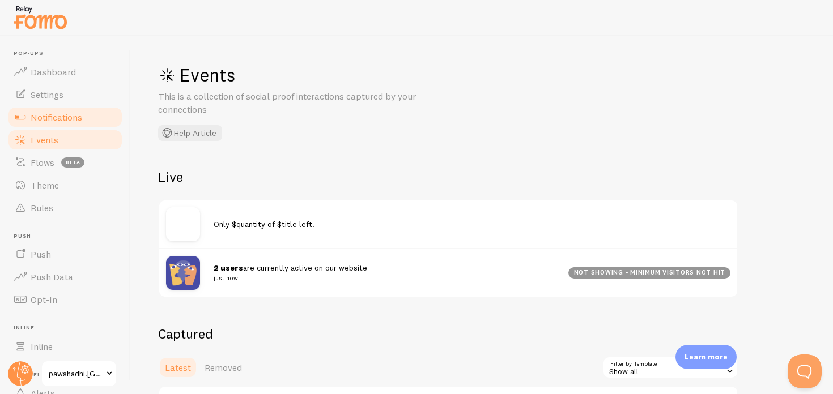
click at [62, 114] on span "Notifications" at bounding box center [57, 117] width 52 height 11
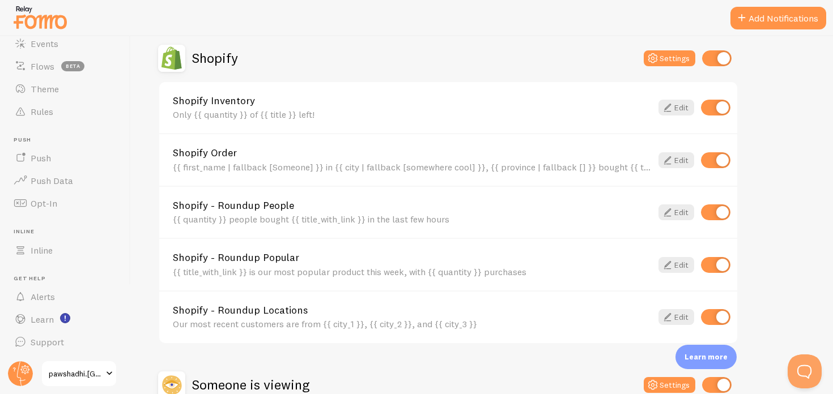
scroll to position [398, 0]
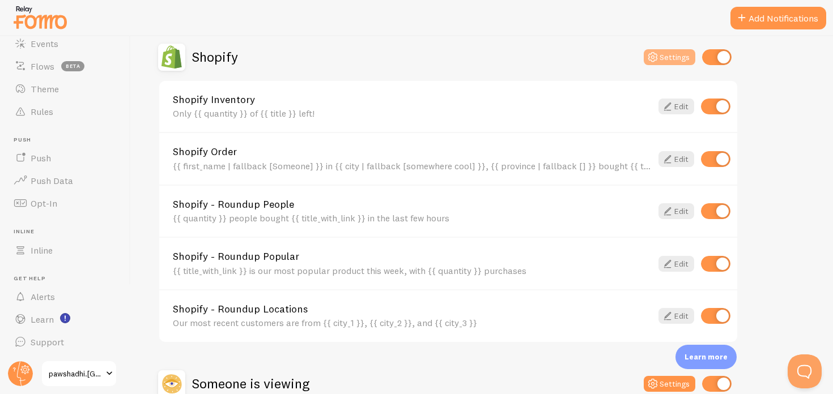
click at [657, 54] on icon at bounding box center [653, 57] width 14 height 14
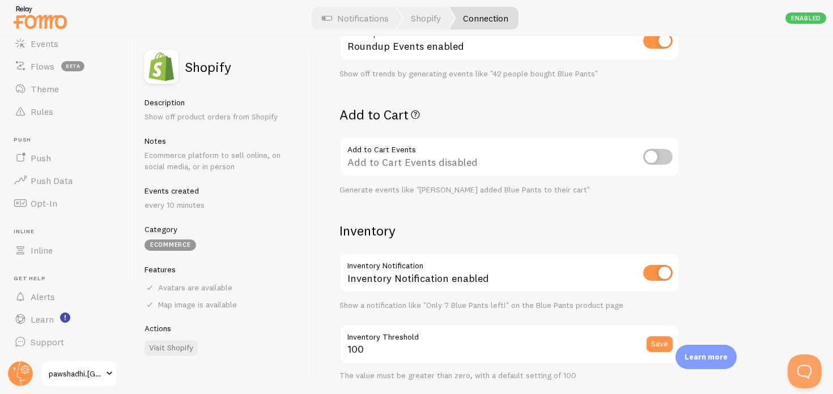
scroll to position [394, 0]
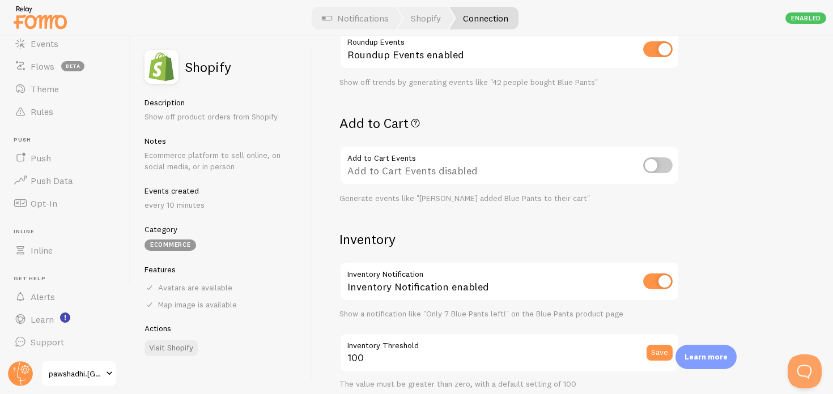
click at [659, 165] on input "checkbox" at bounding box center [657, 166] width 29 height 16
checkbox input "true"
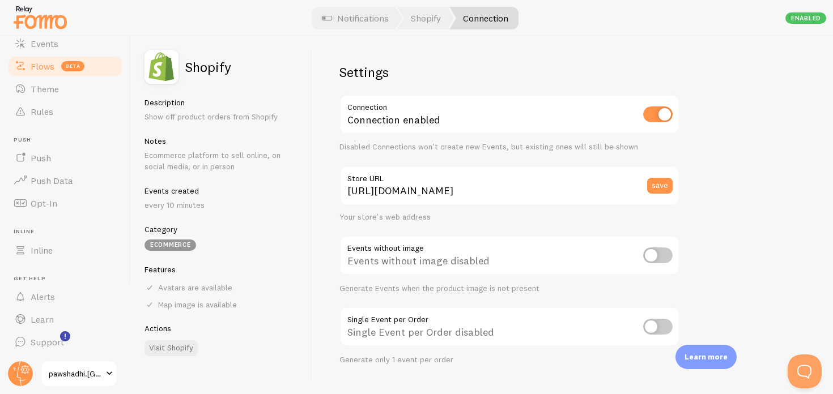
scroll to position [39, 0]
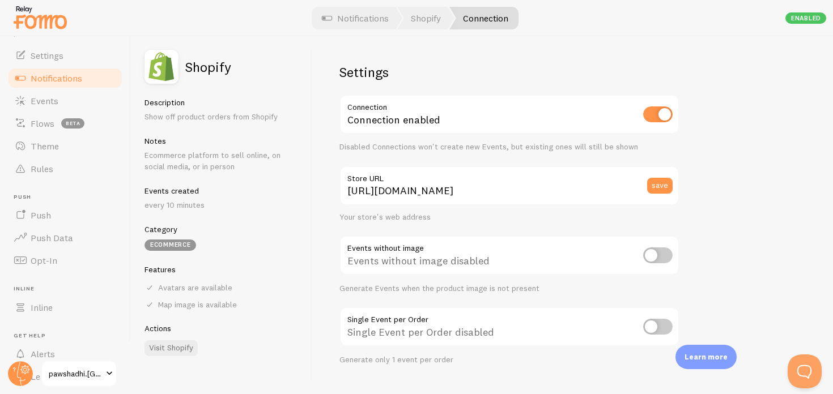
click at [66, 79] on span "Notifications" at bounding box center [57, 78] width 52 height 11
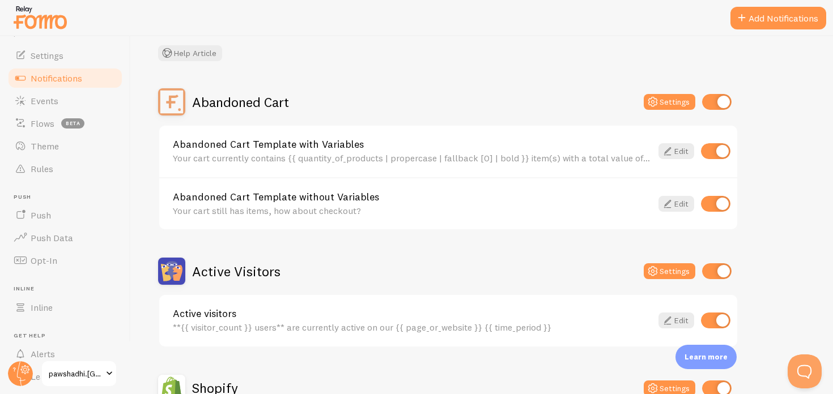
scroll to position [69, 0]
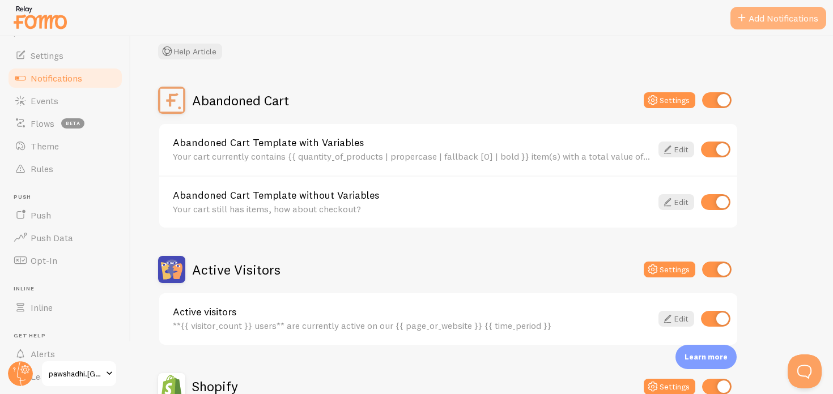
click at [759, 16] on button "Add Notifications" at bounding box center [778, 18] width 96 height 23
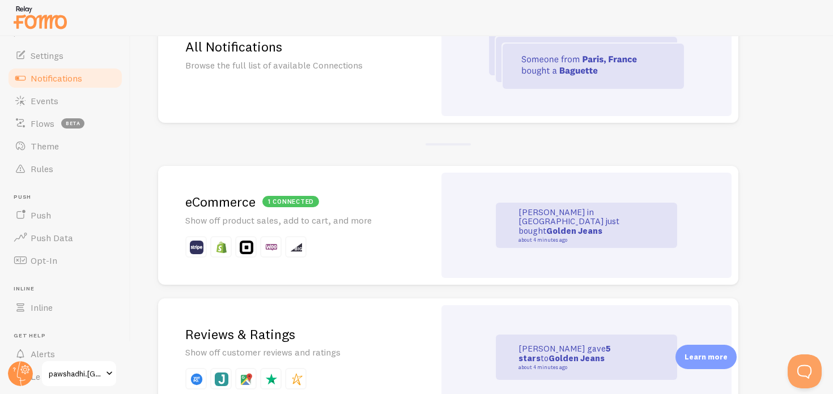
scroll to position [148, 0]
click at [567, 79] on img at bounding box center [586, 58] width 195 height 59
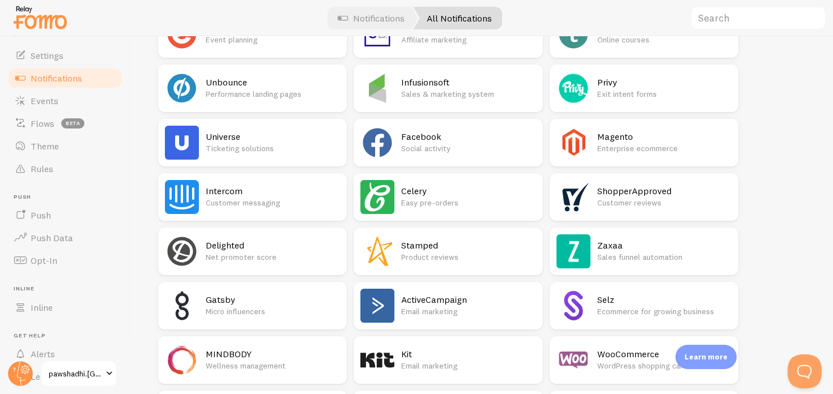
scroll to position [703, 0]
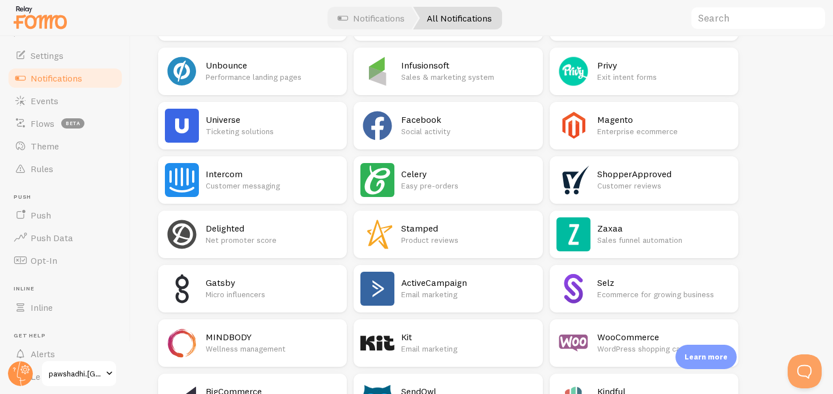
click at [439, 122] on h2 "Facebook" at bounding box center [468, 120] width 134 height 12
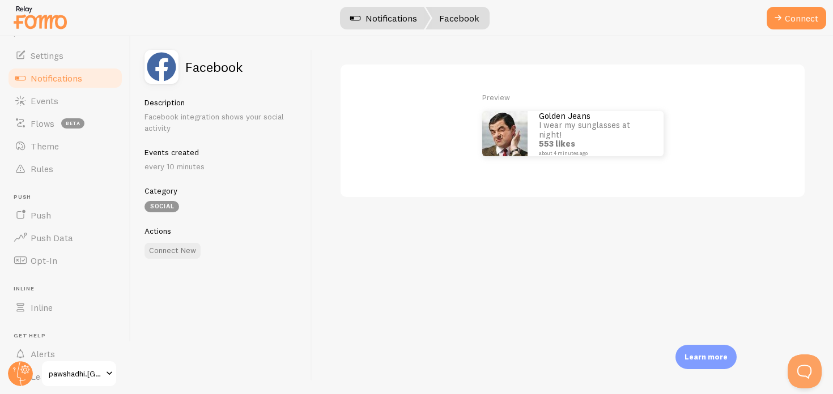
click at [396, 18] on link "Notifications" at bounding box center [384, 18] width 94 height 23
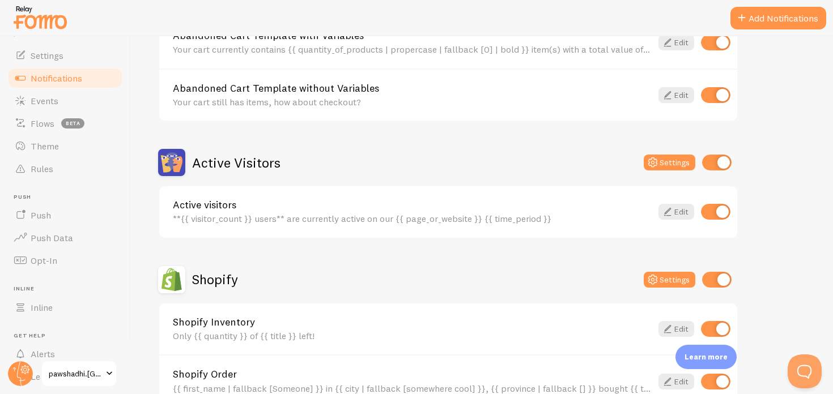
scroll to position [571, 0]
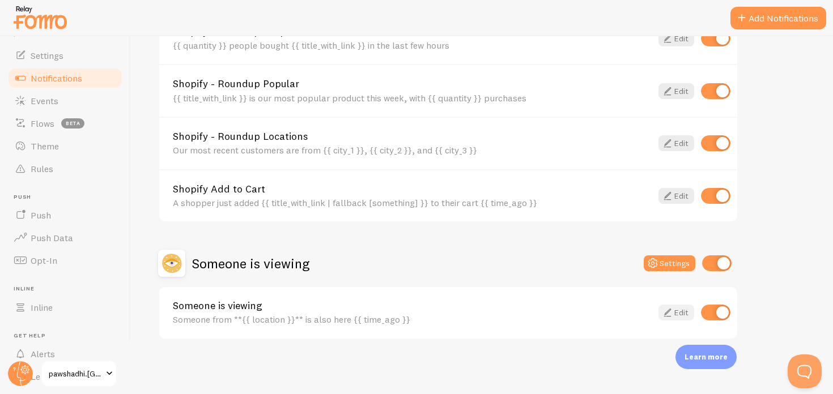
click at [673, 316] on icon at bounding box center [668, 313] width 14 height 14
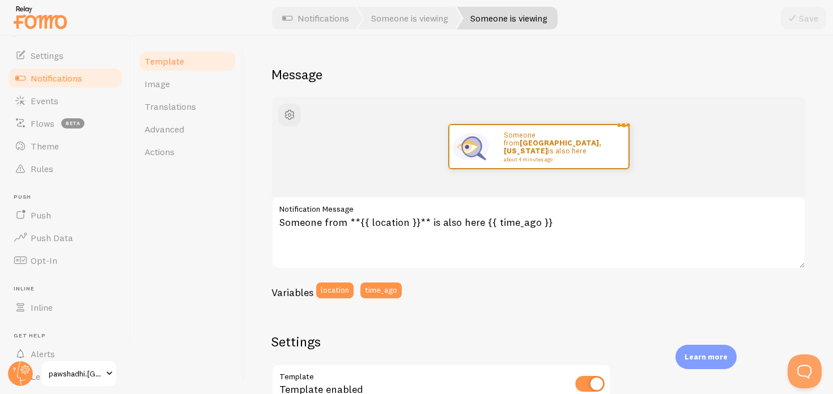
scroll to position [95, 0]
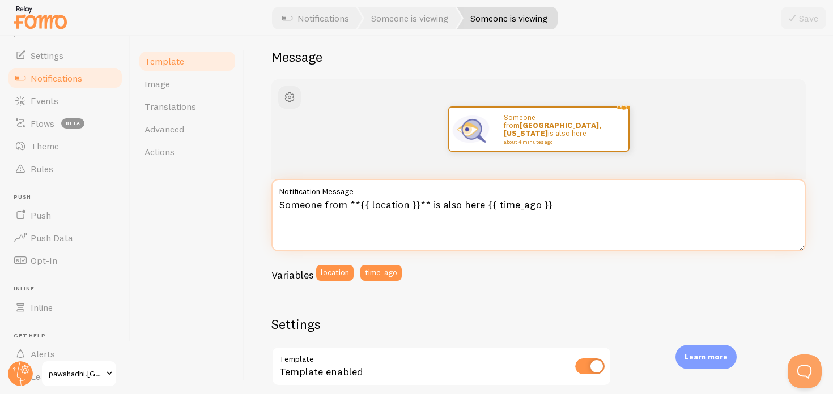
click at [402, 206] on textarea "Someone from **{{ location }}** is also here {{ time_ago }}" at bounding box center [538, 215] width 534 height 73
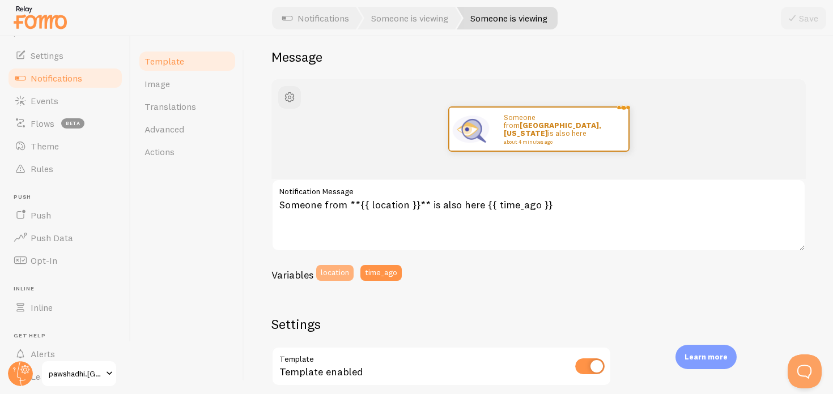
click at [346, 272] on button "location" at bounding box center [334, 273] width 37 height 16
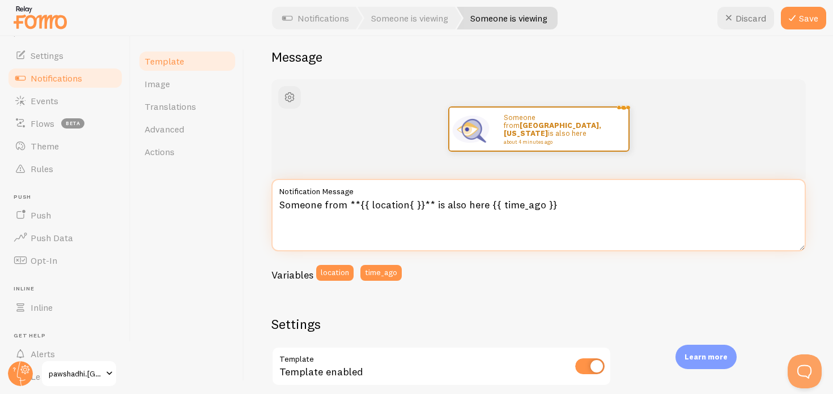
type textarea "Someone from **{{ location }}** is also here {{ time_ago }}"
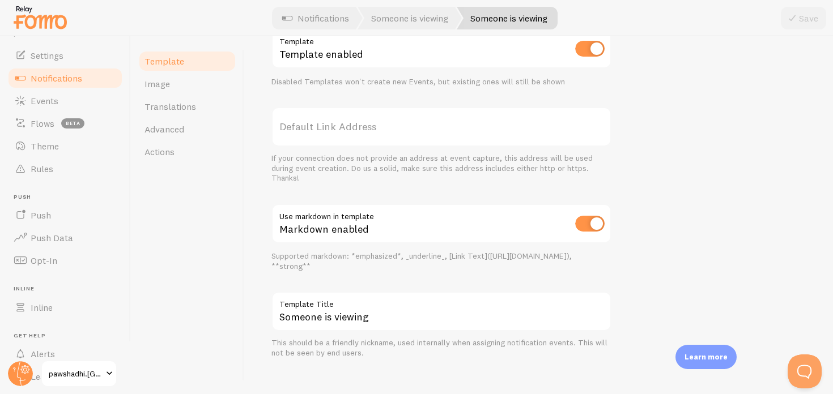
scroll to position [424, 0]
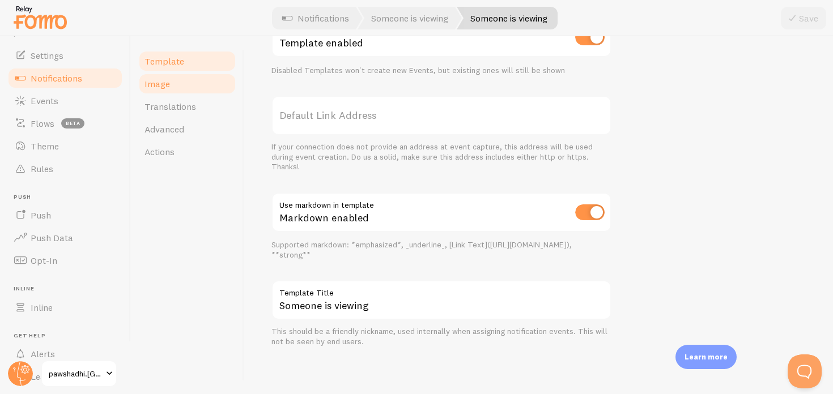
click at [184, 83] on link "Image" at bounding box center [187, 84] width 99 height 23
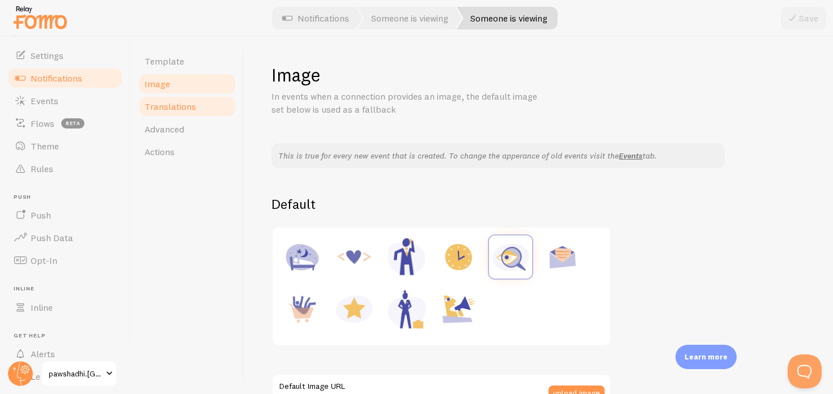
click at [182, 100] on link "Translations" at bounding box center [187, 106] width 99 height 23
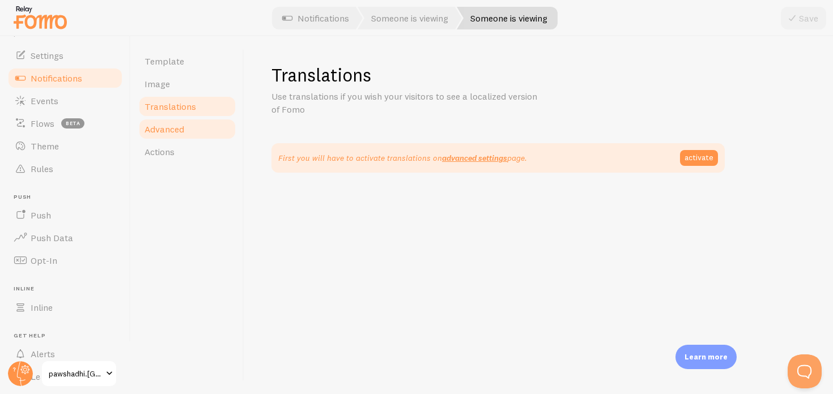
click at [181, 127] on span "Advanced" at bounding box center [164, 129] width 40 height 11
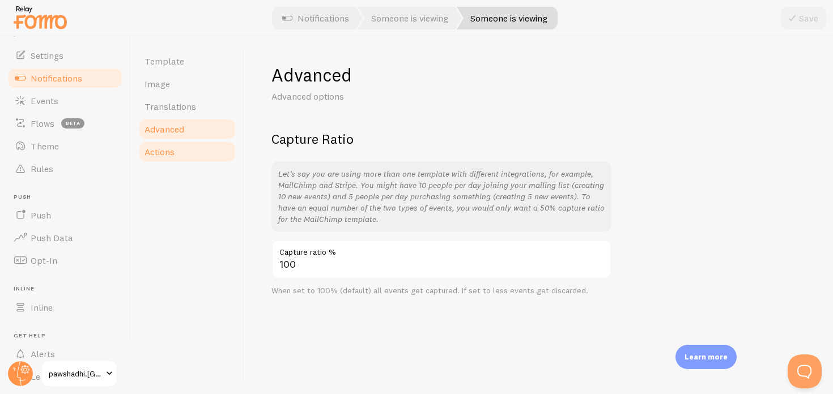
click at [171, 149] on span "Actions" at bounding box center [159, 151] width 30 height 11
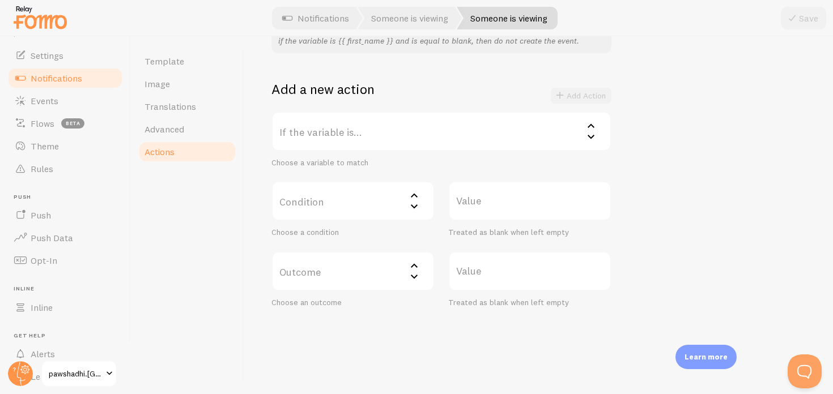
scroll to position [194, 0]
